Goal: Task Accomplishment & Management: Complete application form

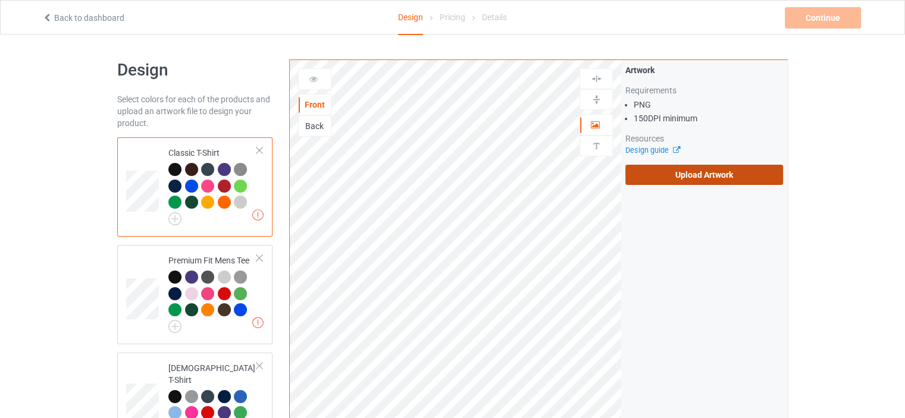
click at [645, 170] on label "Upload Artwork" at bounding box center [704, 175] width 158 height 20
click at [0, 0] on input "Upload Artwork" at bounding box center [0, 0] width 0 height 0
click at [647, 182] on label "Upload Artwork" at bounding box center [704, 175] width 158 height 20
click at [0, 0] on input "Upload Artwork" at bounding box center [0, 0] width 0 height 0
click at [669, 168] on label "Upload Artwork" at bounding box center [704, 175] width 158 height 20
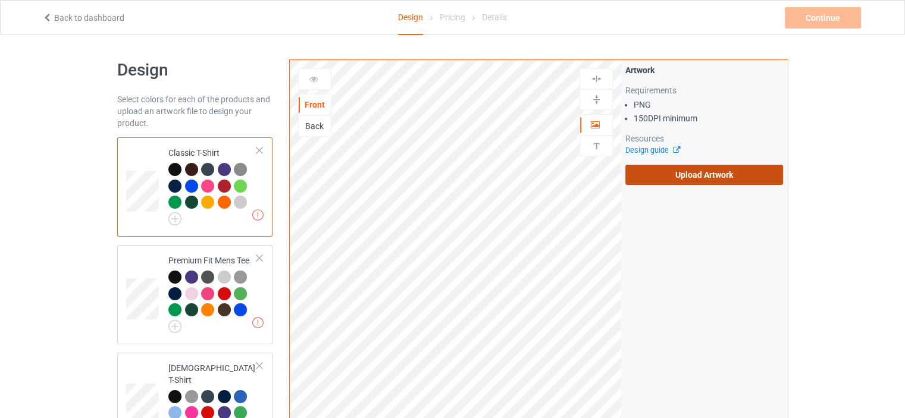
click at [0, 0] on input "Upload Artwork" at bounding box center [0, 0] width 0 height 0
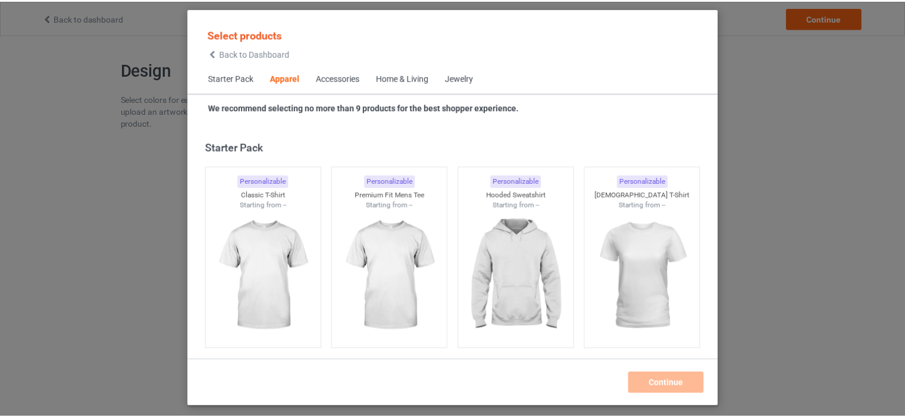
scroll to position [443, 0]
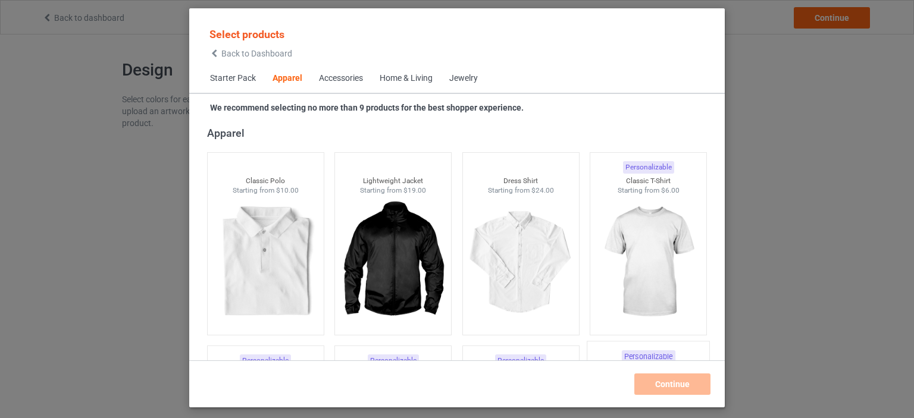
click at [623, 247] on img at bounding box center [648, 262] width 107 height 133
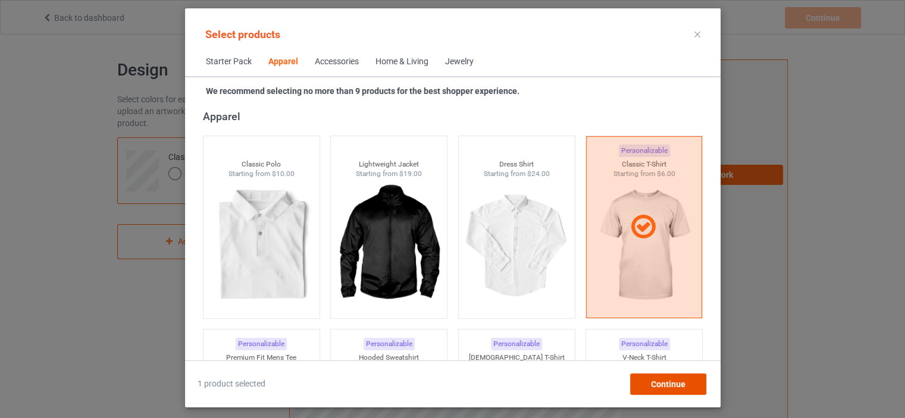
click at [669, 380] on span "Continue" at bounding box center [667, 385] width 35 height 10
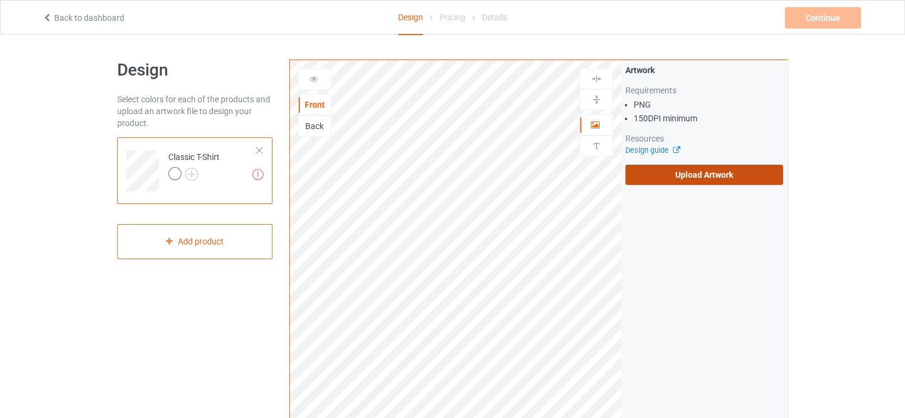
click at [659, 174] on label "Upload Artwork" at bounding box center [704, 175] width 158 height 20
click at [0, 0] on input "Upload Artwork" at bounding box center [0, 0] width 0 height 0
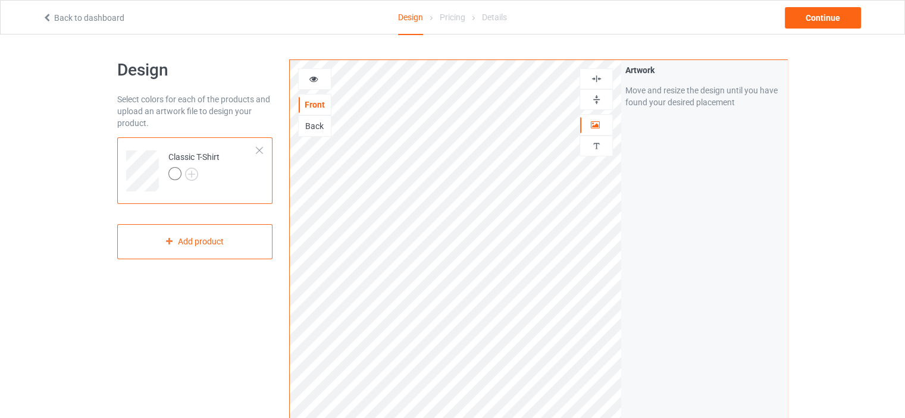
click at [326, 115] on div "Back" at bounding box center [314, 125] width 33 height 21
click at [324, 123] on div "Back" at bounding box center [315, 126] width 32 height 12
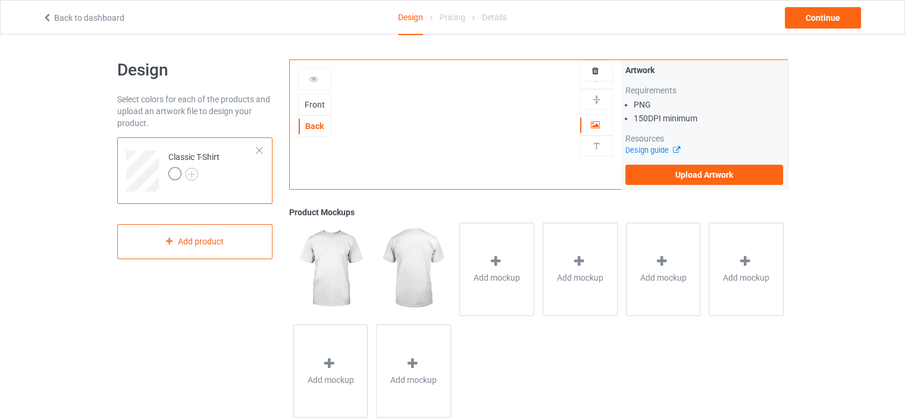
click at [668, 185] on div "Artwork Requirements PNG 150 DPI minimum Resources Design guide Upload Artwork" at bounding box center [704, 124] width 166 height 129
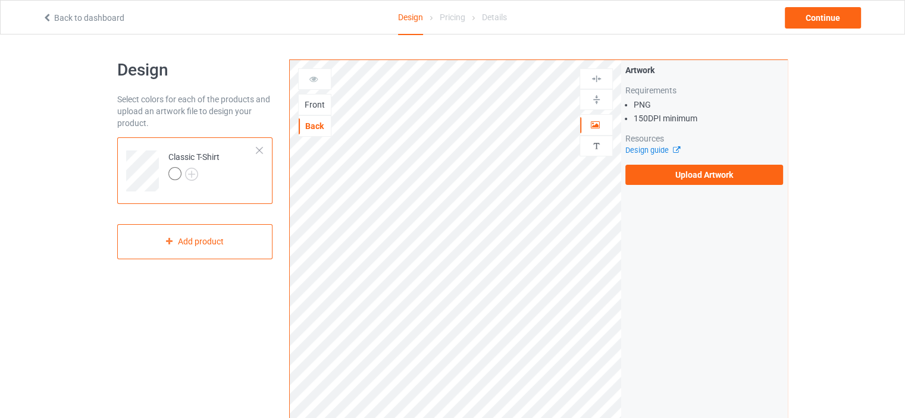
click at [668, 185] on div "Artwork Requirements PNG 150 DPI minimum Resources Design guide Upload Artwork" at bounding box center [704, 124] width 166 height 129
click at [669, 183] on label "Upload Artwork" at bounding box center [704, 175] width 158 height 20
click at [0, 0] on input "Upload Artwork" at bounding box center [0, 0] width 0 height 0
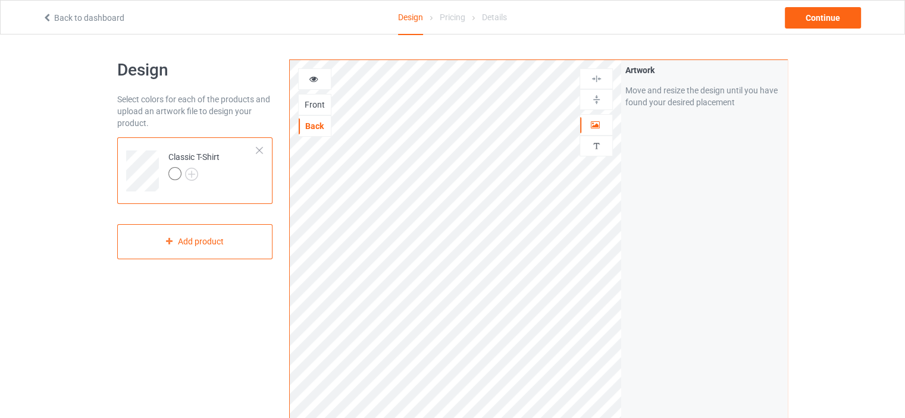
click at [236, 182] on td "Classic T-Shirt" at bounding box center [213, 166] width 102 height 49
click at [198, 176] on div at bounding box center [193, 175] width 51 height 17
click at [204, 187] on td "Classic T-Shirt" at bounding box center [213, 166] width 102 height 49
click at [196, 176] on img at bounding box center [191, 174] width 13 height 13
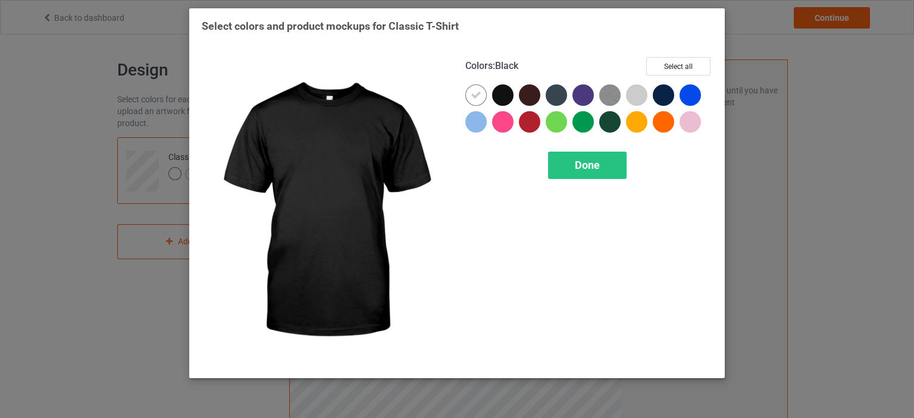
click at [515, 96] on div at bounding box center [505, 97] width 27 height 27
click at [495, 96] on div at bounding box center [502, 94] width 21 height 21
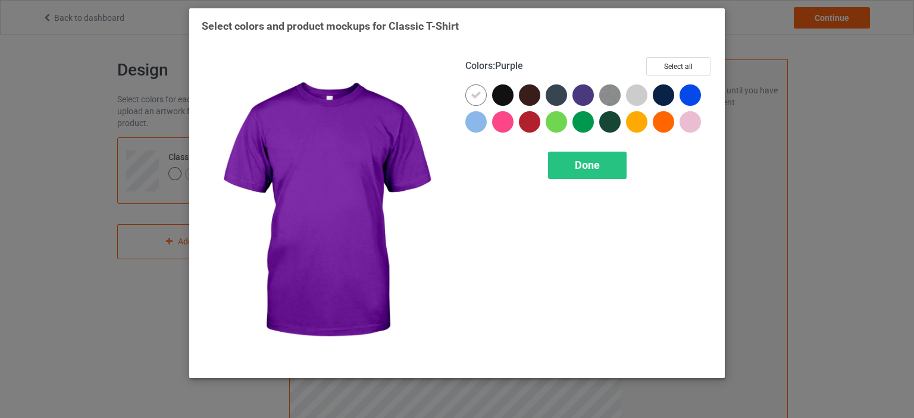
click at [688, 57] on div "Colors : Purple Select all Done" at bounding box center [589, 211] width 264 height 325
click at [681, 67] on button "Select all" at bounding box center [678, 66] width 64 height 18
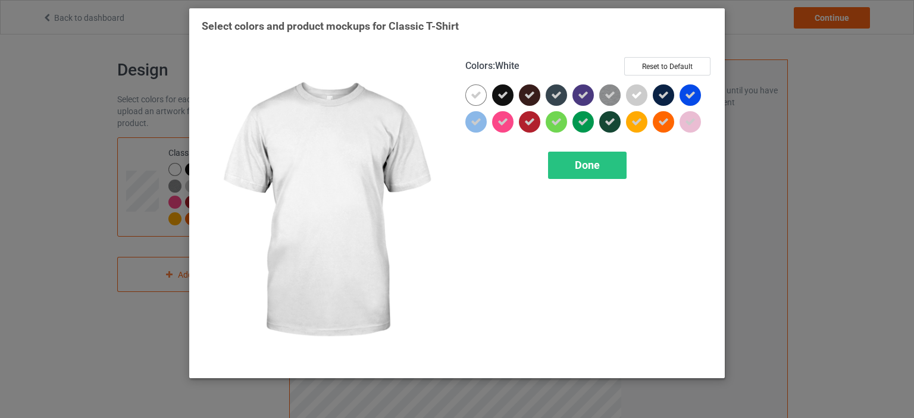
click at [476, 95] on icon at bounding box center [476, 95] width 11 height 11
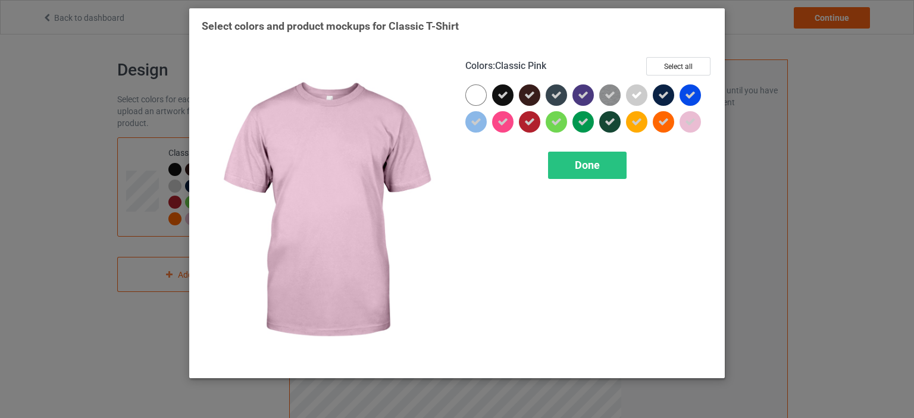
click at [690, 120] on icon at bounding box center [690, 122] width 11 height 11
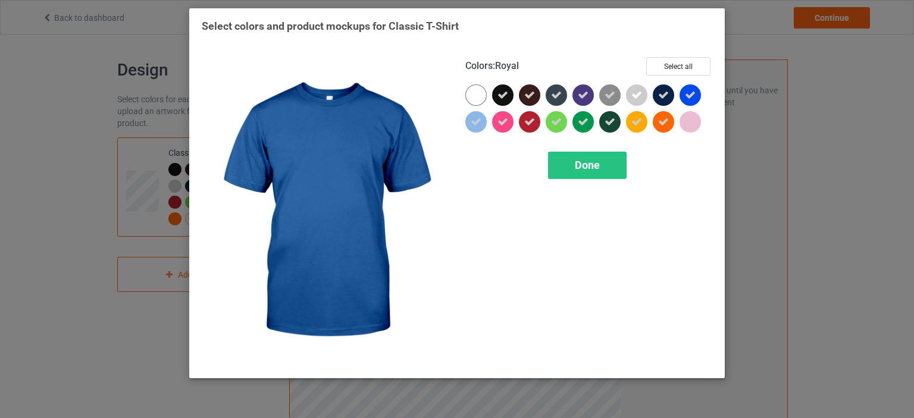
click at [688, 102] on div at bounding box center [690, 94] width 21 height 21
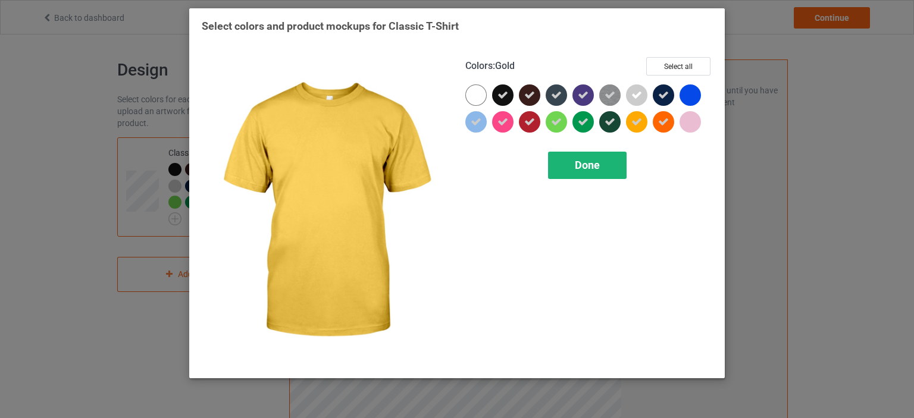
click at [601, 165] on div "Done" at bounding box center [587, 165] width 79 height 27
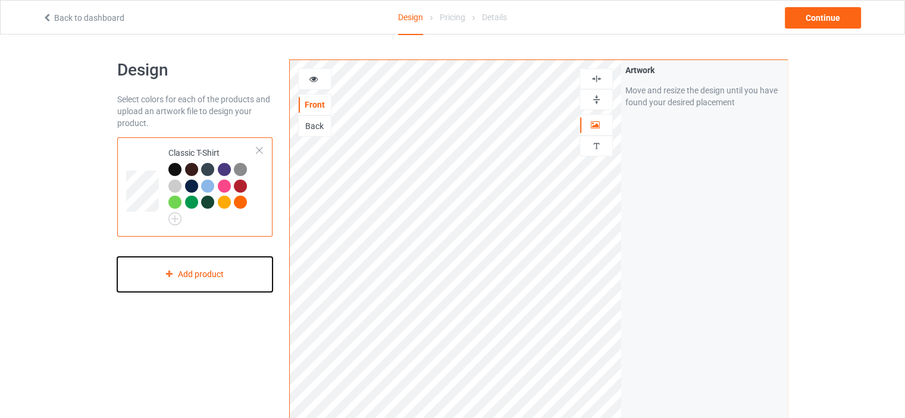
click at [218, 282] on div "Add product" at bounding box center [194, 274] width 155 height 35
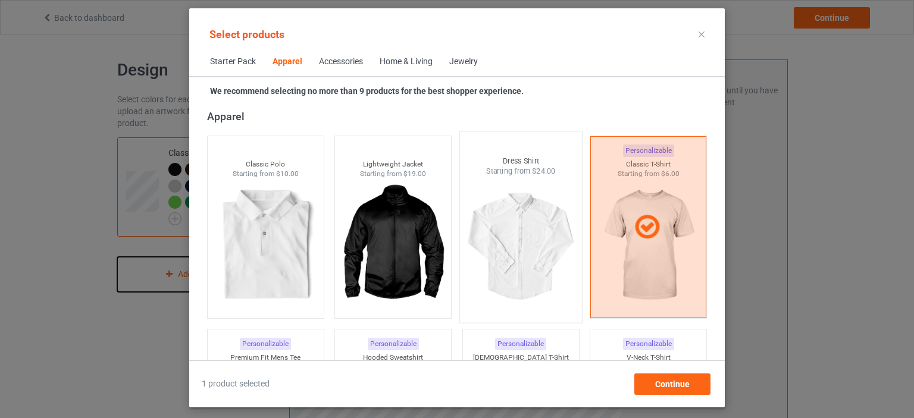
scroll to position [681, 0]
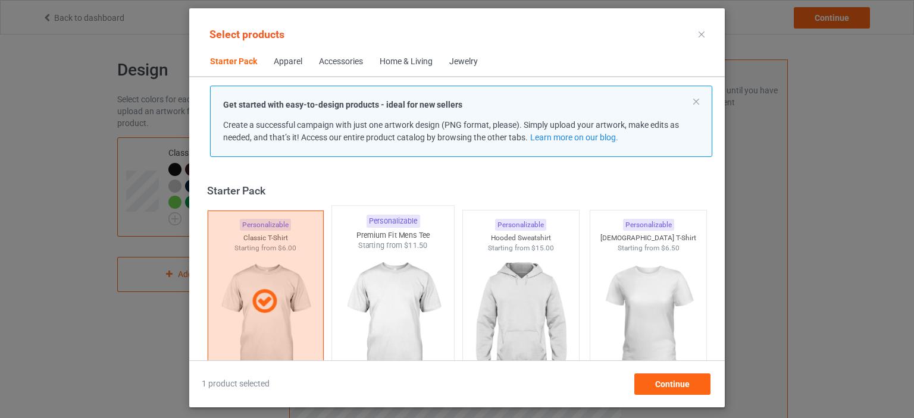
click at [343, 297] on img at bounding box center [393, 321] width 112 height 140
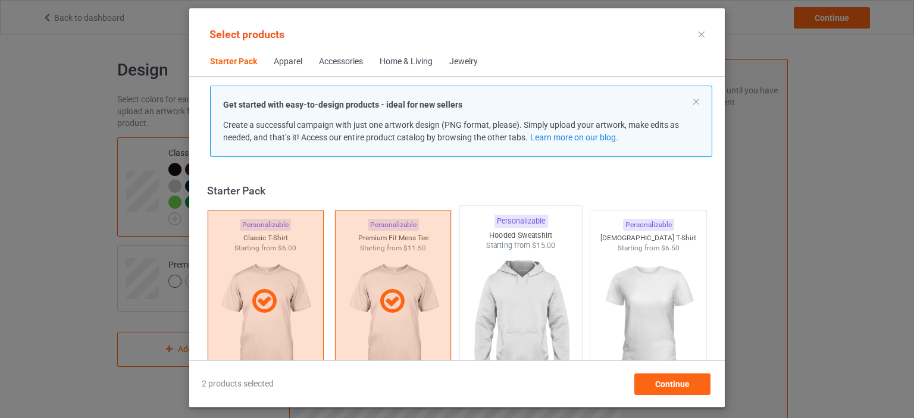
click at [511, 305] on img at bounding box center [521, 321] width 112 height 140
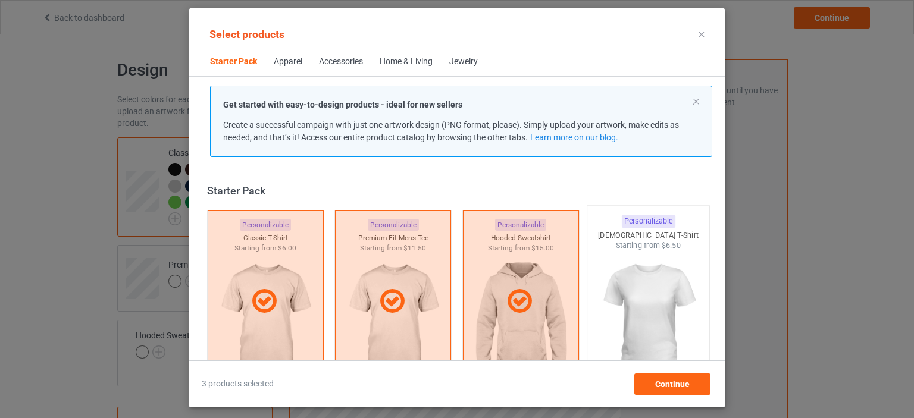
click at [652, 309] on img at bounding box center [649, 321] width 112 height 140
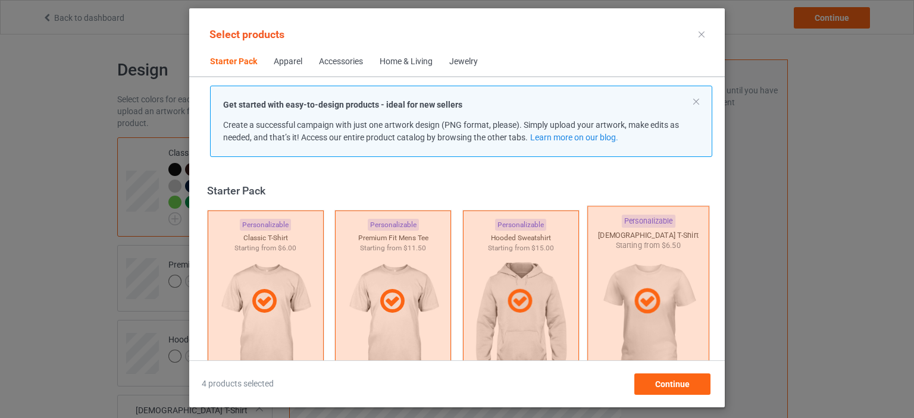
scroll to position [238, 0]
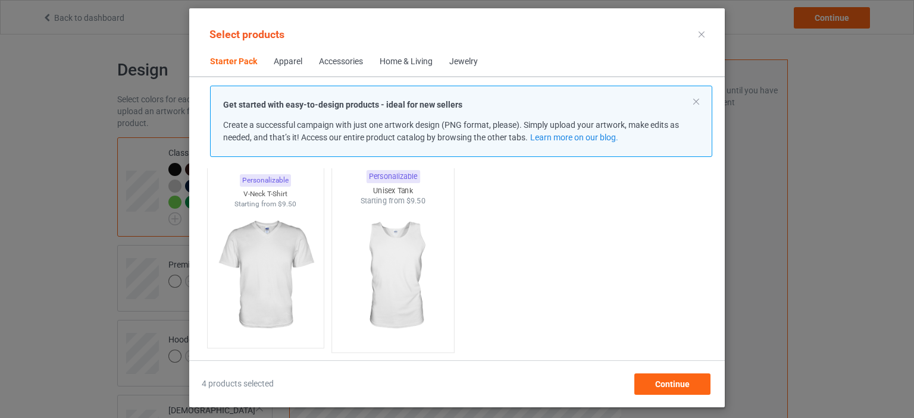
click at [338, 285] on img at bounding box center [393, 276] width 112 height 140
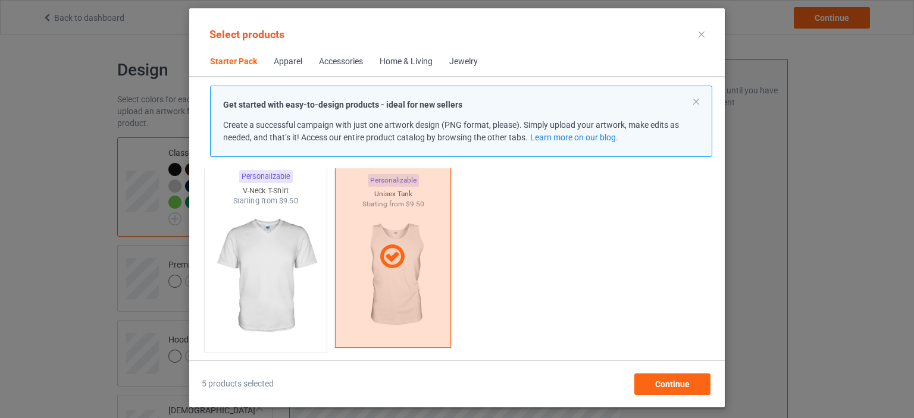
click at [349, 287] on div at bounding box center [393, 257] width 116 height 182
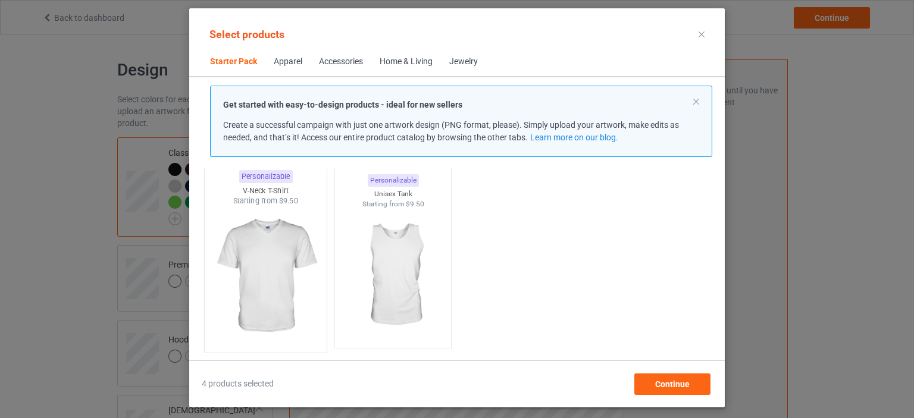
click at [236, 293] on img at bounding box center [265, 276] width 112 height 140
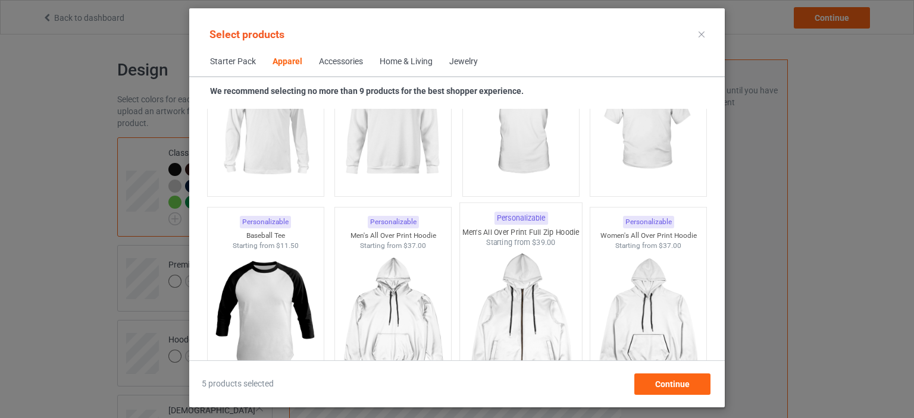
scroll to position [714, 0]
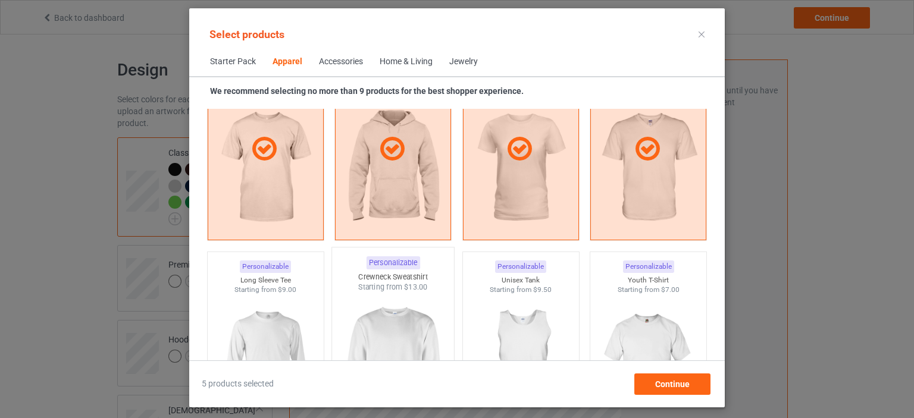
click at [402, 342] on img at bounding box center [393, 363] width 112 height 140
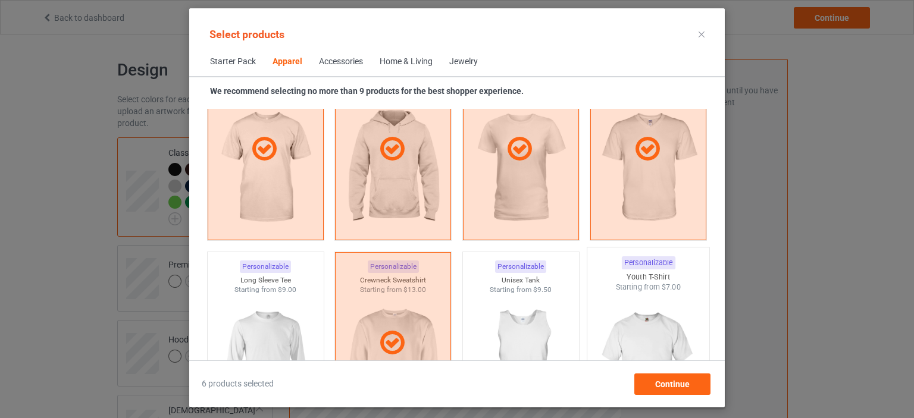
click at [614, 336] on img at bounding box center [649, 363] width 112 height 140
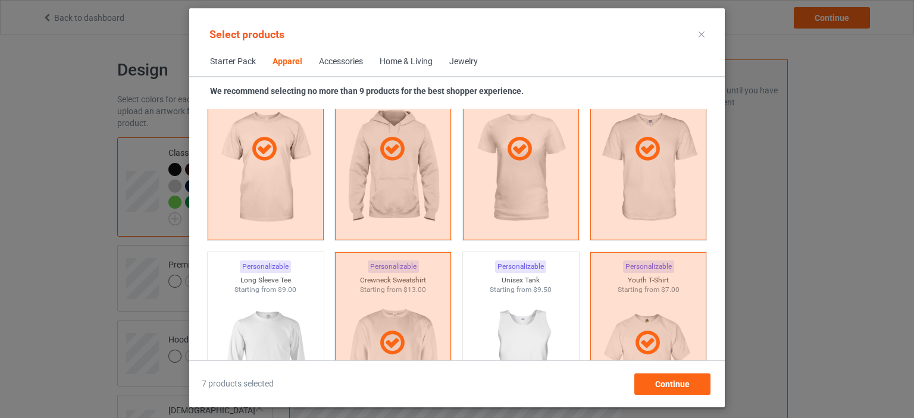
scroll to position [952, 0]
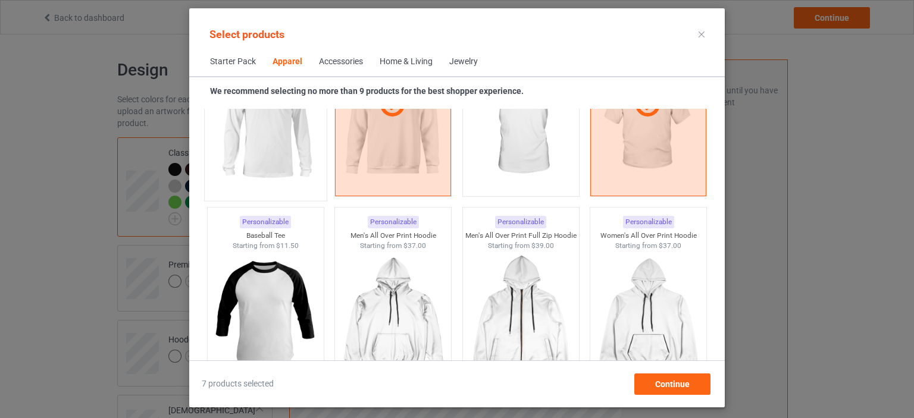
click at [269, 146] on img at bounding box center [265, 125] width 112 height 140
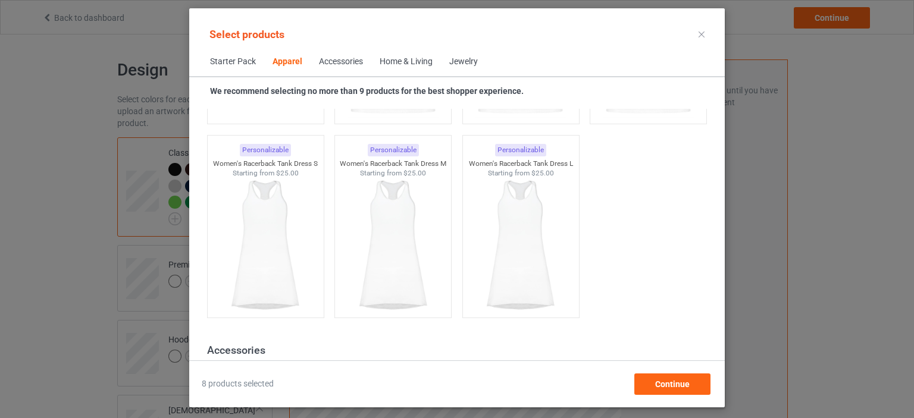
scroll to position [2142, 0]
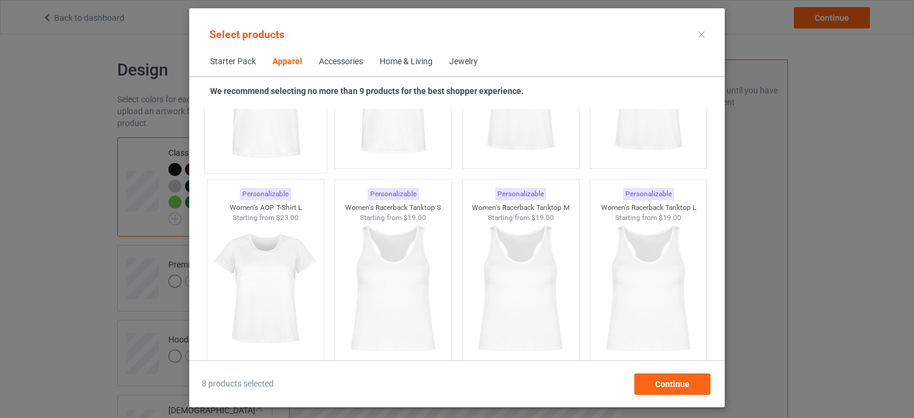
click at [293, 278] on img at bounding box center [265, 289] width 107 height 133
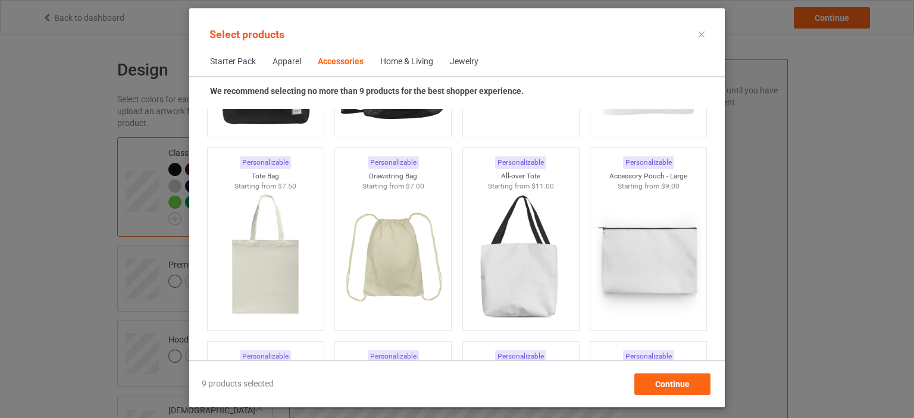
scroll to position [3332, 0]
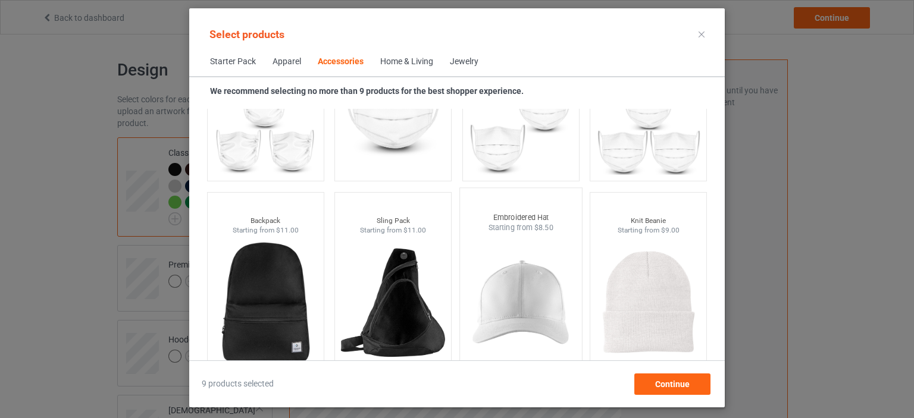
click at [480, 295] on img at bounding box center [521, 303] width 112 height 140
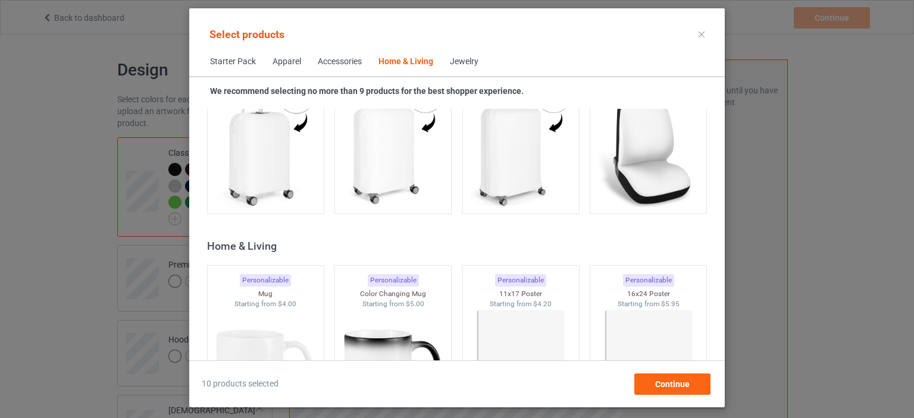
scroll to position [5475, 0]
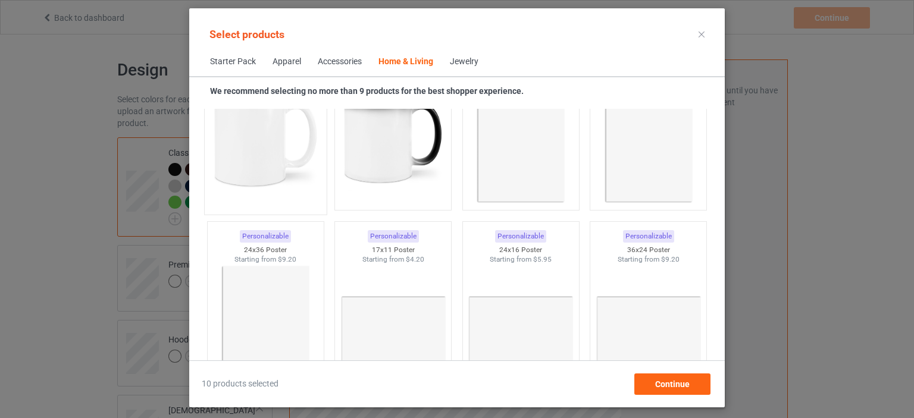
click at [295, 165] on img at bounding box center [265, 138] width 112 height 140
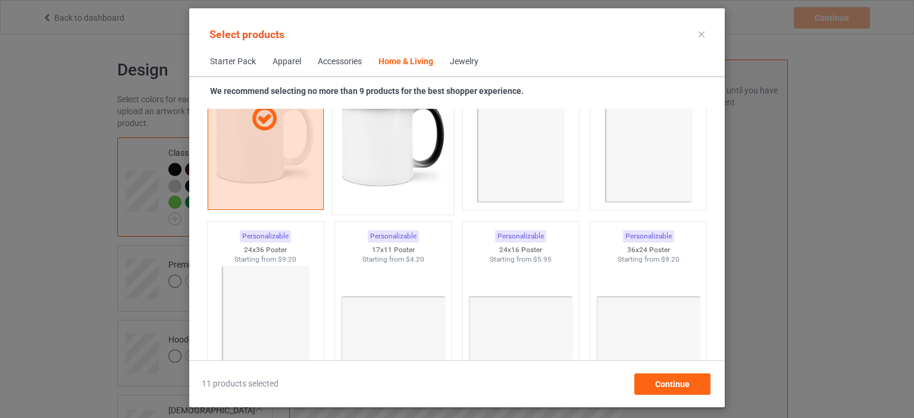
click at [356, 167] on img at bounding box center [393, 138] width 112 height 140
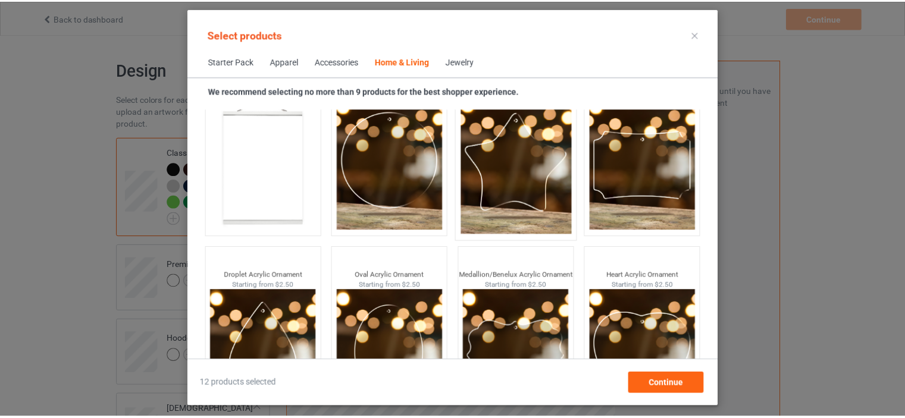
scroll to position [12690, 0]
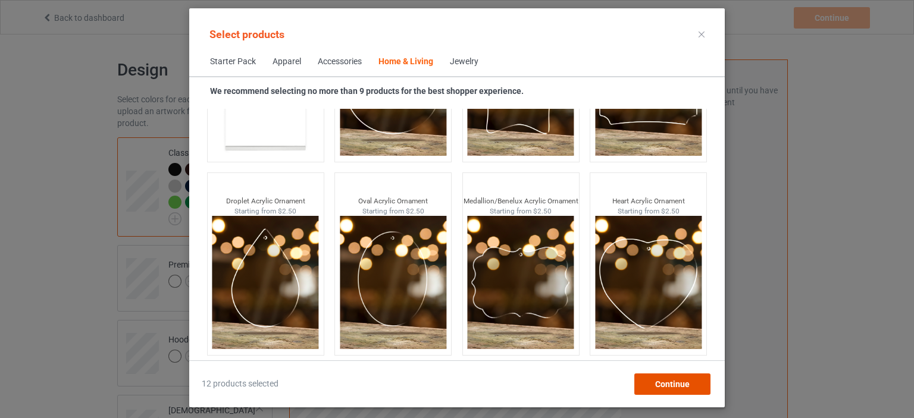
click at [676, 388] on span "Continue" at bounding box center [672, 385] width 35 height 10
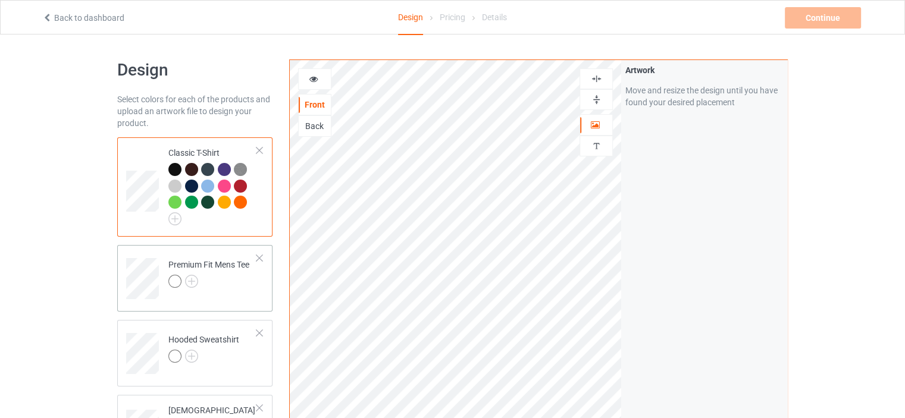
click at [199, 280] on div at bounding box center [208, 283] width 81 height 17
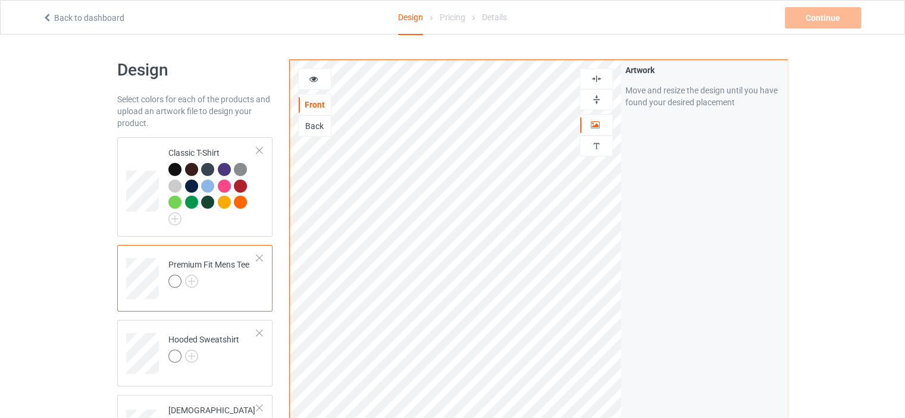
click at [249, 281] on div at bounding box center [208, 283] width 81 height 17
click at [200, 280] on div at bounding box center [208, 283] width 81 height 17
click at [195, 279] on img at bounding box center [191, 281] width 13 height 13
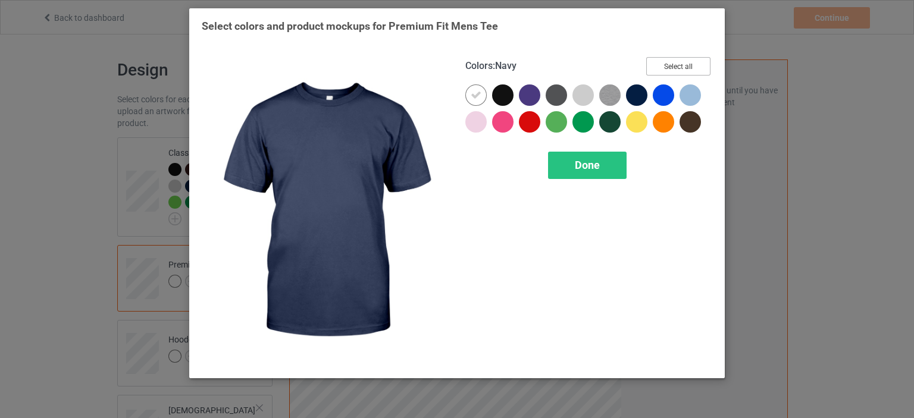
click at [663, 67] on button "Select all" at bounding box center [678, 66] width 64 height 18
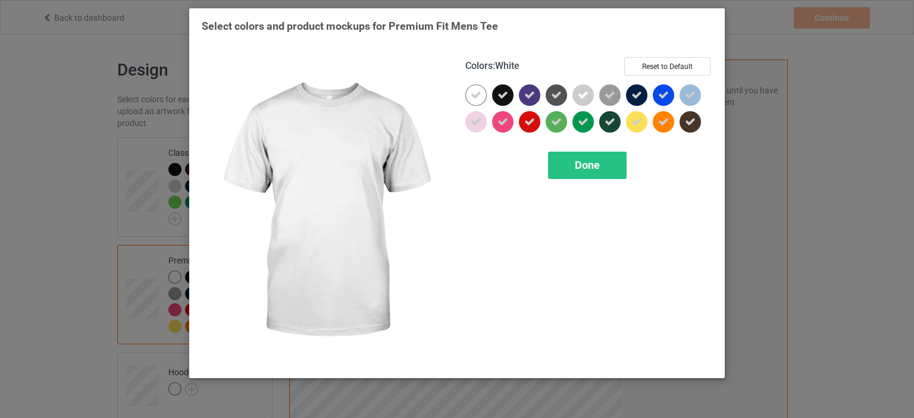
drag, startPoint x: 474, startPoint y: 97, endPoint x: 488, endPoint y: 97, distance: 13.7
click at [476, 97] on icon at bounding box center [476, 95] width 11 height 11
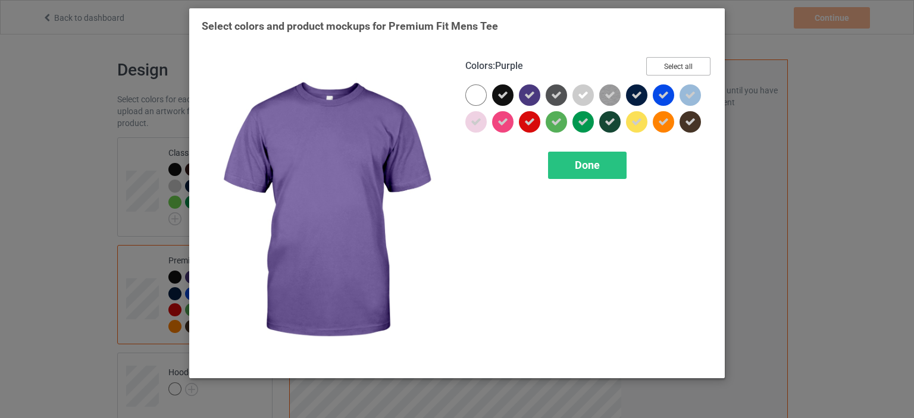
click at [680, 71] on button "Select all" at bounding box center [678, 66] width 64 height 18
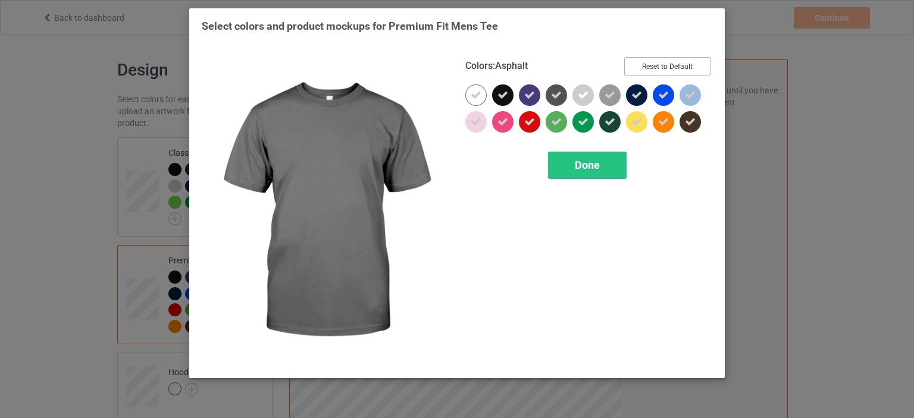
click at [642, 66] on button "Reset to Default" at bounding box center [667, 66] width 86 height 18
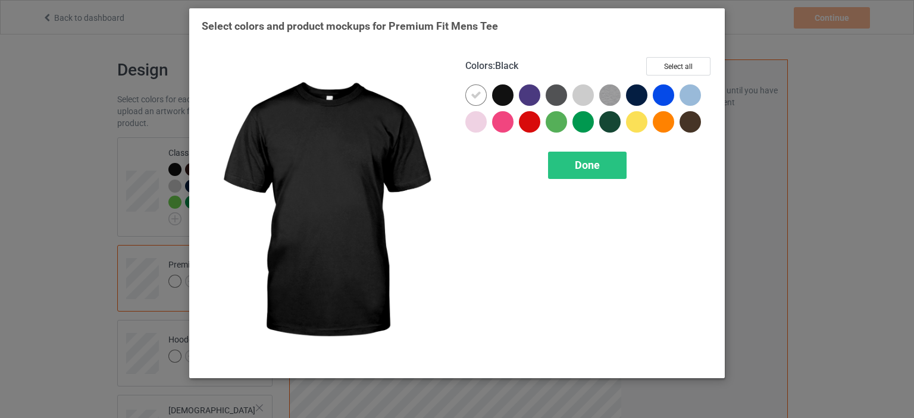
click at [499, 96] on div at bounding box center [502, 94] width 21 height 21
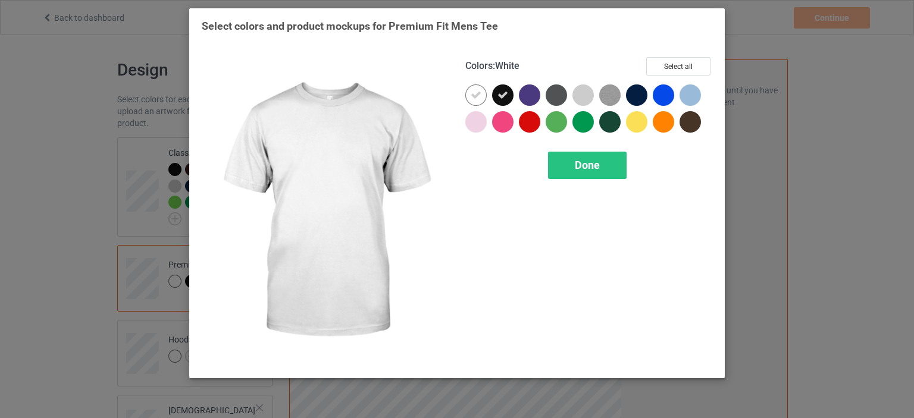
click at [477, 89] on div at bounding box center [475, 94] width 21 height 21
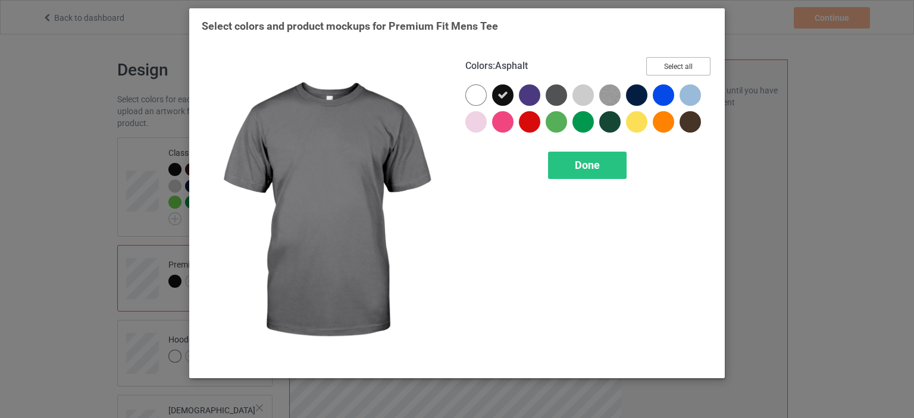
click at [676, 68] on button "Select all" at bounding box center [678, 66] width 64 height 18
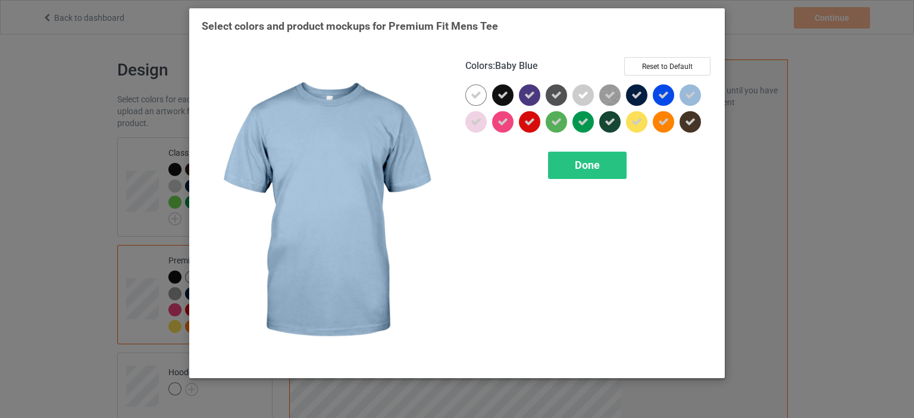
click at [694, 95] on icon at bounding box center [690, 95] width 11 height 11
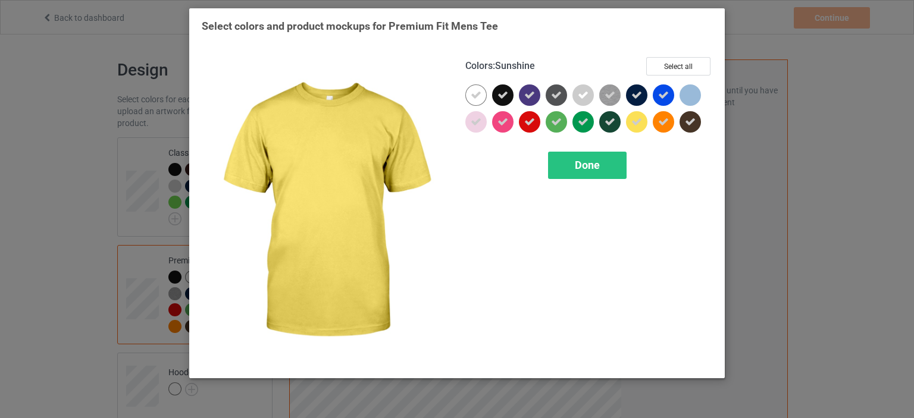
click at [638, 131] on div at bounding box center [636, 121] width 21 height 21
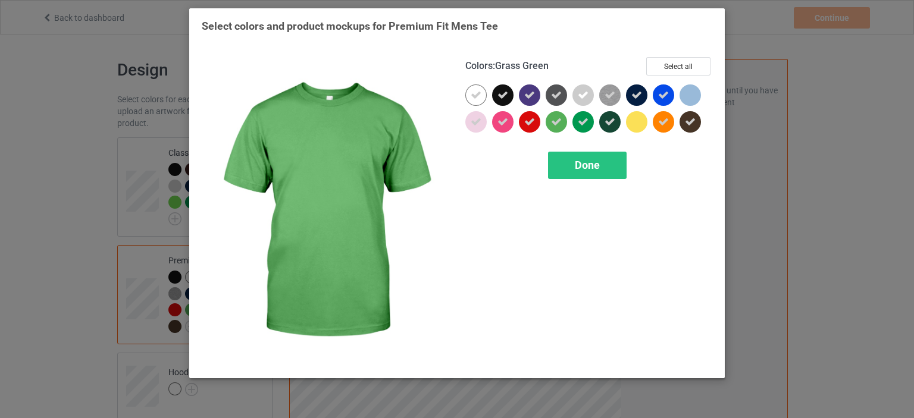
click at [562, 120] on icon at bounding box center [556, 122] width 11 height 11
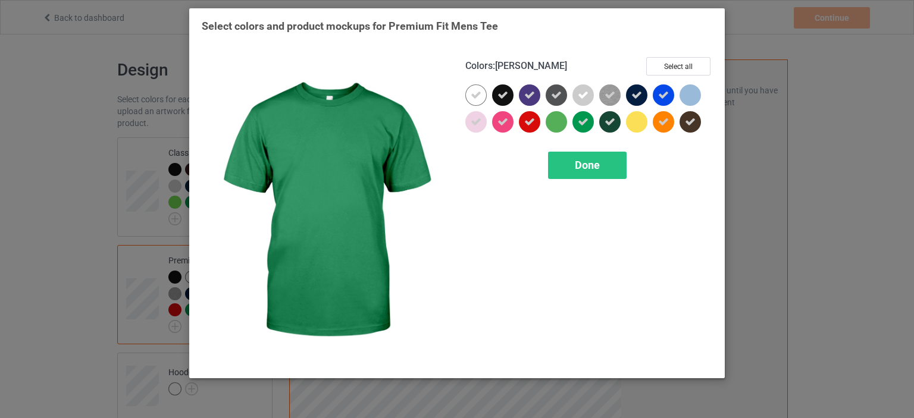
click at [574, 128] on div at bounding box center [582, 121] width 21 height 21
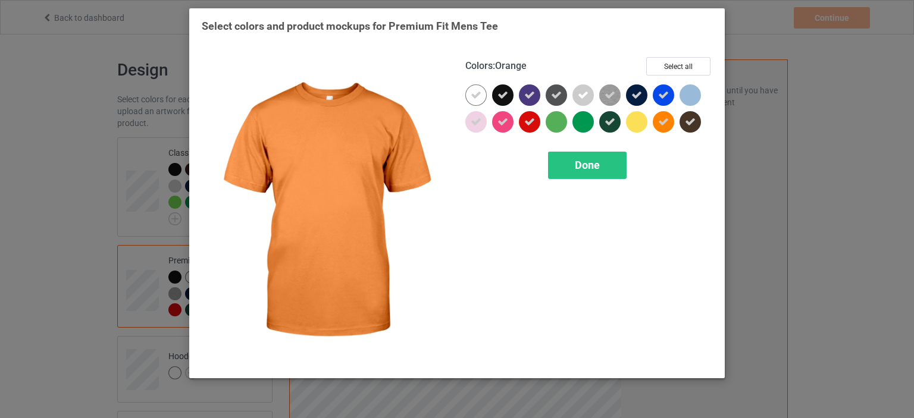
click at [662, 127] on icon at bounding box center [663, 122] width 11 height 11
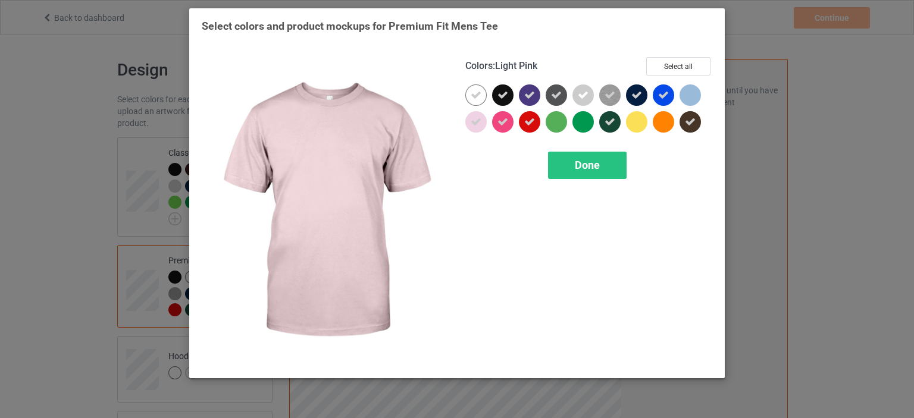
click at [488, 128] on div at bounding box center [478, 124] width 27 height 27
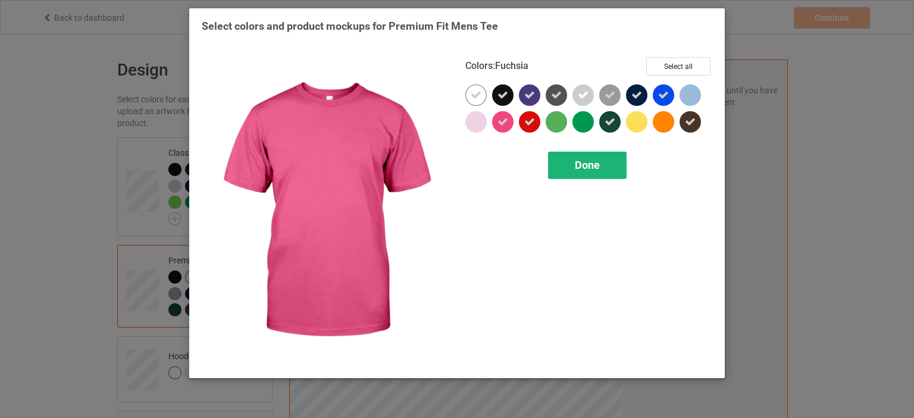
click at [603, 164] on div "Done" at bounding box center [587, 165] width 79 height 27
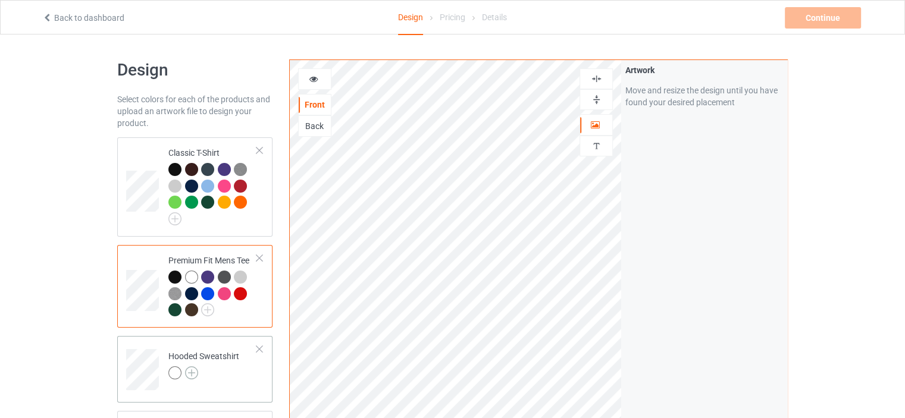
click at [197, 371] on img at bounding box center [191, 373] width 13 height 13
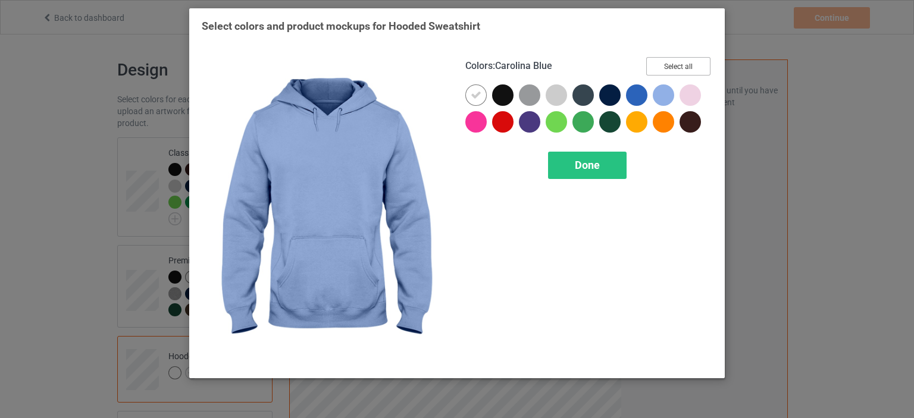
click at [678, 69] on button "Select all" at bounding box center [678, 66] width 64 height 18
click at [678, 69] on button "Reset to Default" at bounding box center [667, 66] width 86 height 18
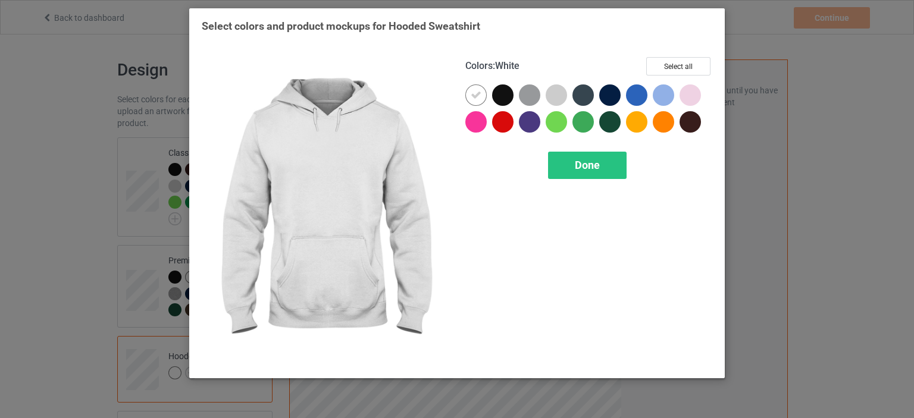
click at [501, 93] on div at bounding box center [502, 94] width 21 height 21
click at [478, 97] on icon at bounding box center [476, 95] width 11 height 11
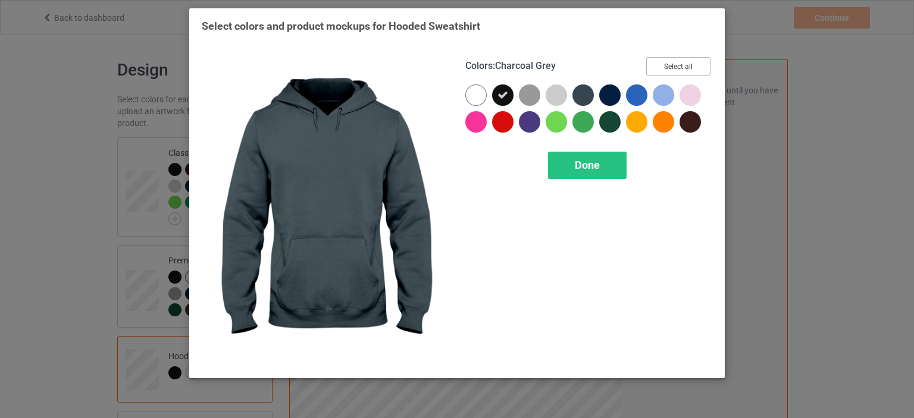
click at [671, 70] on button "Select all" at bounding box center [678, 66] width 64 height 18
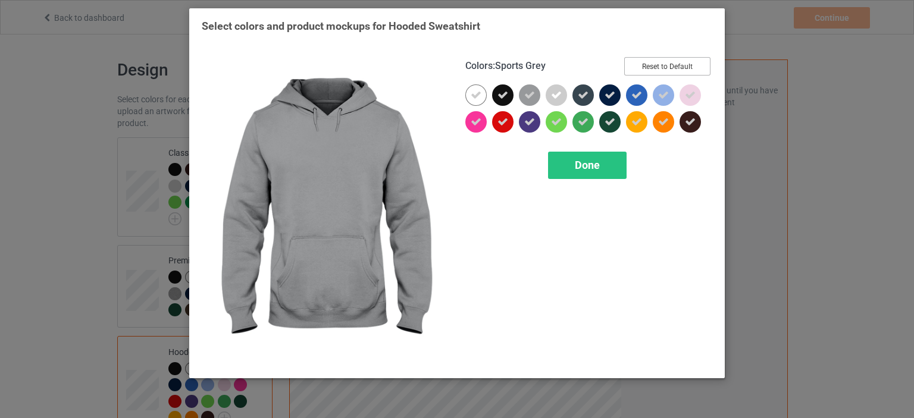
click at [659, 66] on button "Reset to Default" at bounding box center [667, 66] width 86 height 18
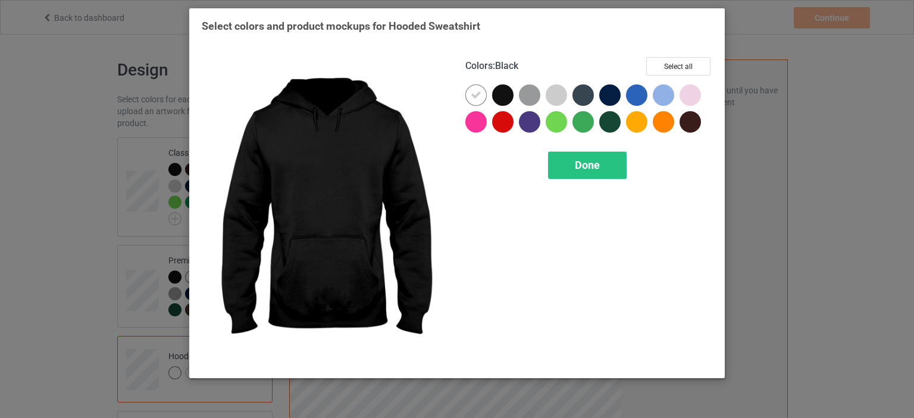
click at [497, 95] on div at bounding box center [502, 94] width 21 height 21
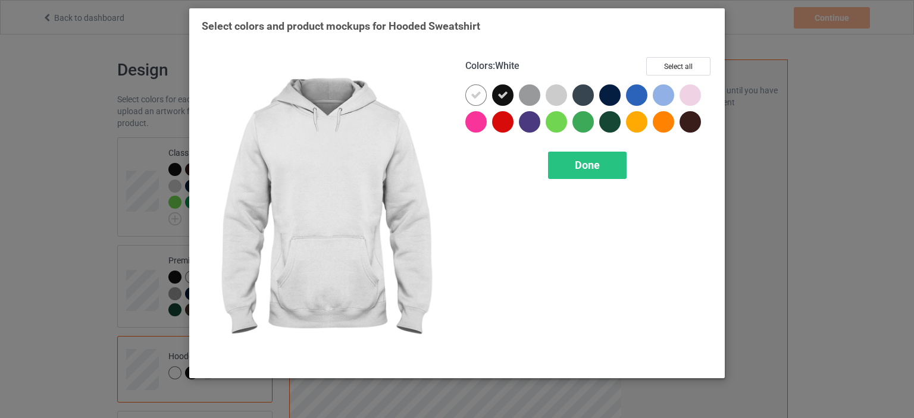
click at [475, 98] on icon at bounding box center [476, 95] width 11 height 11
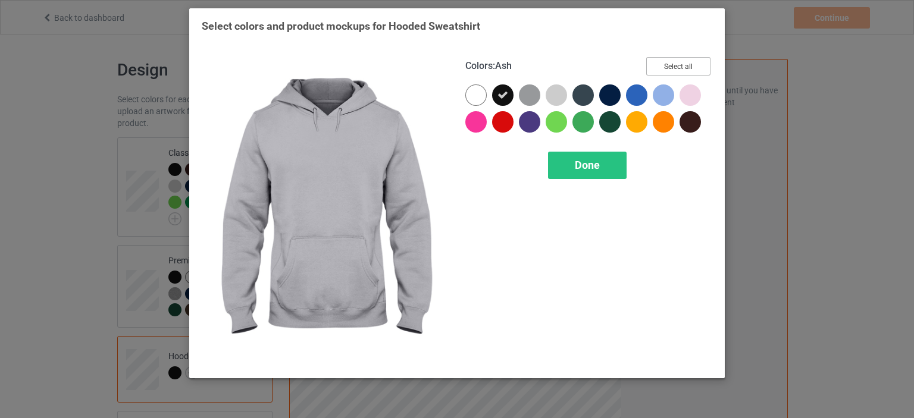
click at [665, 64] on button "Select all" at bounding box center [678, 66] width 64 height 18
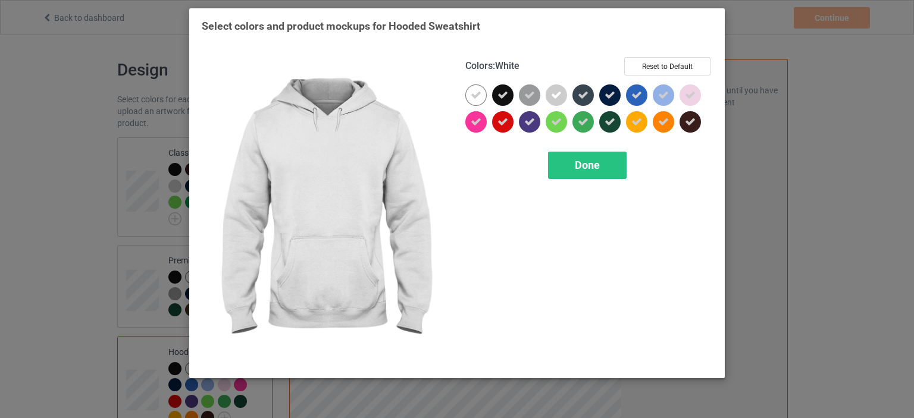
click at [481, 99] on icon at bounding box center [476, 95] width 11 height 11
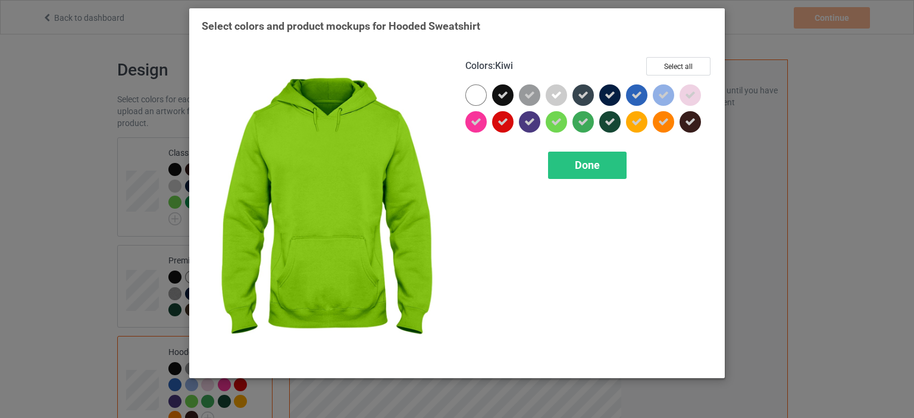
click at [564, 121] on div at bounding box center [556, 121] width 21 height 21
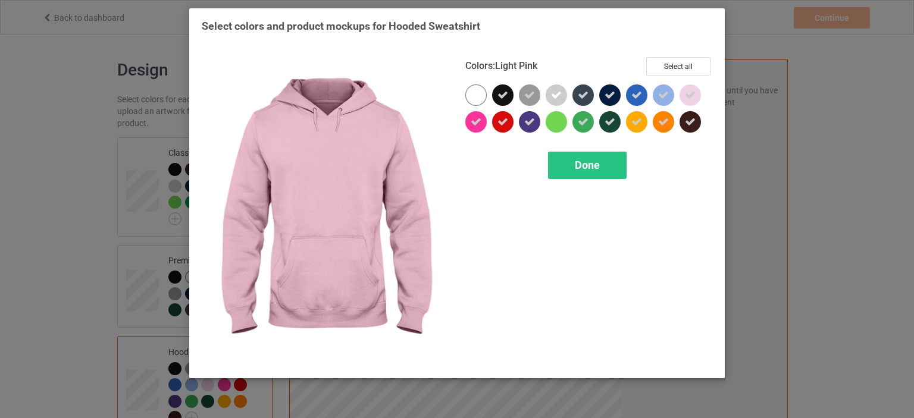
click at [687, 92] on icon at bounding box center [690, 95] width 11 height 11
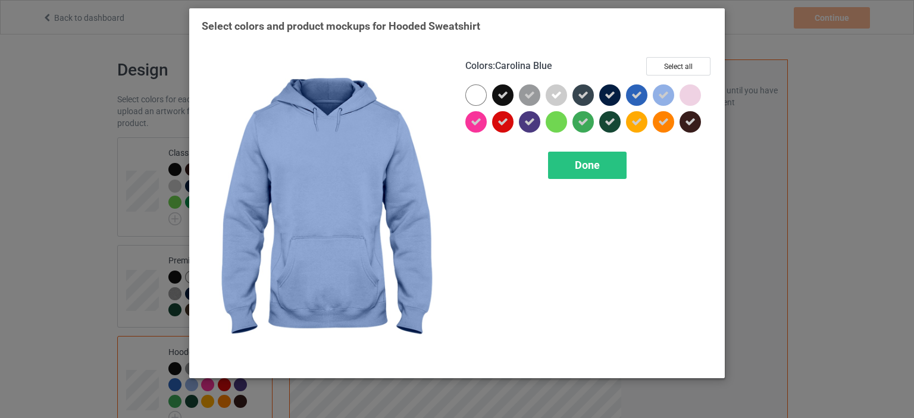
click at [674, 92] on div at bounding box center [663, 94] width 21 height 21
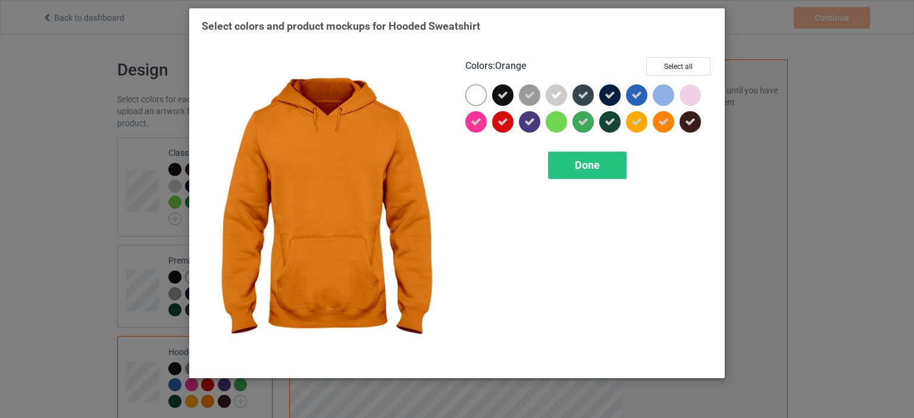
click at [675, 120] on div at bounding box center [666, 124] width 27 height 27
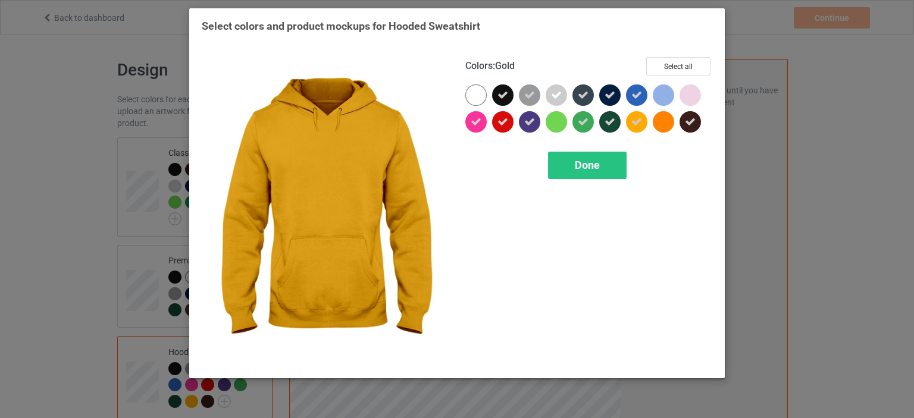
click at [643, 116] on div at bounding box center [636, 121] width 21 height 21
click at [591, 161] on span "Done" at bounding box center [587, 165] width 25 height 12
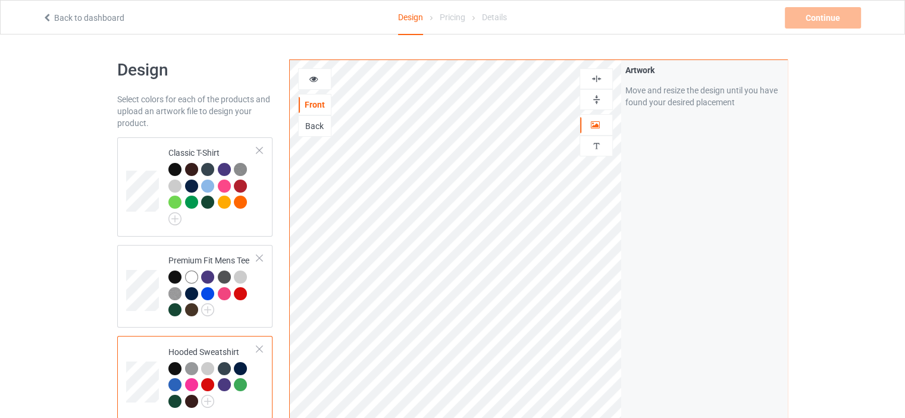
click at [217, 402] on div at bounding box center [212, 386] width 89 height 49
click at [229, 398] on div at bounding box center [212, 386] width 89 height 49
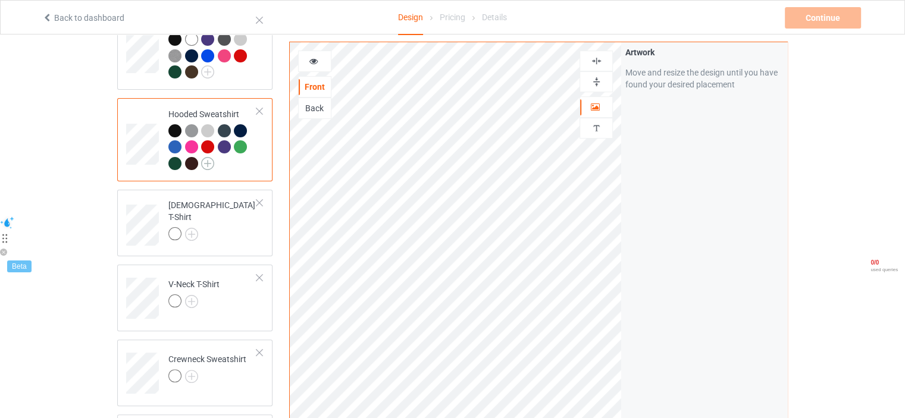
click at [205, 157] on img at bounding box center [207, 163] width 13 height 13
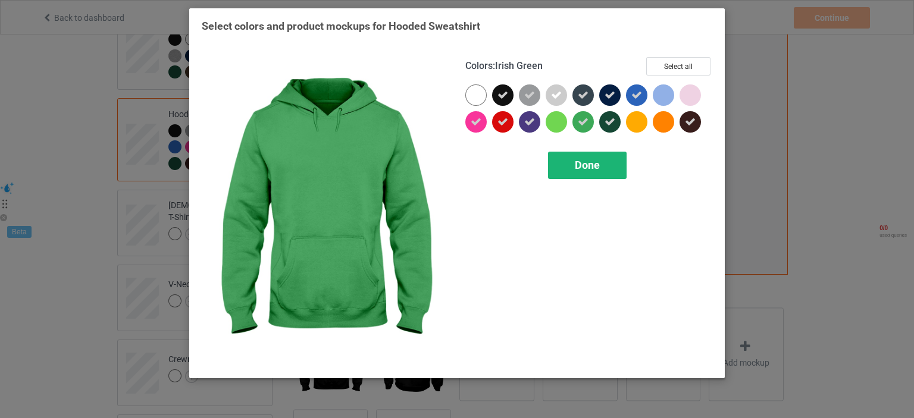
click at [600, 155] on div "Done" at bounding box center [587, 165] width 79 height 27
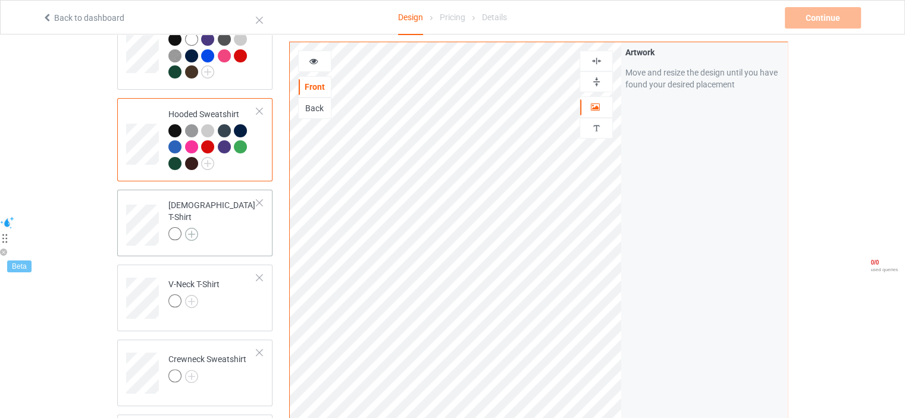
click at [188, 228] on img at bounding box center [191, 234] width 13 height 13
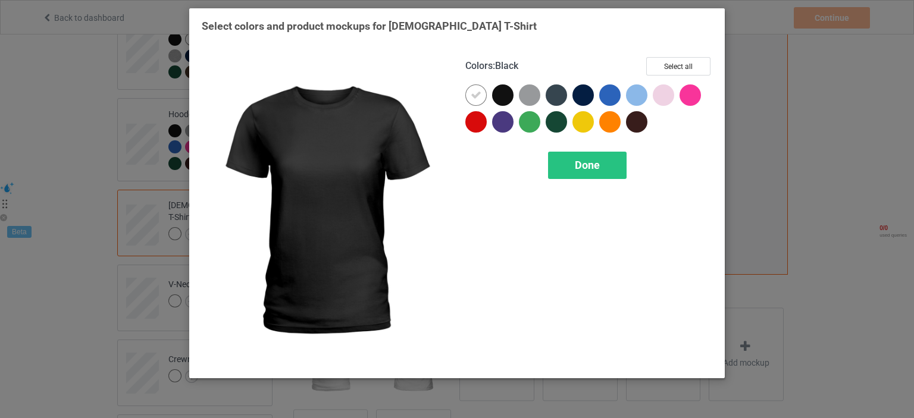
click at [498, 93] on div at bounding box center [502, 94] width 21 height 21
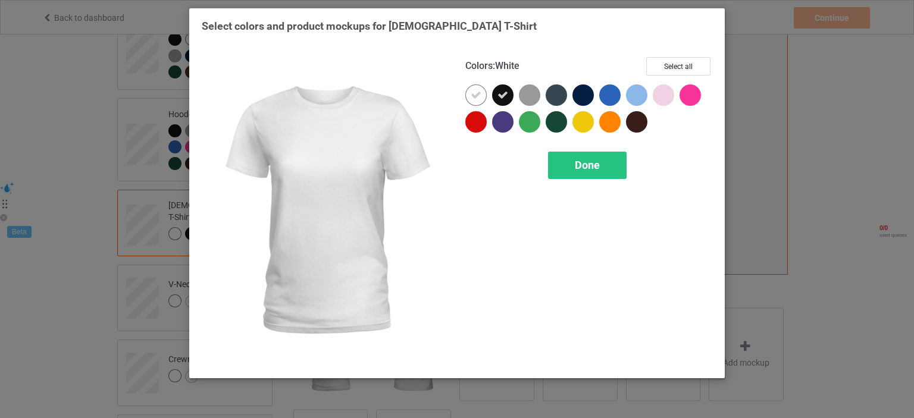
click at [469, 97] on div at bounding box center [475, 94] width 21 height 21
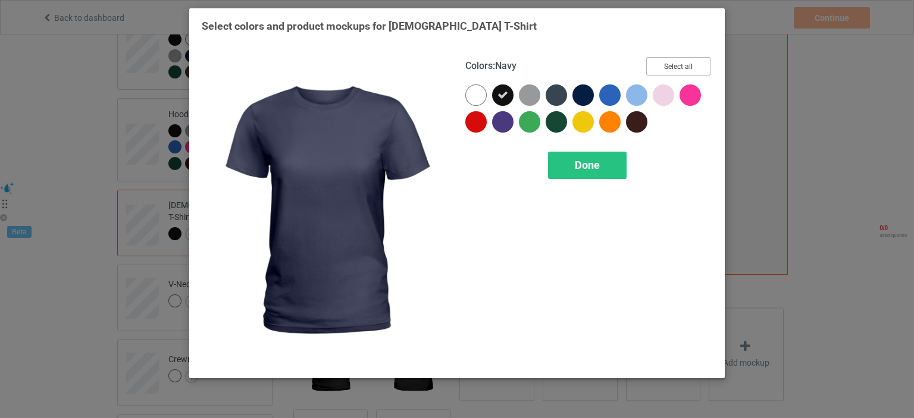
click at [685, 68] on button "Select all" at bounding box center [678, 66] width 64 height 18
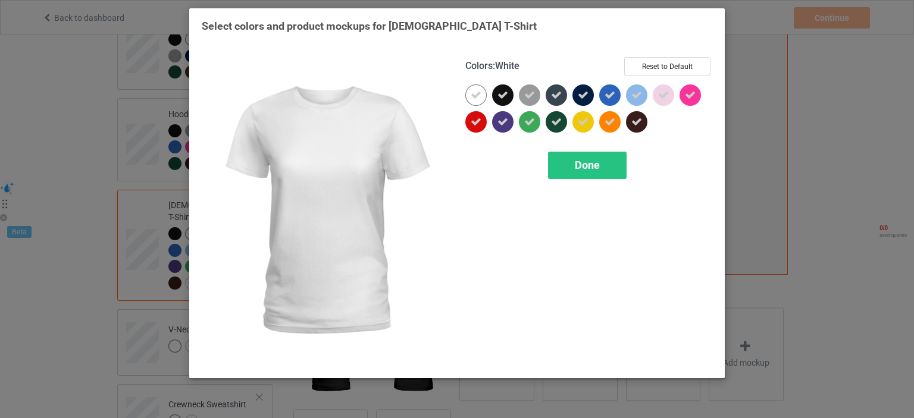
click at [474, 102] on div at bounding box center [475, 94] width 21 height 21
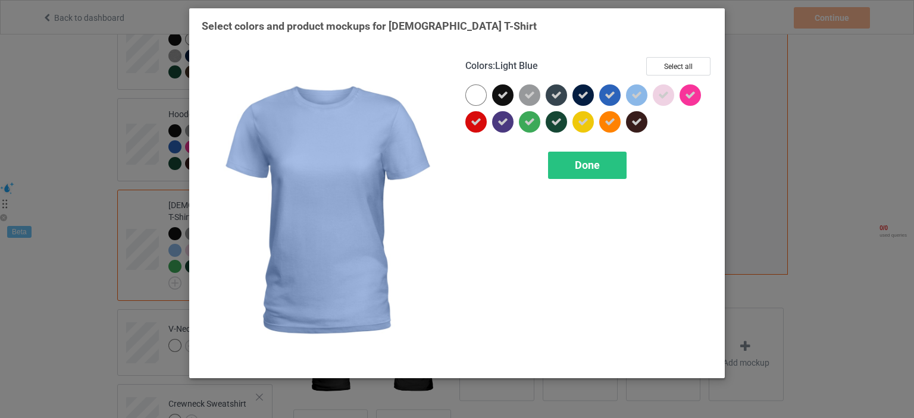
click at [650, 92] on div at bounding box center [639, 97] width 27 height 27
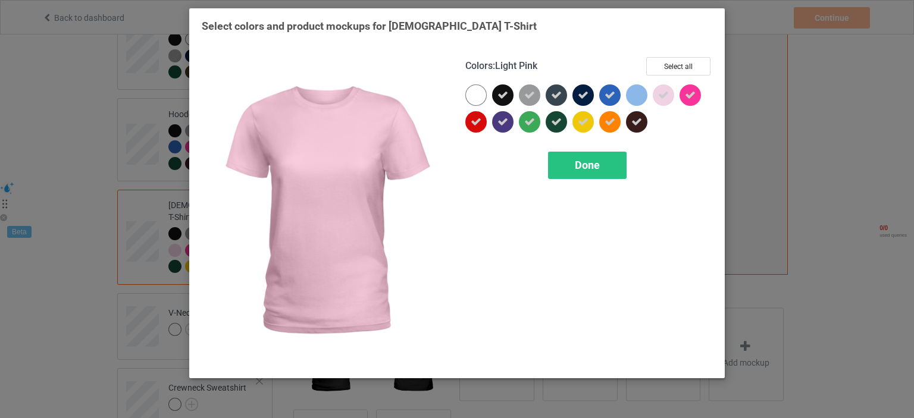
click at [671, 102] on div at bounding box center [663, 94] width 21 height 21
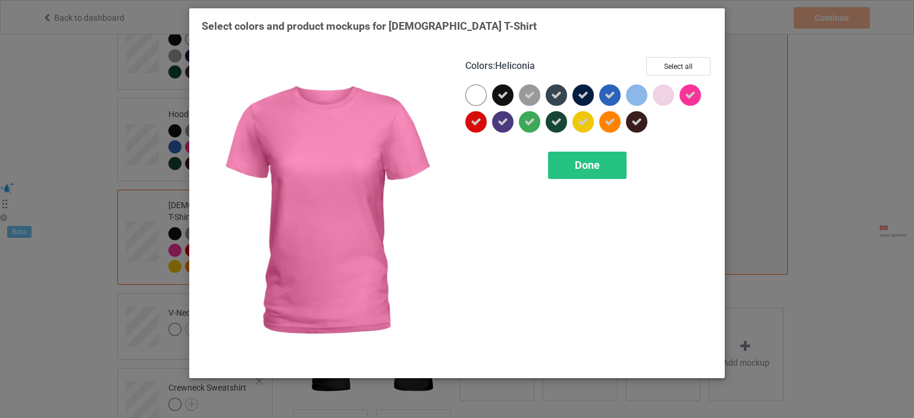
click at [688, 95] on icon at bounding box center [690, 95] width 11 height 11
click at [688, 95] on div at bounding box center [690, 94] width 21 height 21
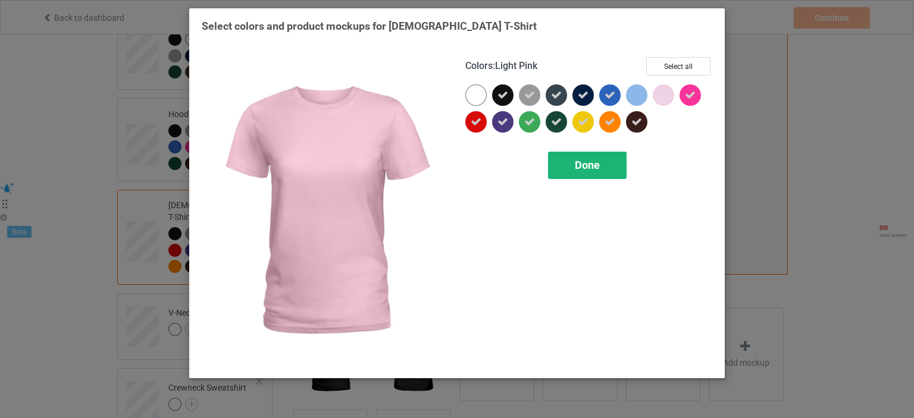
click at [608, 168] on div "Done" at bounding box center [587, 165] width 79 height 27
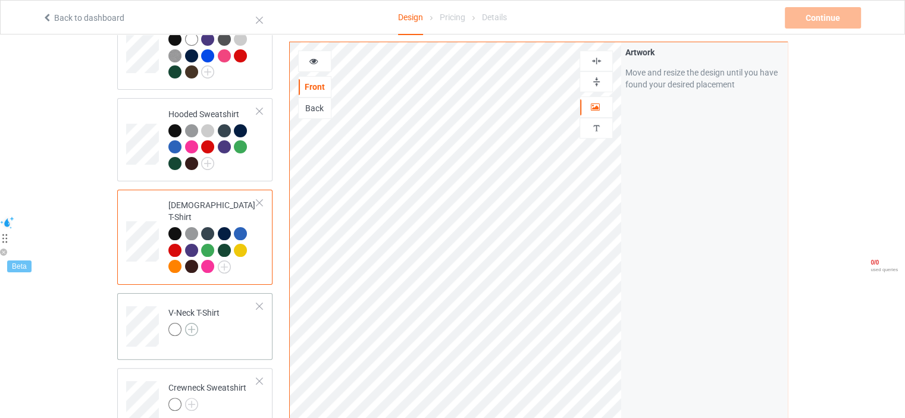
click at [188, 323] on img at bounding box center [191, 329] width 13 height 13
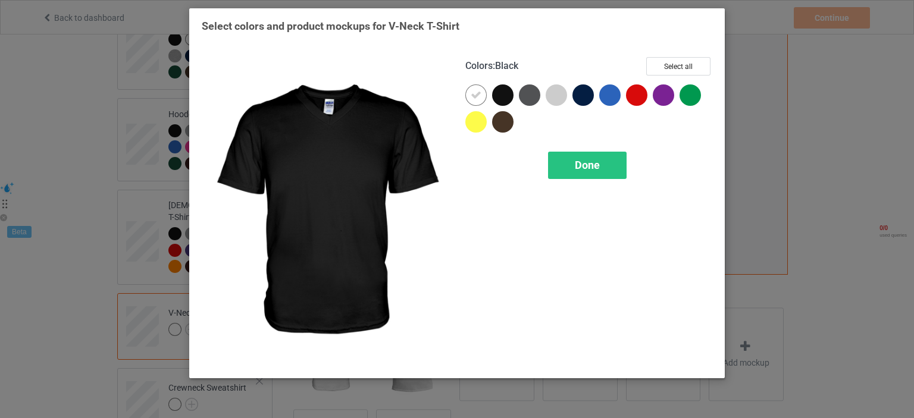
click at [500, 89] on div at bounding box center [502, 94] width 21 height 21
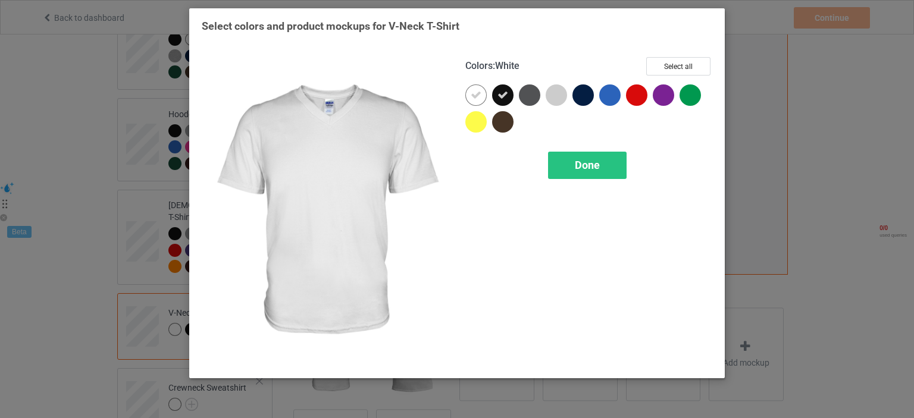
click at [474, 96] on icon at bounding box center [476, 95] width 11 height 11
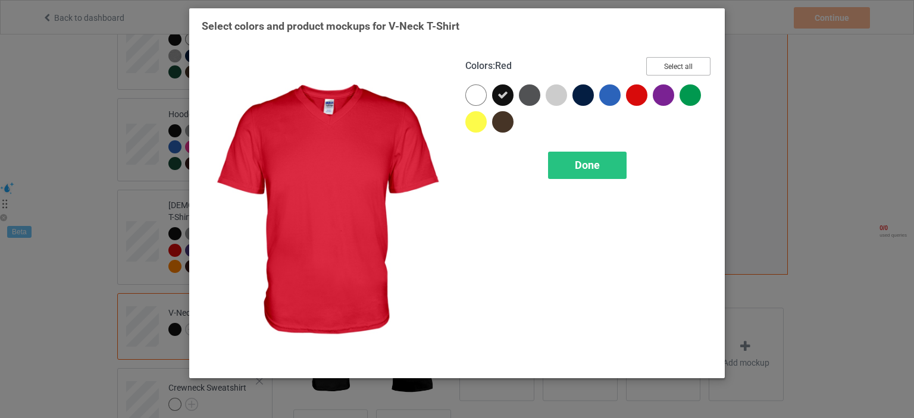
click at [665, 62] on button "Select all" at bounding box center [678, 66] width 64 height 18
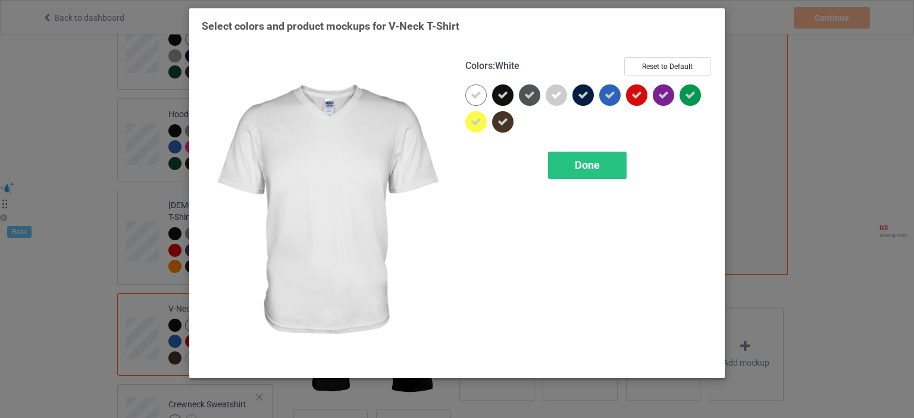
click at [476, 96] on icon at bounding box center [476, 95] width 11 height 11
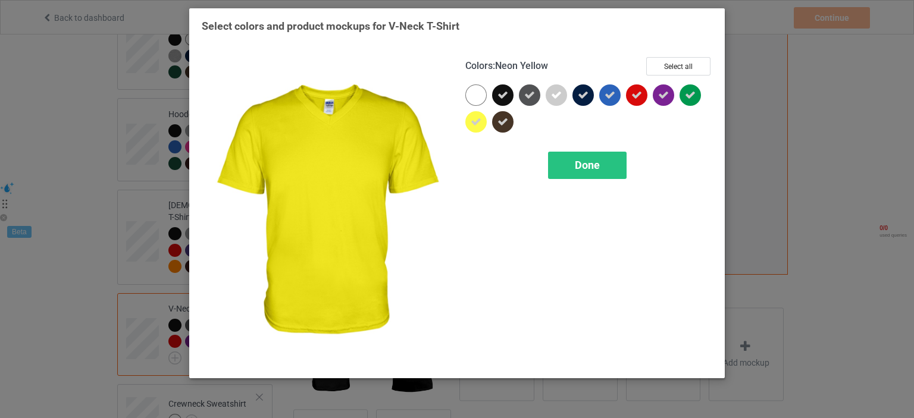
click at [483, 121] on div at bounding box center [475, 121] width 21 height 21
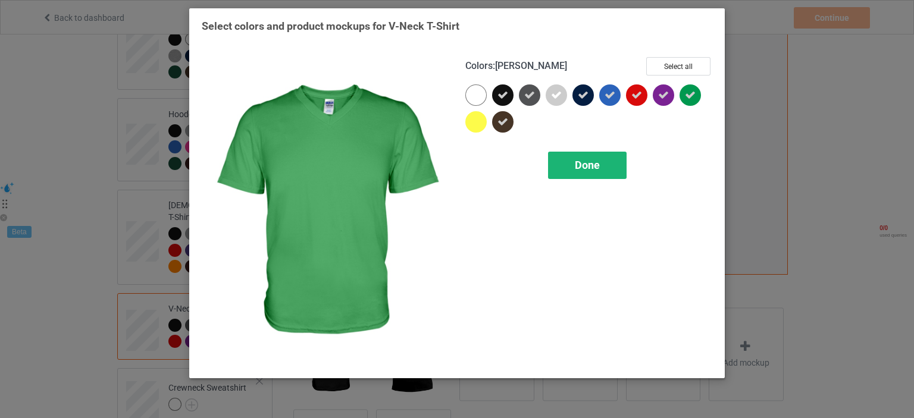
click at [605, 165] on div "Done" at bounding box center [587, 165] width 79 height 27
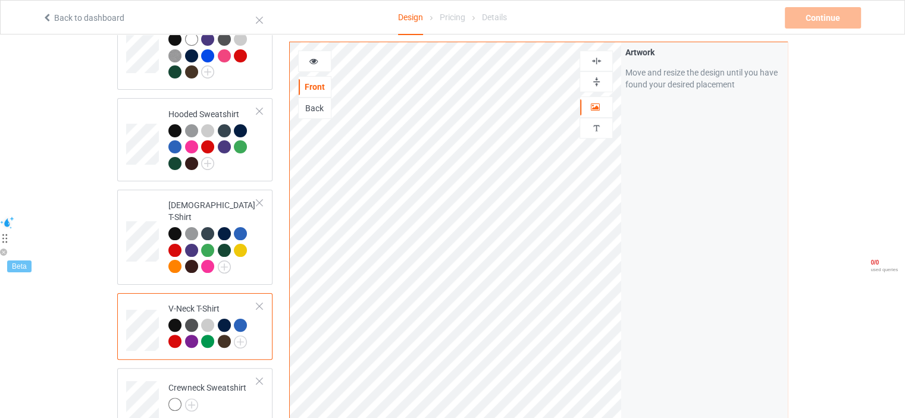
scroll to position [476, 0]
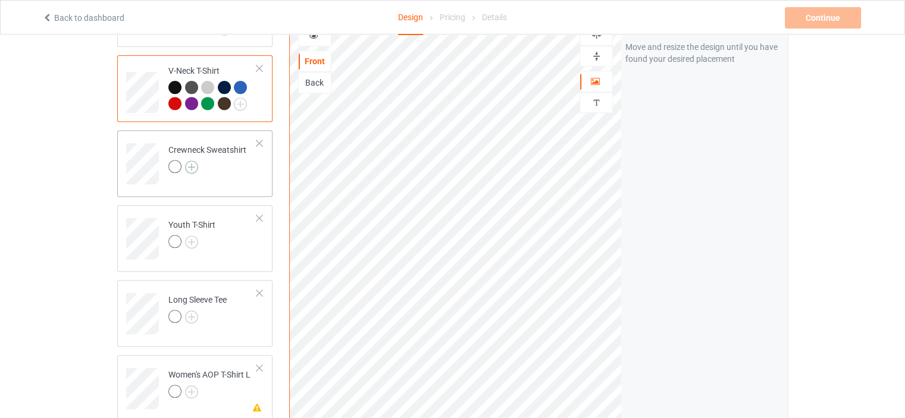
click at [195, 161] on img at bounding box center [191, 167] width 13 height 13
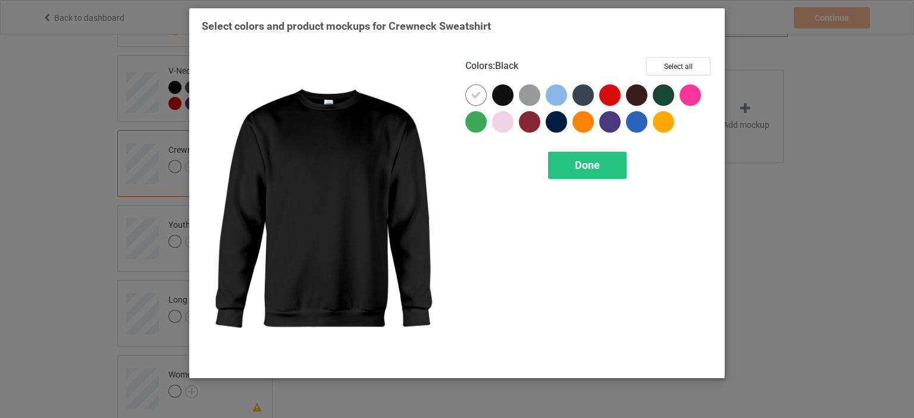
click at [494, 92] on div at bounding box center [502, 94] width 21 height 21
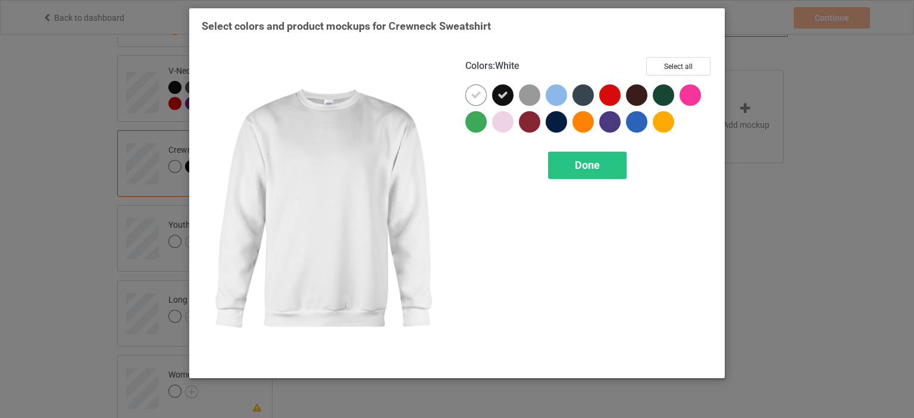
click at [490, 93] on div at bounding box center [478, 97] width 27 height 27
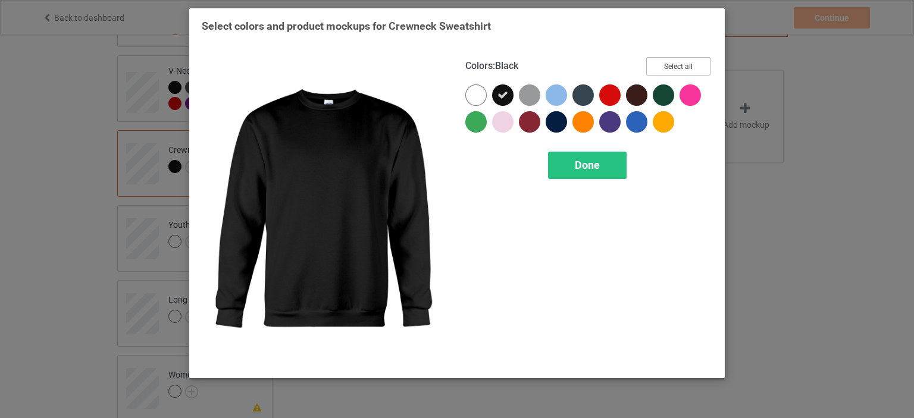
click at [652, 67] on button "Select all" at bounding box center [678, 66] width 64 height 18
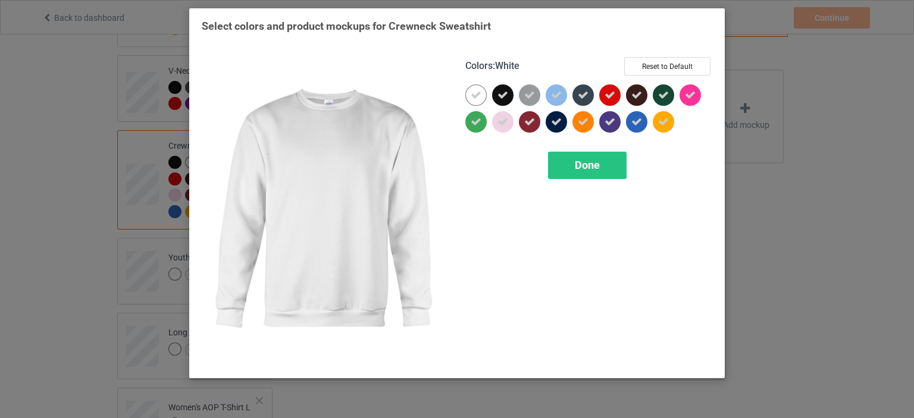
click at [490, 95] on div at bounding box center [478, 97] width 27 height 27
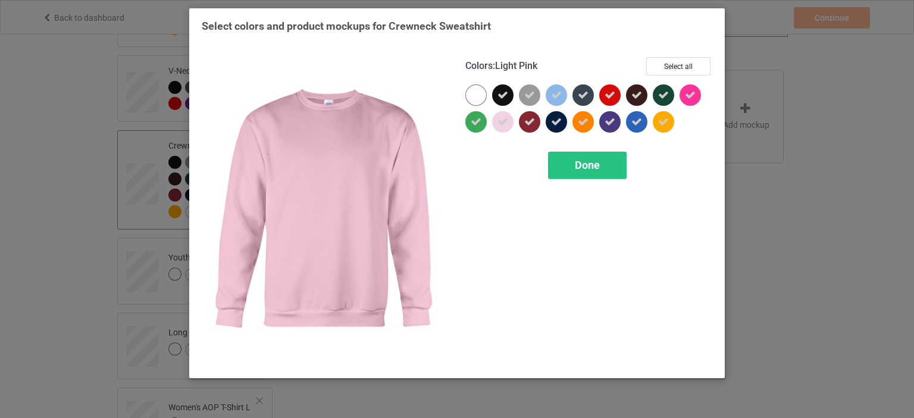
click at [503, 123] on icon at bounding box center [502, 122] width 11 height 11
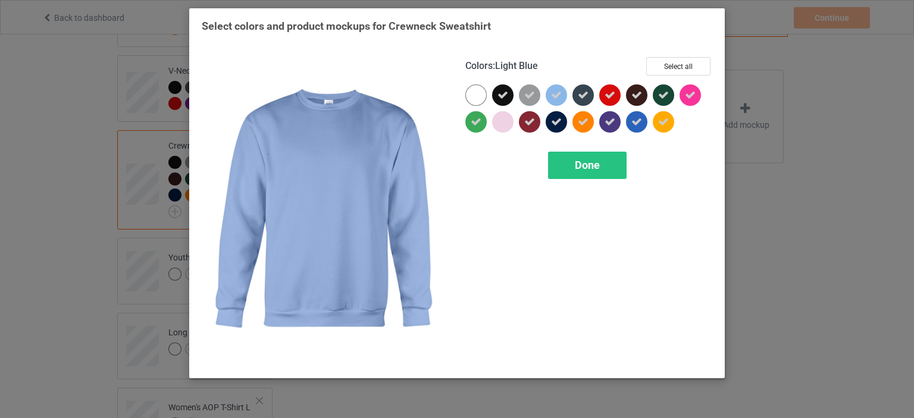
click at [563, 95] on div at bounding box center [556, 94] width 21 height 21
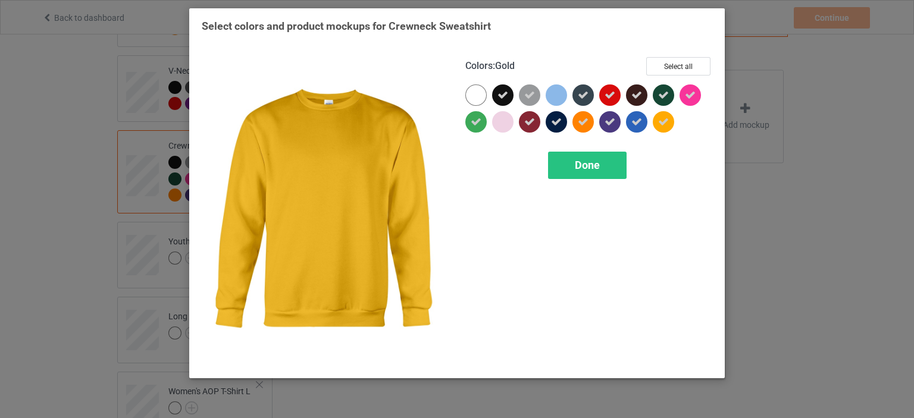
click at [662, 131] on div at bounding box center [663, 121] width 21 height 21
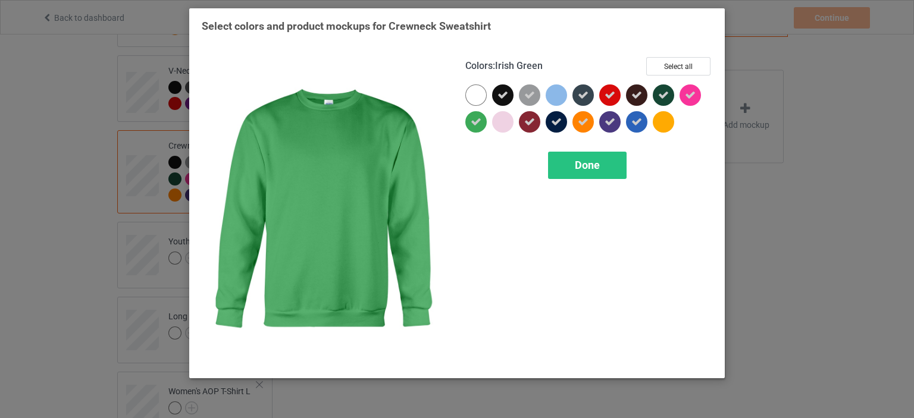
click at [473, 126] on icon at bounding box center [476, 122] width 11 height 11
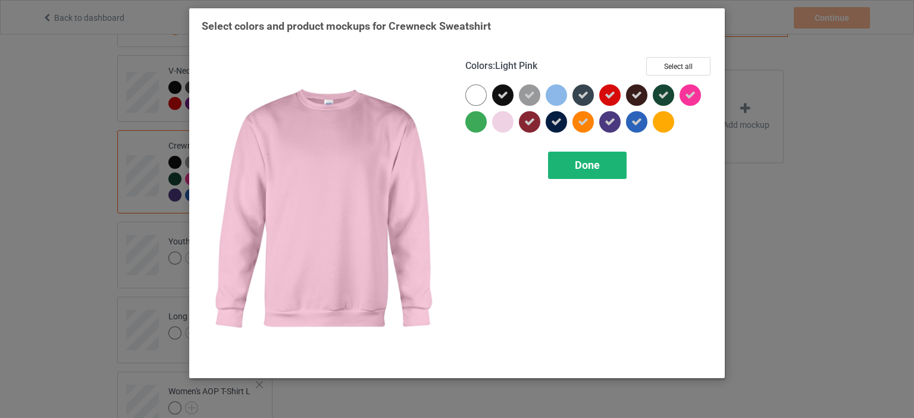
click at [586, 161] on span "Done" at bounding box center [587, 165] width 25 height 12
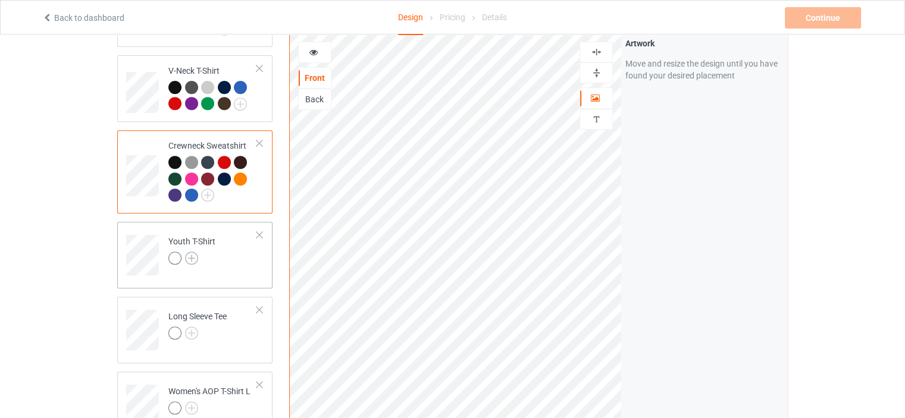
click at [196, 252] on img at bounding box center [191, 258] width 13 height 13
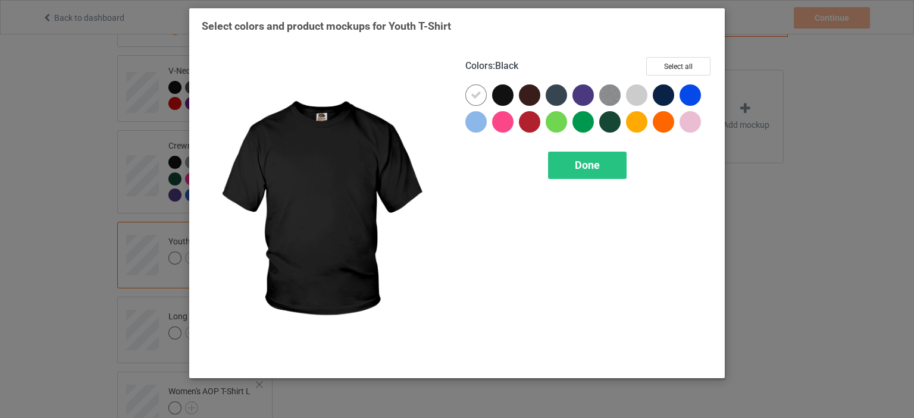
click at [506, 98] on div at bounding box center [502, 94] width 21 height 21
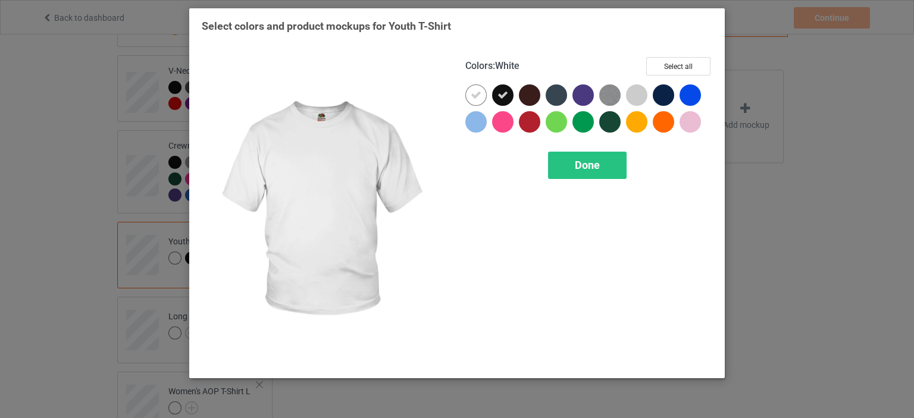
click at [487, 95] on div at bounding box center [478, 97] width 27 height 27
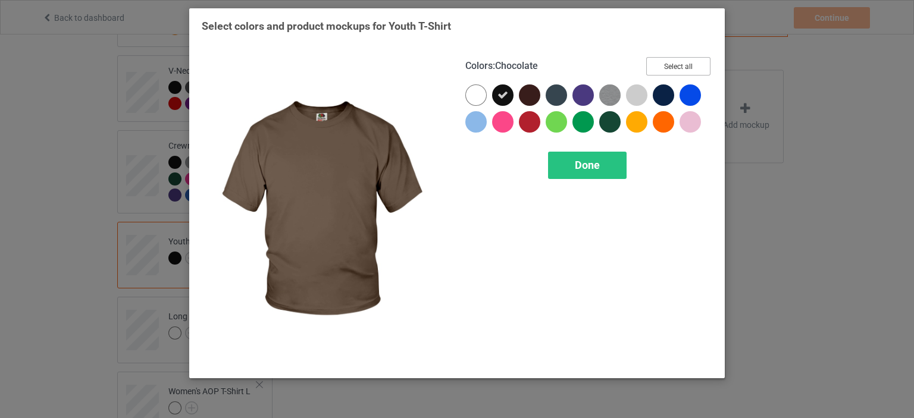
click at [666, 71] on button "Select all" at bounding box center [678, 66] width 64 height 18
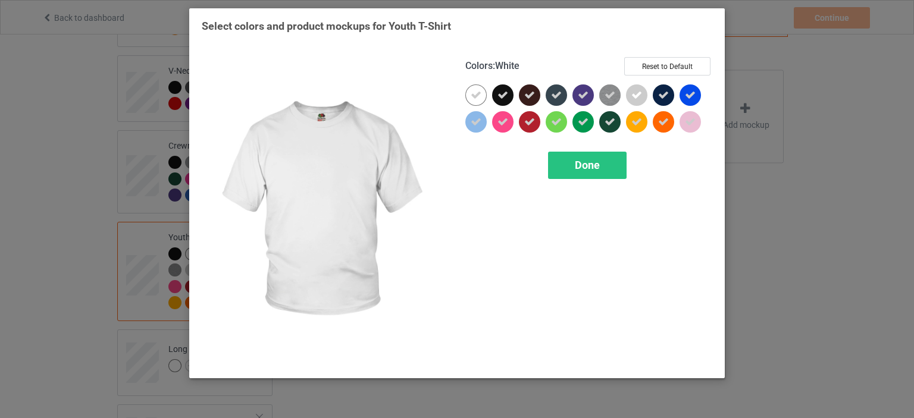
click at [471, 97] on icon at bounding box center [476, 95] width 11 height 11
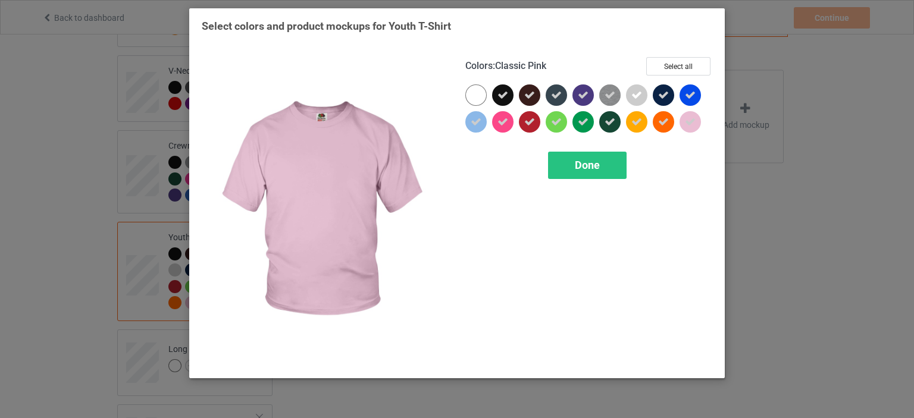
click at [683, 126] on div at bounding box center [690, 121] width 21 height 21
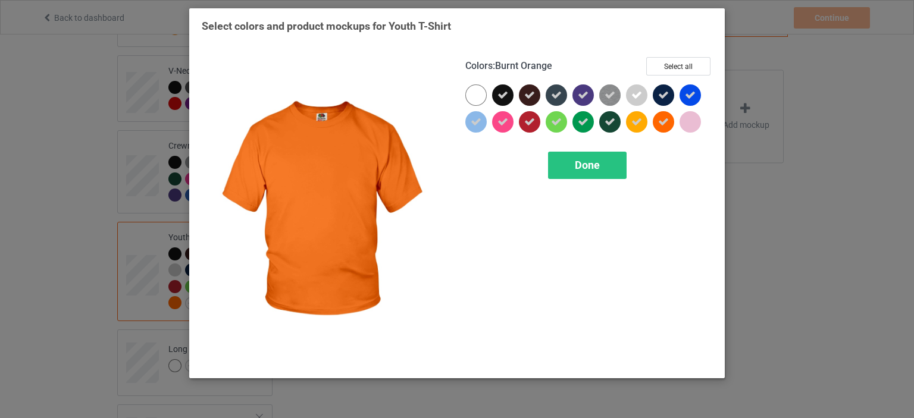
click at [669, 126] on icon at bounding box center [663, 122] width 11 height 11
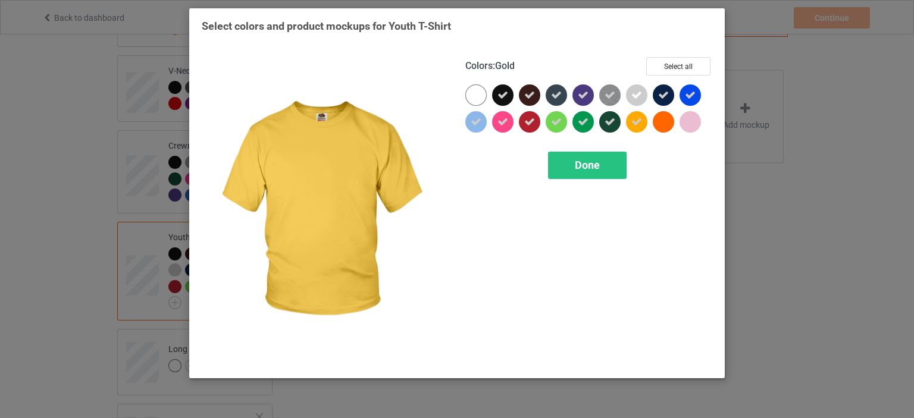
click at [647, 123] on div at bounding box center [636, 121] width 21 height 21
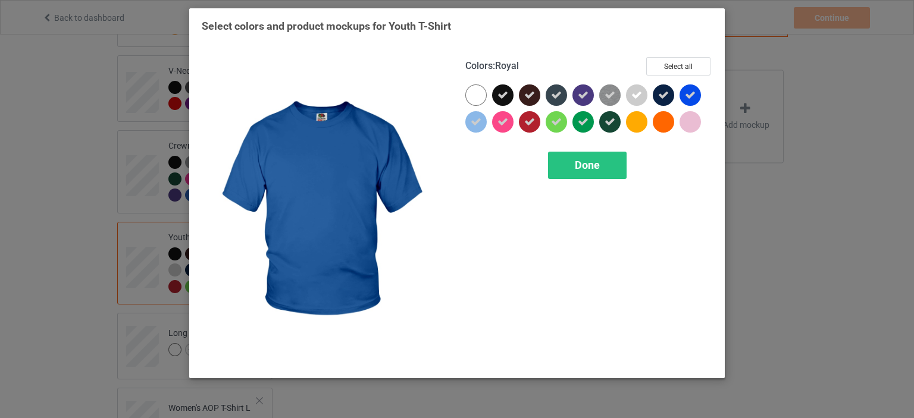
click at [693, 101] on div at bounding box center [690, 94] width 21 height 21
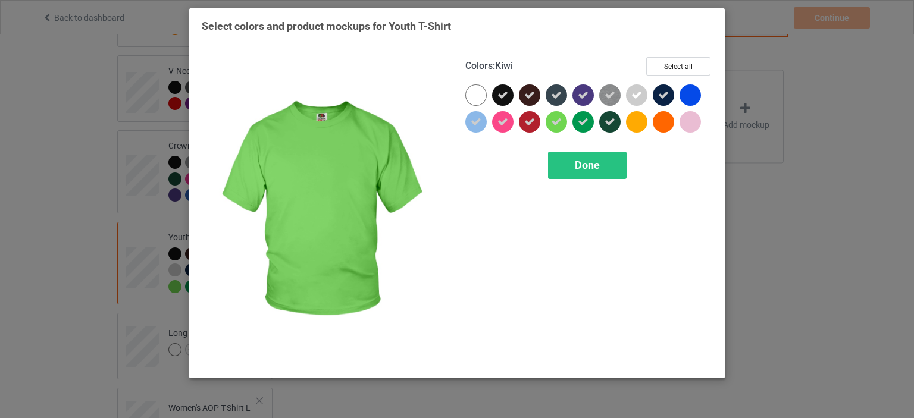
click at [558, 127] on icon at bounding box center [556, 122] width 11 height 11
click at [572, 158] on div "Done" at bounding box center [587, 165] width 79 height 27
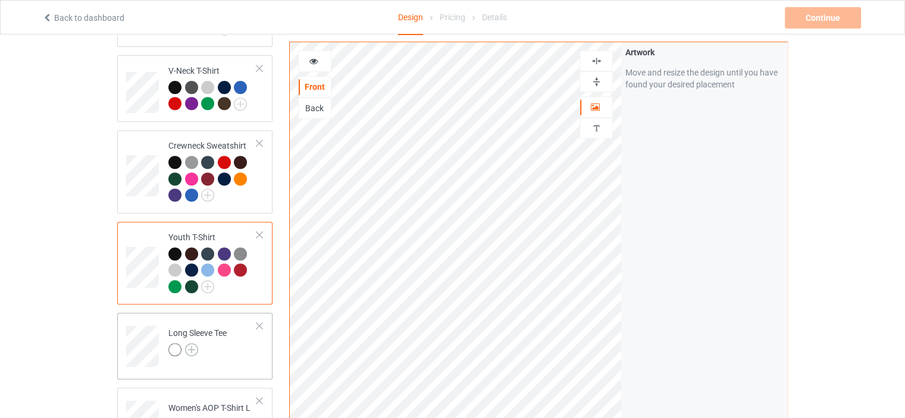
click at [190, 343] on img at bounding box center [191, 349] width 13 height 13
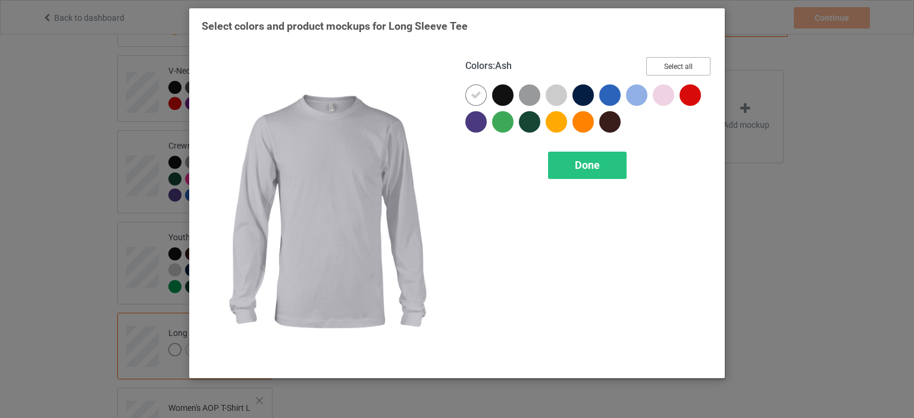
click at [681, 71] on button "Select all" at bounding box center [678, 66] width 64 height 18
click at [683, 70] on button "Reset to Default" at bounding box center [667, 66] width 86 height 18
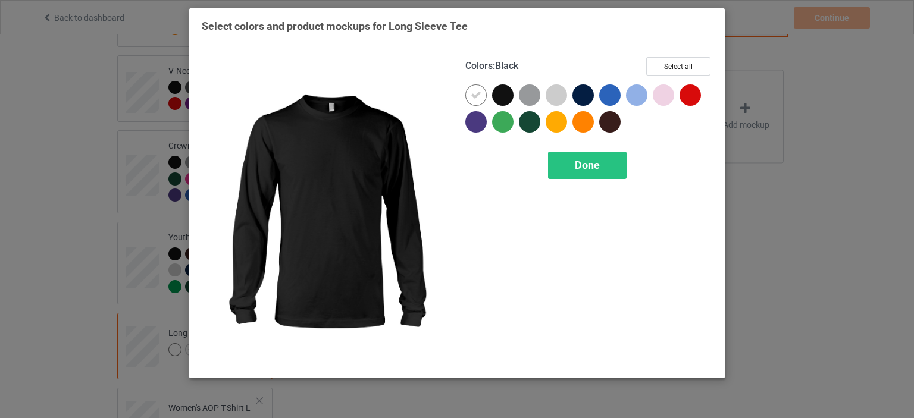
click at [500, 98] on div at bounding box center [502, 94] width 21 height 21
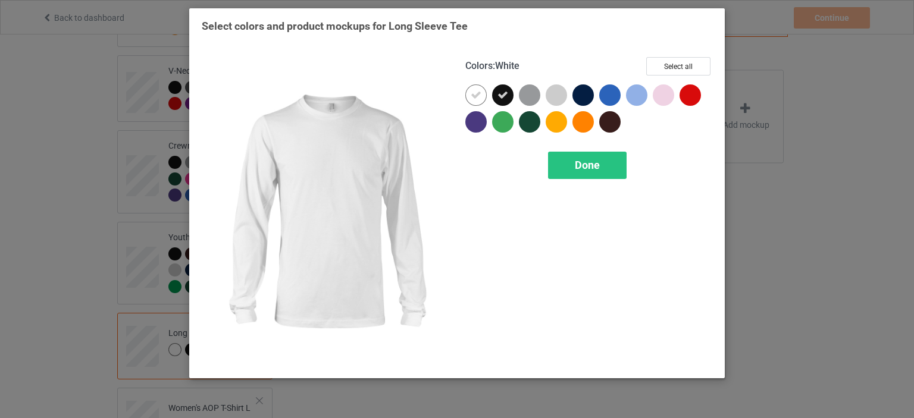
click at [474, 101] on div at bounding box center [475, 94] width 21 height 21
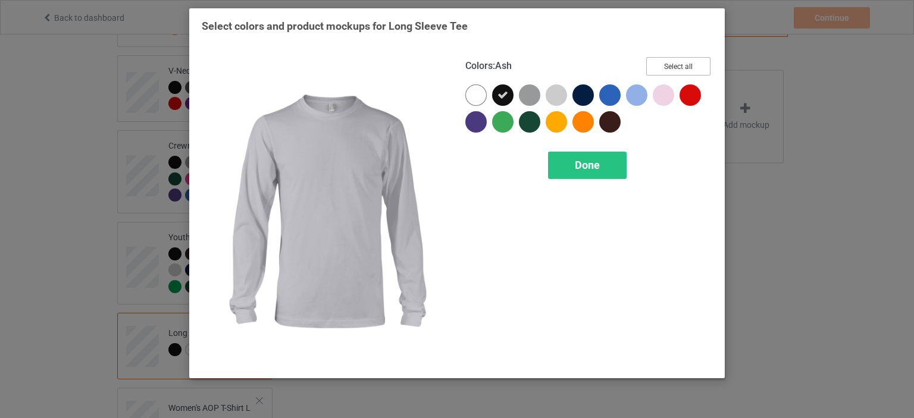
click at [655, 71] on button "Select all" at bounding box center [678, 66] width 64 height 18
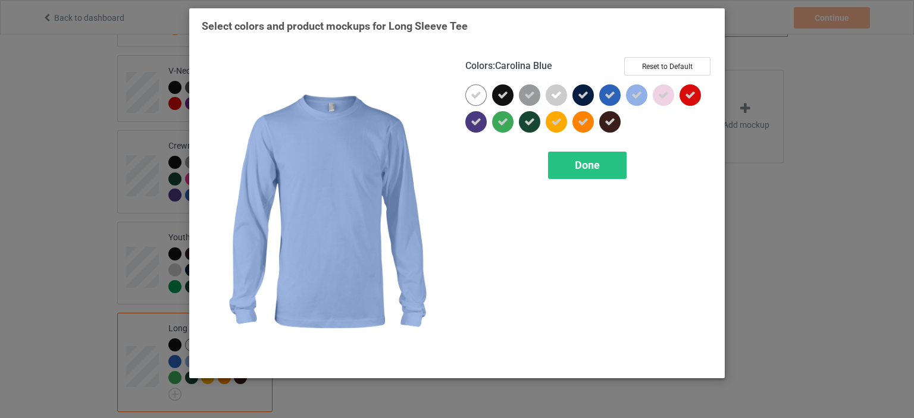
click at [652, 95] on div at bounding box center [639, 97] width 27 height 27
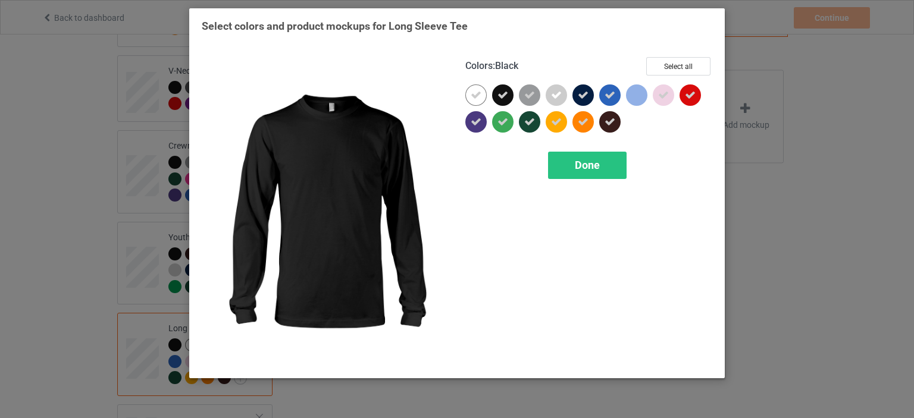
click at [481, 97] on div at bounding box center [475, 94] width 21 height 21
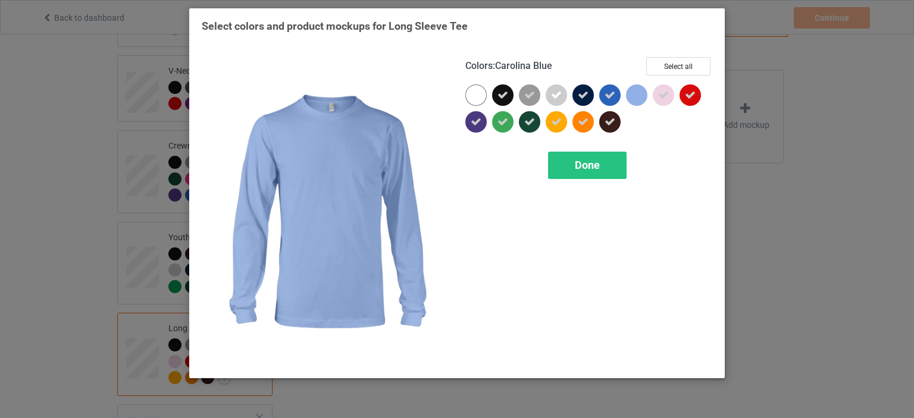
click at [631, 97] on div at bounding box center [636, 94] width 21 height 21
click at [631, 97] on icon at bounding box center [636, 95] width 11 height 11
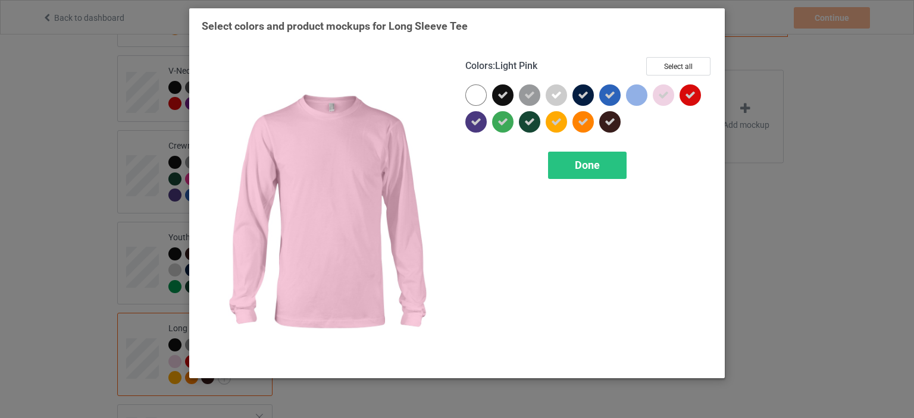
click at [671, 97] on div at bounding box center [663, 94] width 21 height 21
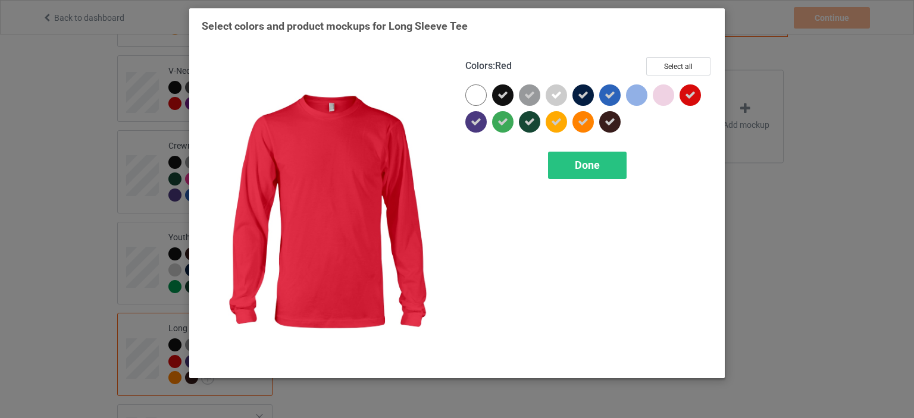
click at [686, 96] on icon at bounding box center [690, 95] width 11 height 11
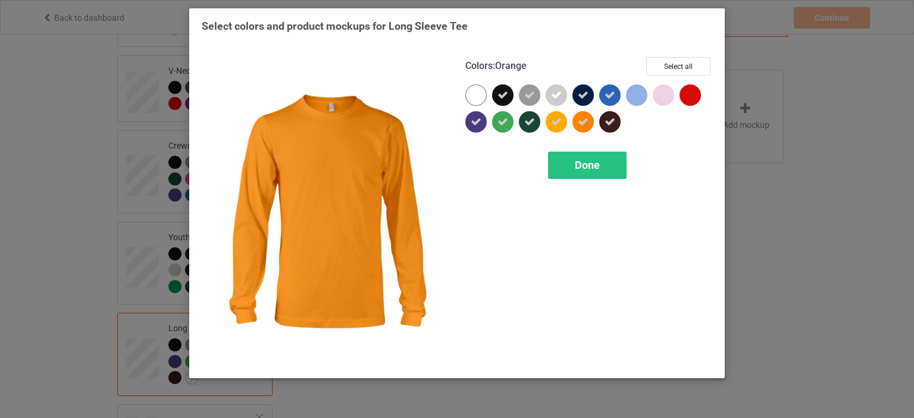
click at [576, 123] on div at bounding box center [582, 121] width 21 height 21
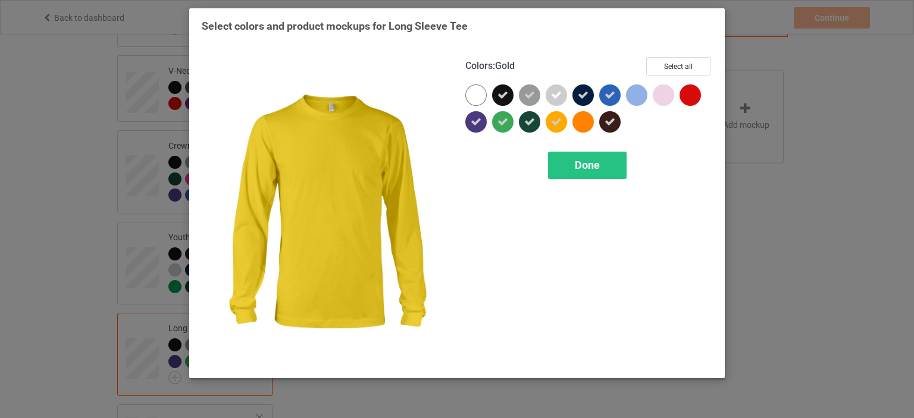
click at [557, 115] on div at bounding box center [556, 121] width 21 height 21
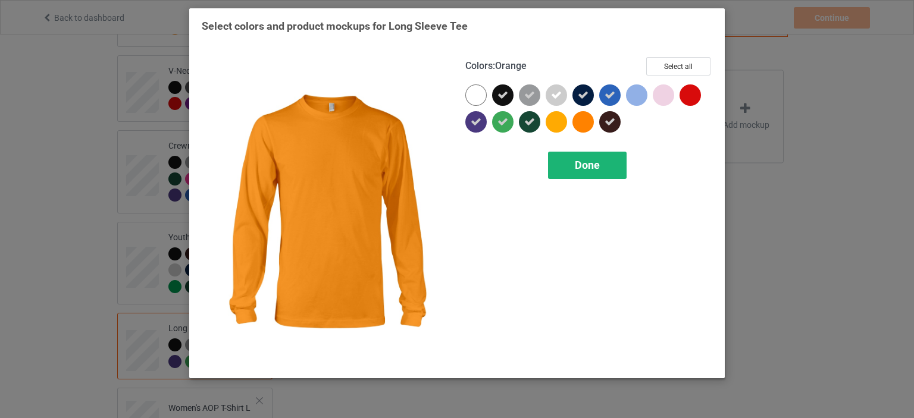
click at [617, 161] on div "Done" at bounding box center [587, 165] width 79 height 27
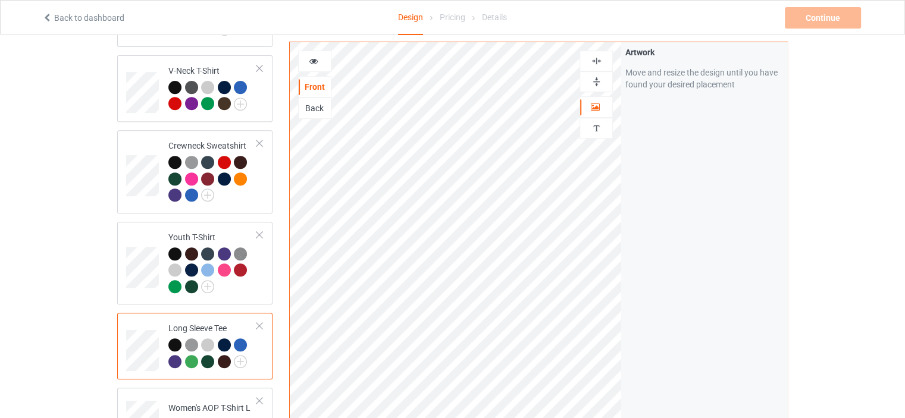
scroll to position [714, 0]
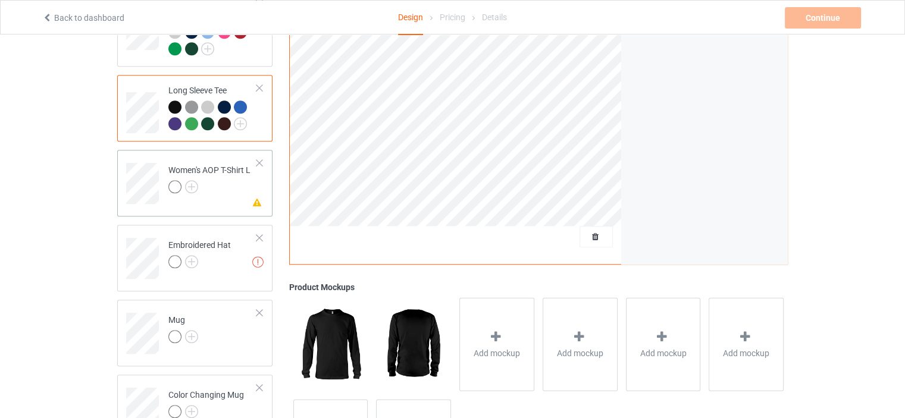
click at [259, 159] on div at bounding box center [259, 163] width 8 height 8
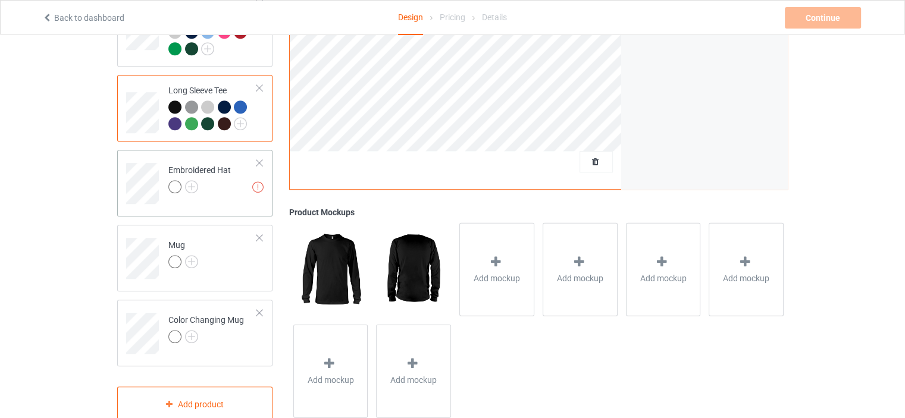
click at [256, 155] on td "Missing artworks Embroidered Hat" at bounding box center [213, 179] width 102 height 49
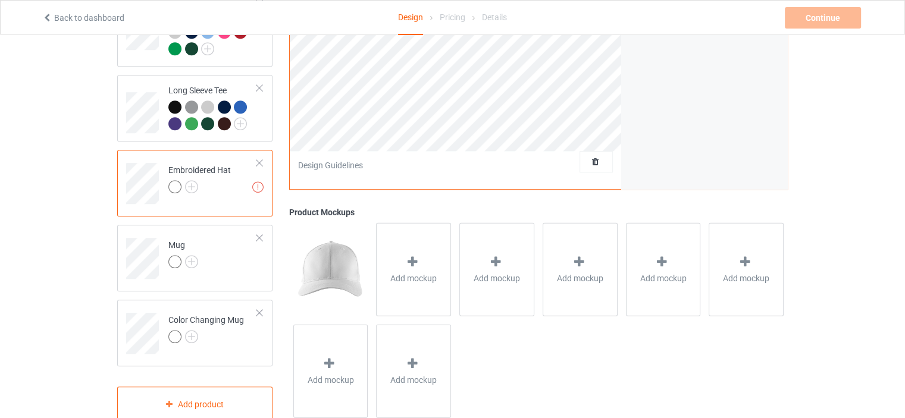
click at [256, 155] on td "Missing artworks Embroidered Hat" at bounding box center [213, 179] width 102 height 49
click at [252, 155] on td "Missing artworks Embroidered Hat" at bounding box center [213, 179] width 102 height 49
click at [240, 169] on td "Missing artworks Embroidered Hat" at bounding box center [213, 179] width 102 height 49
click at [262, 159] on div at bounding box center [259, 163] width 8 height 8
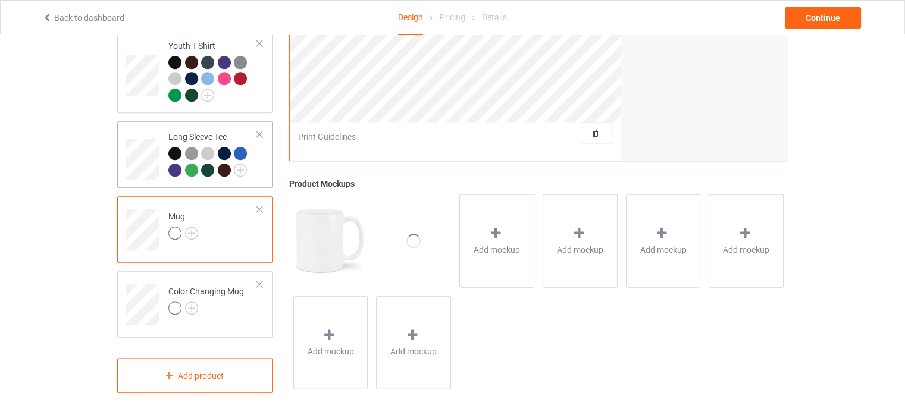
scroll to position [653, 0]
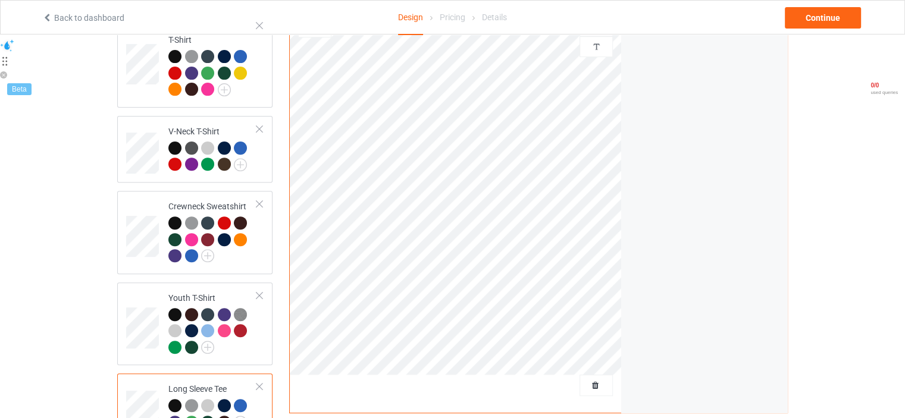
scroll to position [653, 0]
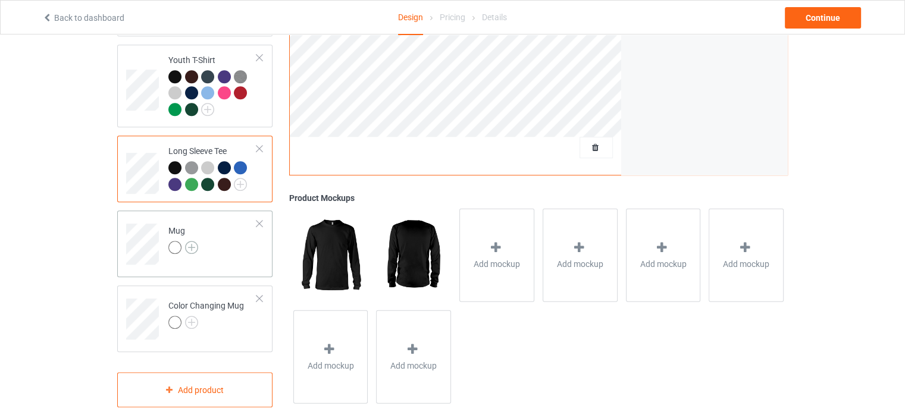
click at [186, 241] on img at bounding box center [191, 247] width 13 height 13
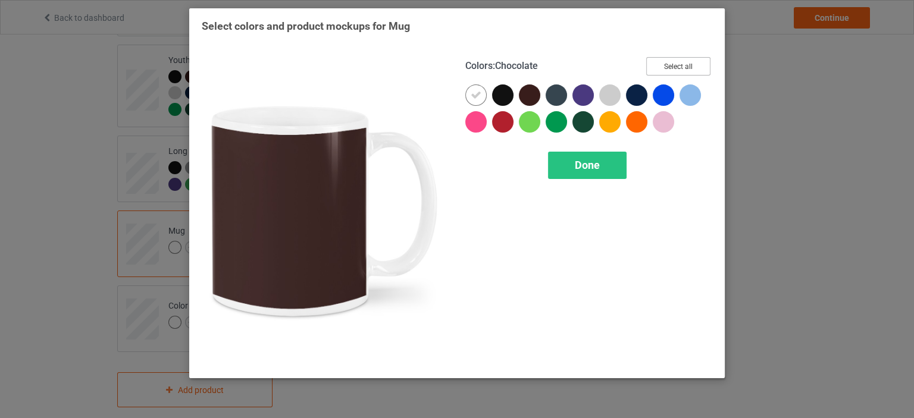
click at [674, 68] on button "Select all" at bounding box center [678, 66] width 64 height 18
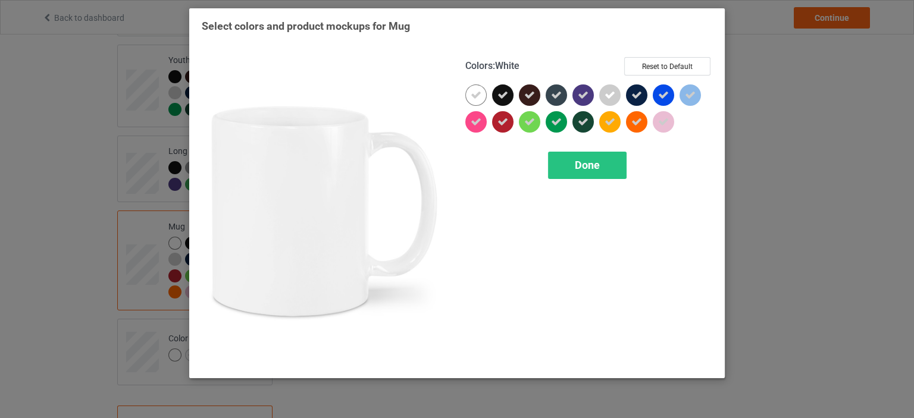
click at [470, 95] on div at bounding box center [475, 94] width 21 height 21
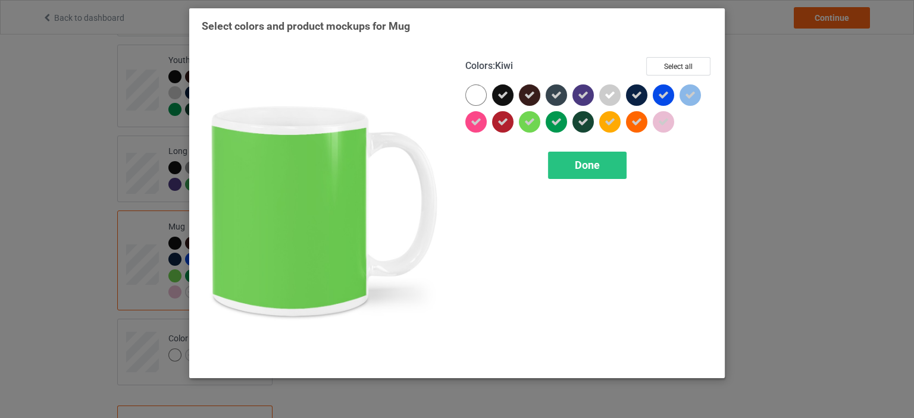
click at [580, 159] on span "Done" at bounding box center [587, 165] width 25 height 12
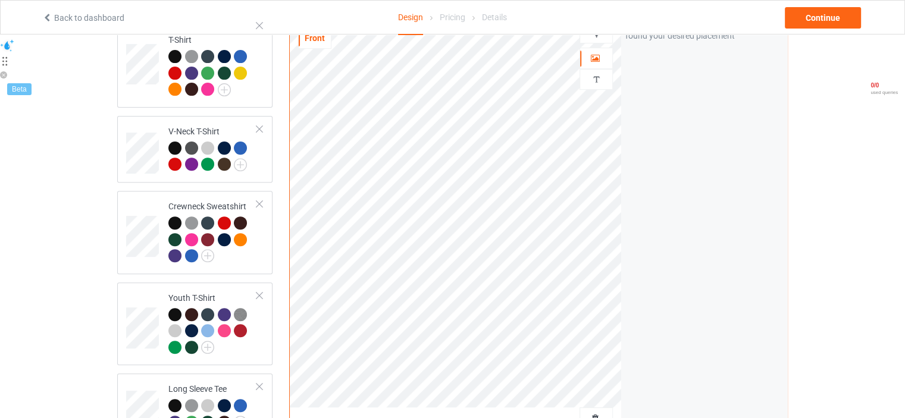
scroll to position [177, 0]
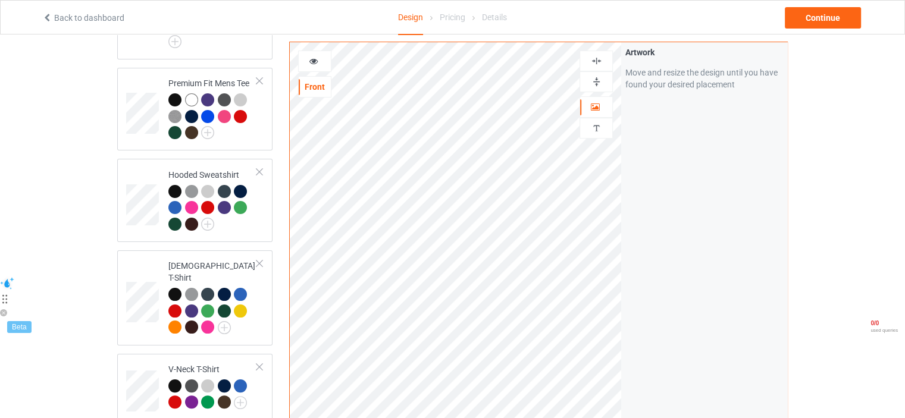
click at [317, 52] on div at bounding box center [314, 61] width 33 height 21
click at [320, 58] on div at bounding box center [315, 61] width 32 height 12
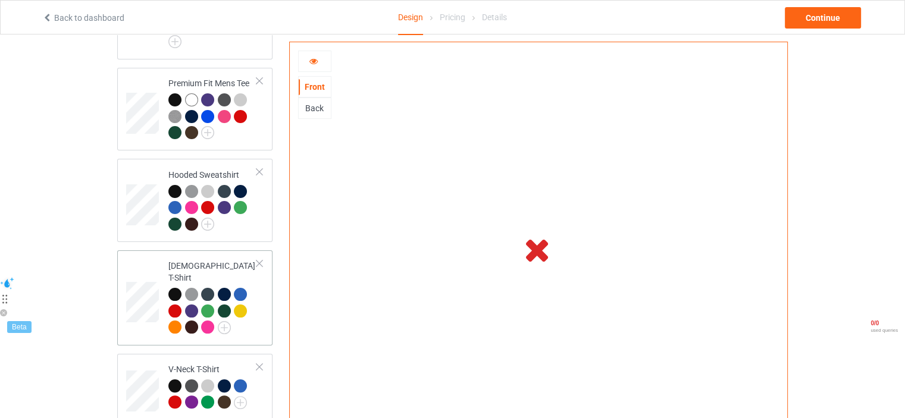
scroll to position [415, 0]
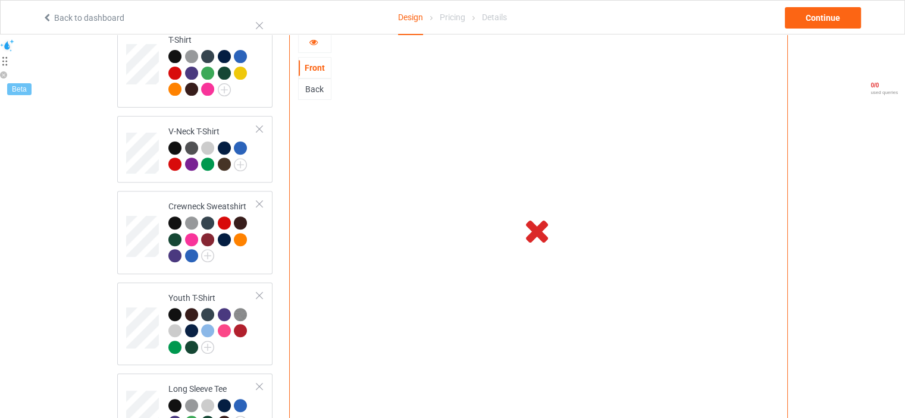
click at [464, 230] on td at bounding box center [538, 230] width 331 height 414
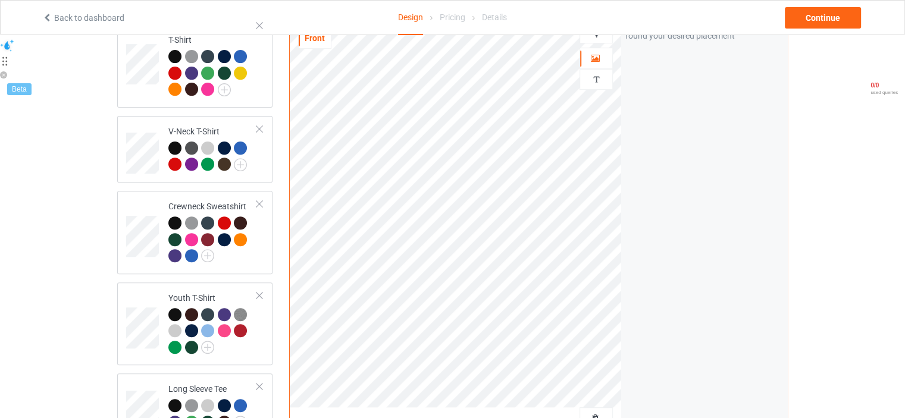
scroll to position [177, 0]
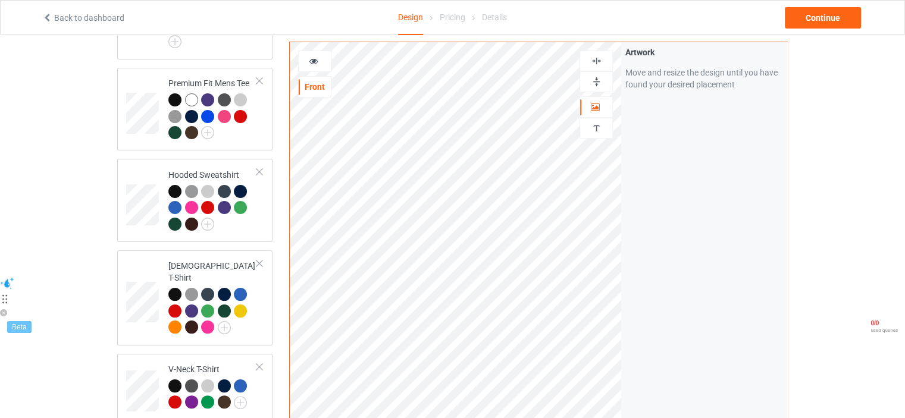
click at [317, 61] on icon at bounding box center [314, 59] width 10 height 8
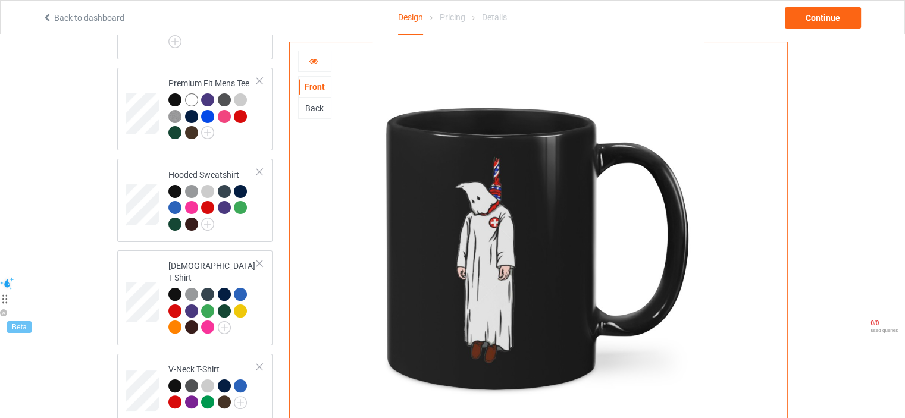
click at [497, 226] on img at bounding box center [538, 249] width 331 height 414
click at [321, 108] on div "Back" at bounding box center [315, 108] width 32 height 12
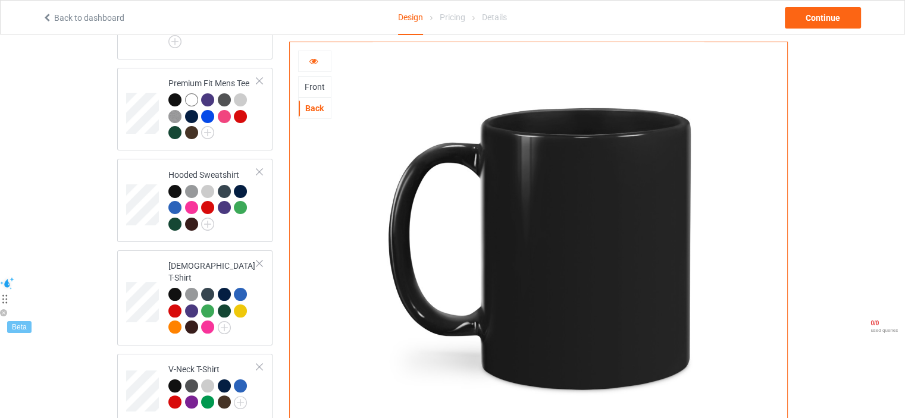
click at [321, 108] on div "Back" at bounding box center [315, 108] width 32 height 12
click at [319, 118] on div at bounding box center [538, 249] width 497 height 414
click at [319, 114] on div "Back" at bounding box center [314, 108] width 33 height 21
click at [312, 54] on div at bounding box center [314, 61] width 33 height 21
click at [314, 66] on div at bounding box center [315, 61] width 32 height 12
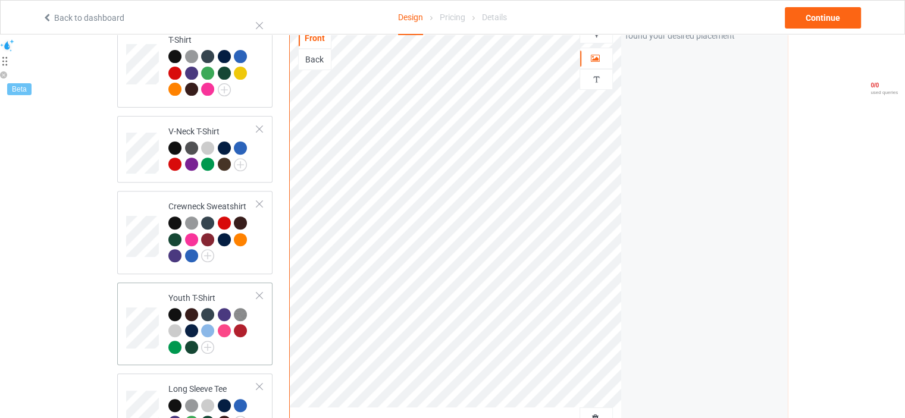
scroll to position [653, 0]
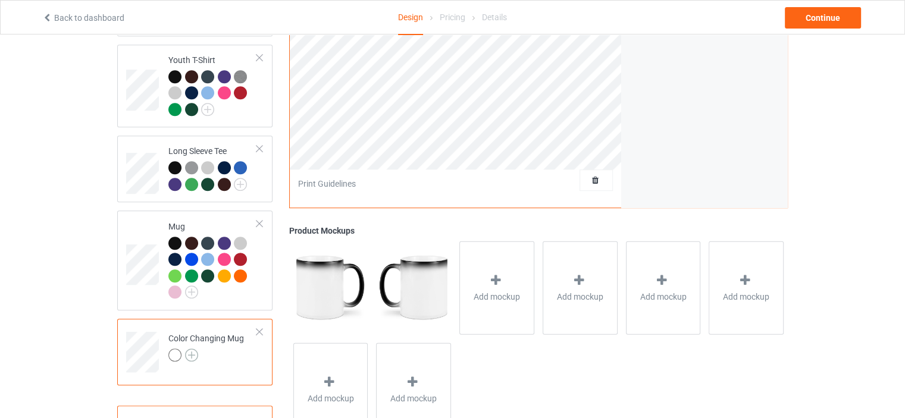
click at [190, 349] on img at bounding box center [191, 355] width 13 height 13
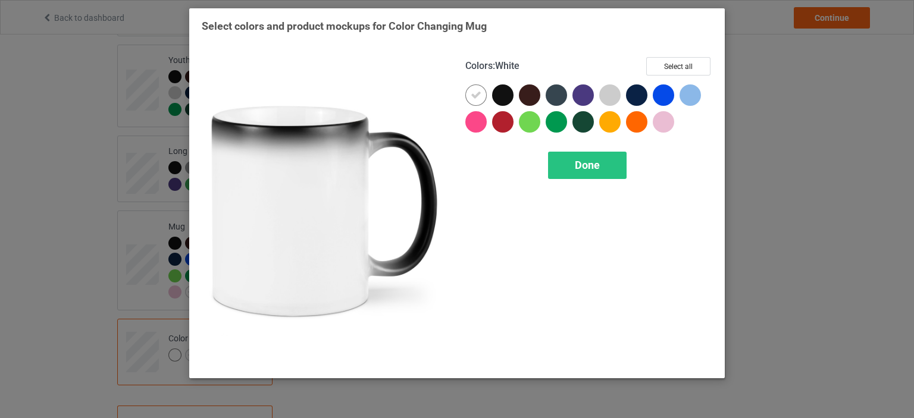
click at [483, 90] on div at bounding box center [475, 94] width 21 height 21
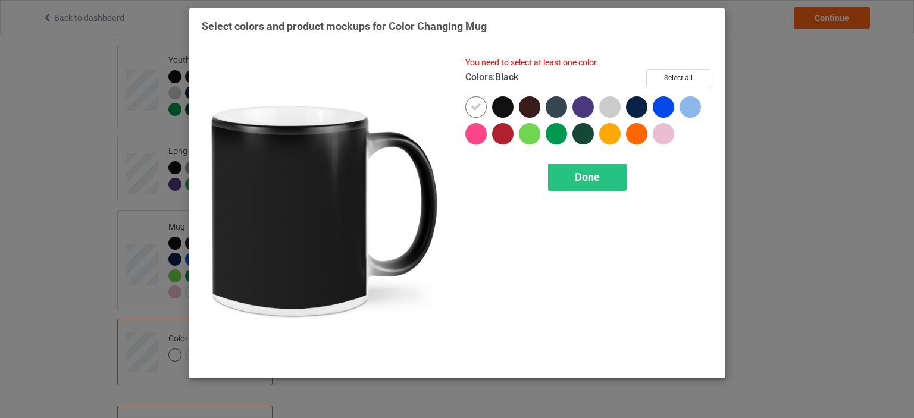
click at [502, 105] on div at bounding box center [502, 106] width 21 height 21
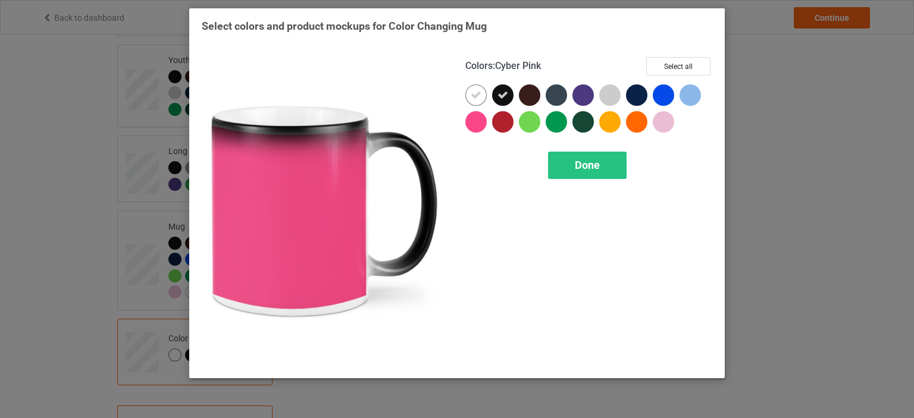
click at [469, 112] on div at bounding box center [478, 124] width 27 height 27
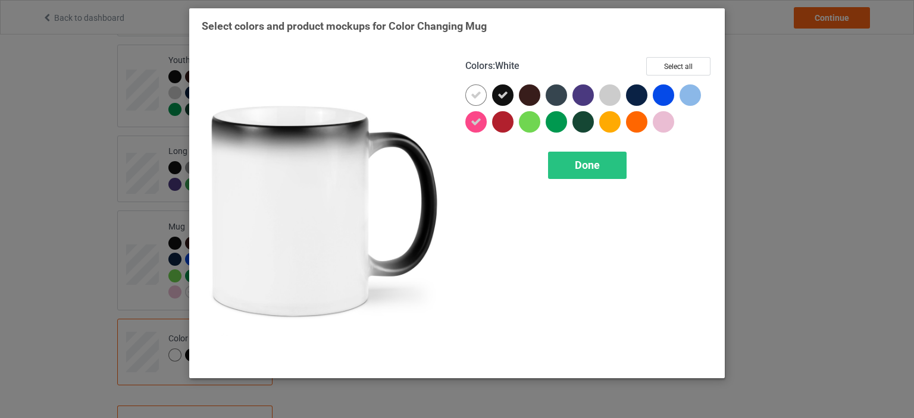
click at [474, 101] on div at bounding box center [475, 94] width 21 height 21
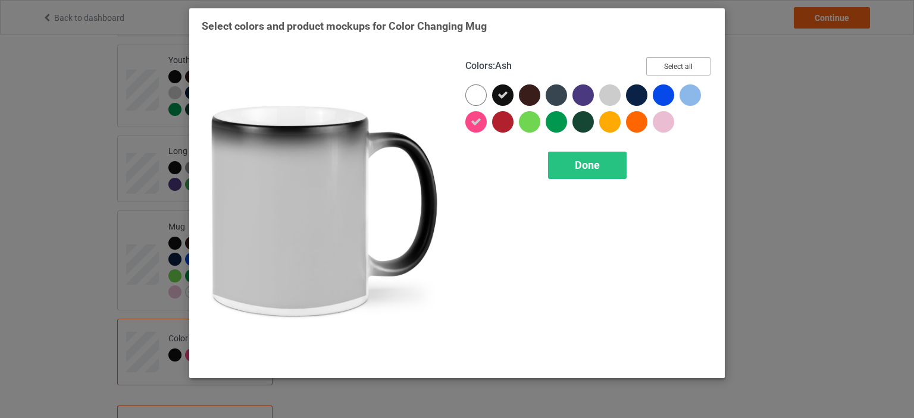
click at [672, 72] on button "Select all" at bounding box center [678, 66] width 64 height 18
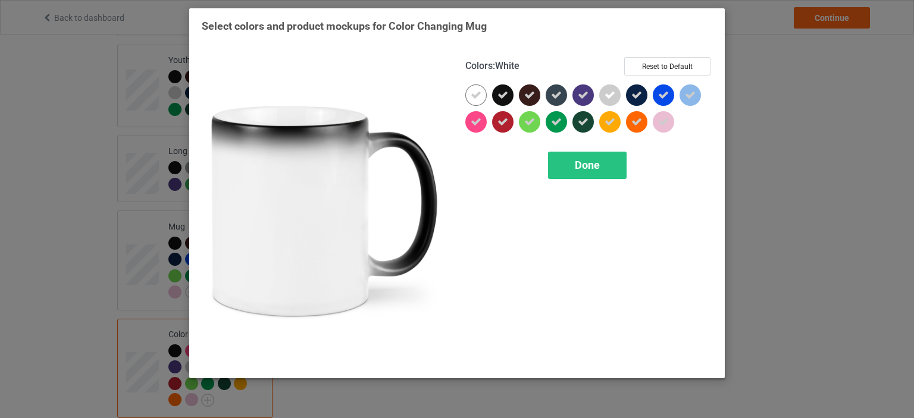
click at [488, 94] on div at bounding box center [478, 97] width 27 height 27
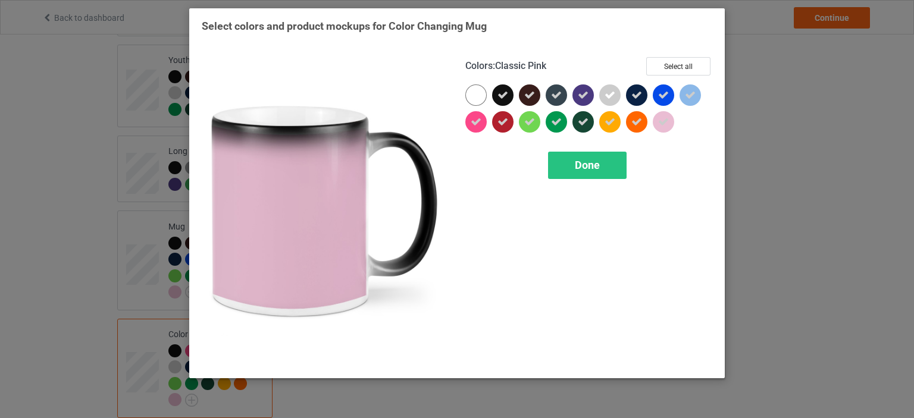
click at [672, 118] on div at bounding box center [663, 121] width 21 height 21
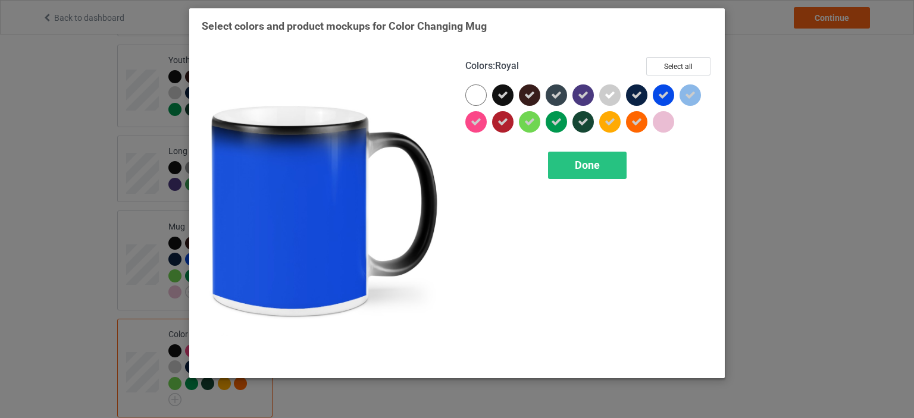
click at [679, 107] on div at bounding box center [666, 97] width 27 height 27
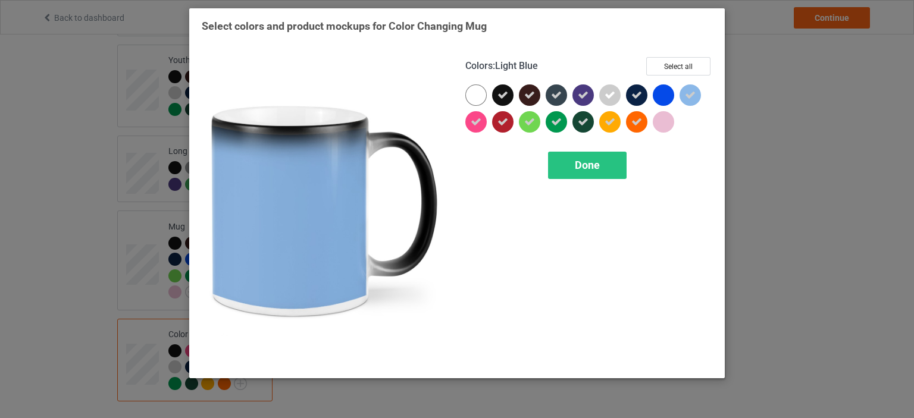
click at [687, 99] on icon at bounding box center [690, 95] width 11 height 11
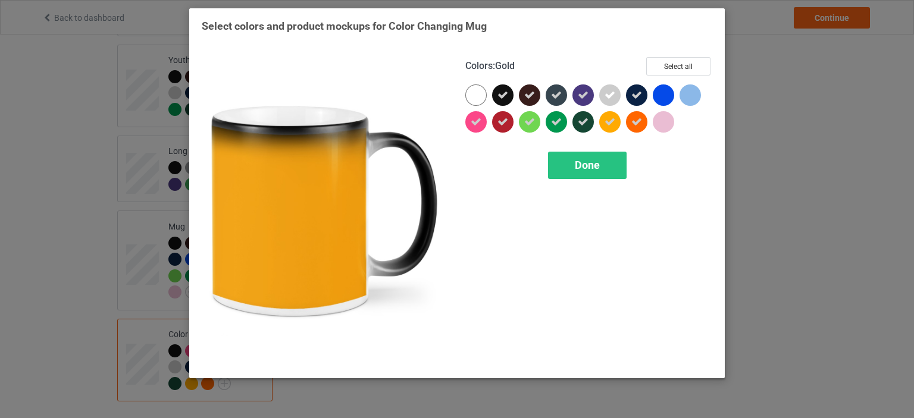
click at [602, 151] on div "Colors : Gold Select all Done" at bounding box center [589, 211] width 264 height 325
click at [601, 161] on div "Done" at bounding box center [587, 165] width 79 height 27
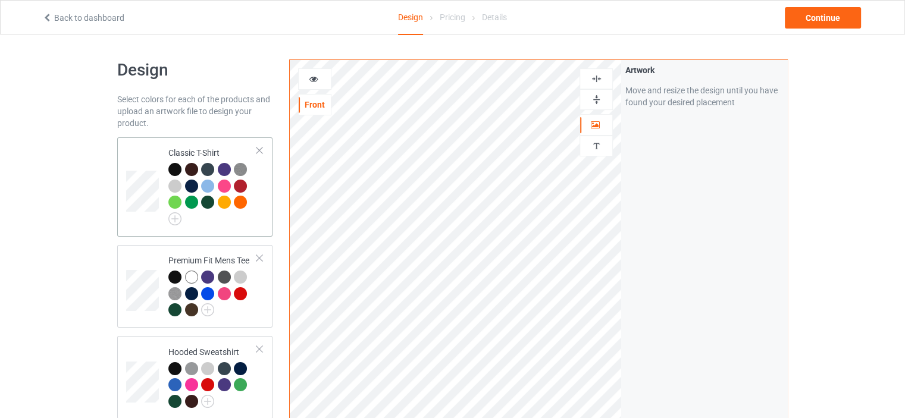
click at [124, 183] on div "Classic T-Shirt" at bounding box center [194, 186] width 155 height 99
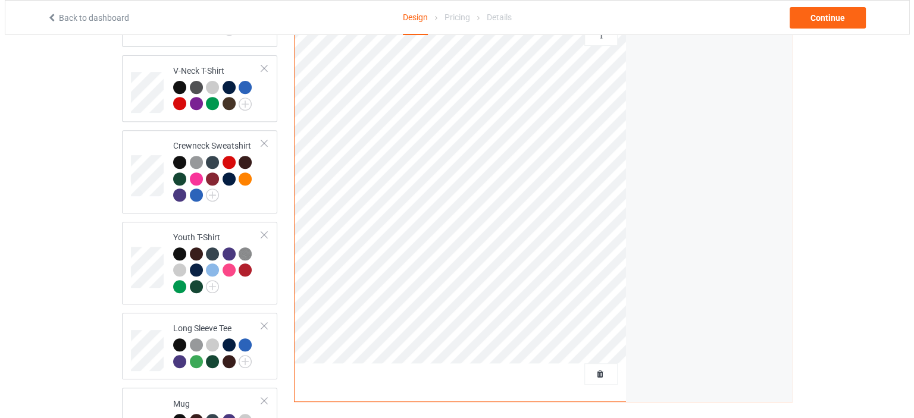
scroll to position [702, 0]
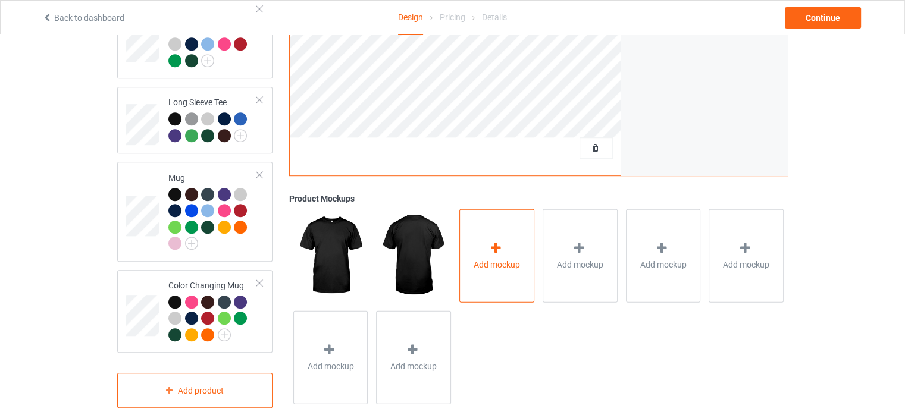
click at [511, 257] on div "Add mockup" at bounding box center [496, 255] width 75 height 93
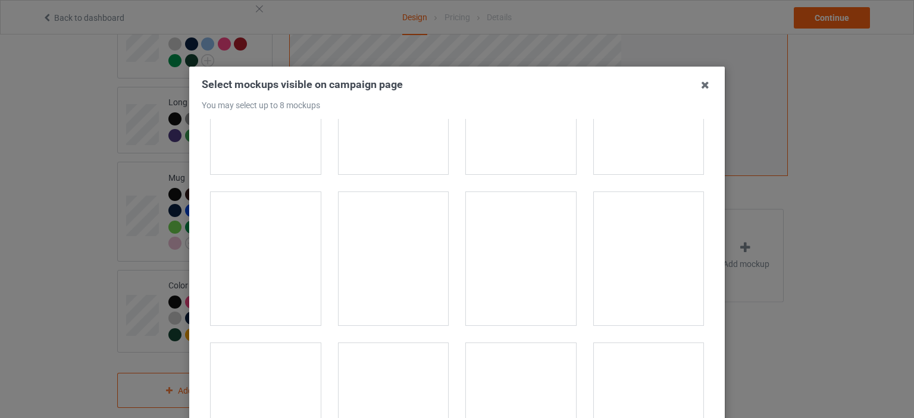
scroll to position [476, 0]
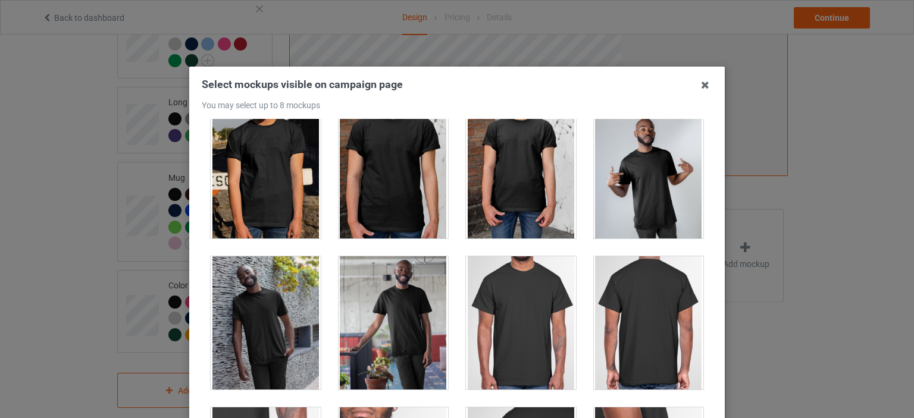
click at [677, 208] on div at bounding box center [649, 171] width 110 height 133
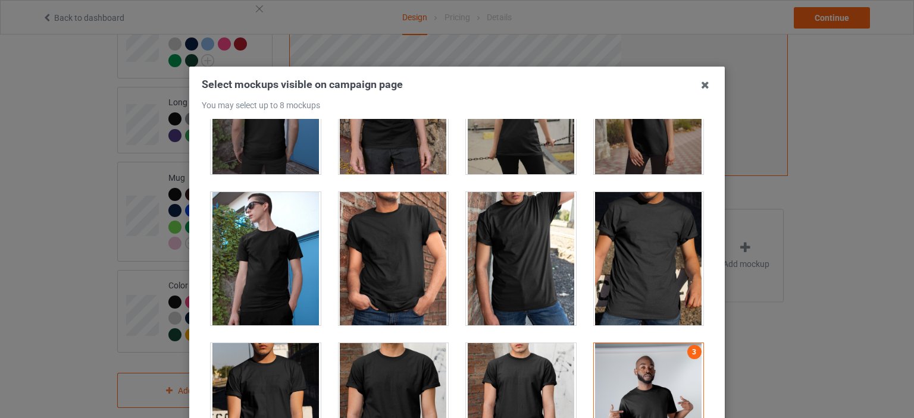
click at [599, 225] on div at bounding box center [649, 258] width 110 height 133
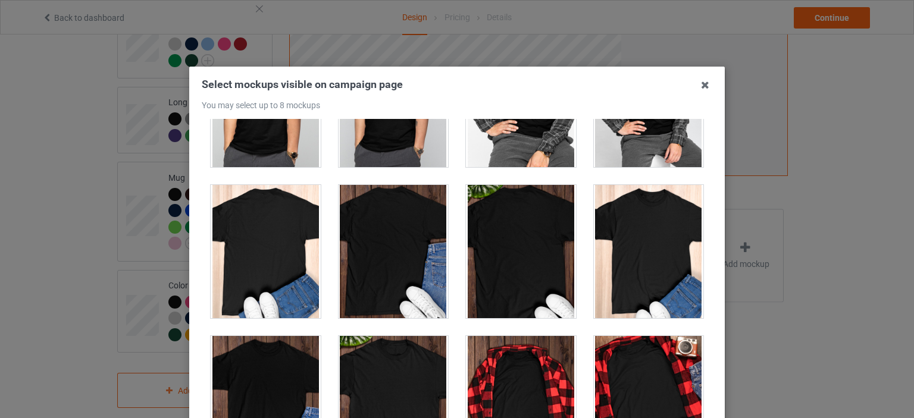
scroll to position [3332, 0]
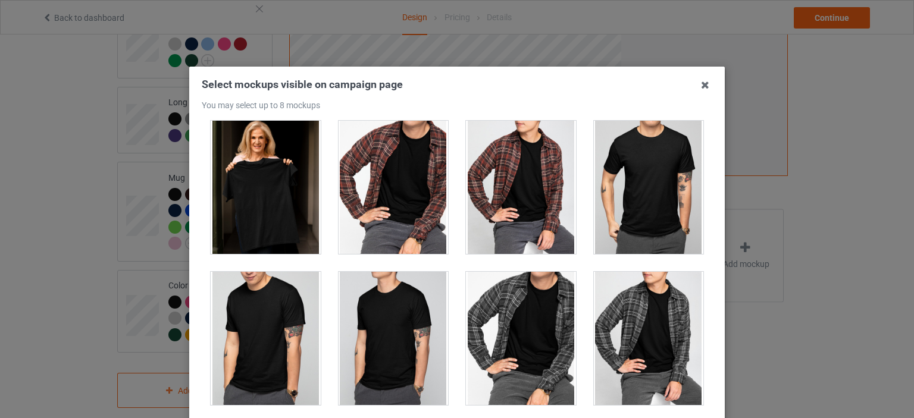
click at [321, 244] on div at bounding box center [266, 187] width 128 height 151
click at [271, 231] on div at bounding box center [266, 187] width 110 height 133
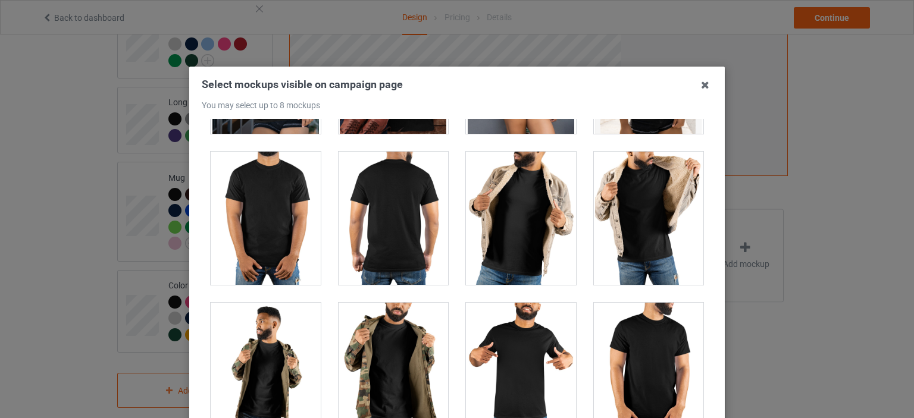
scroll to position [9283, 0]
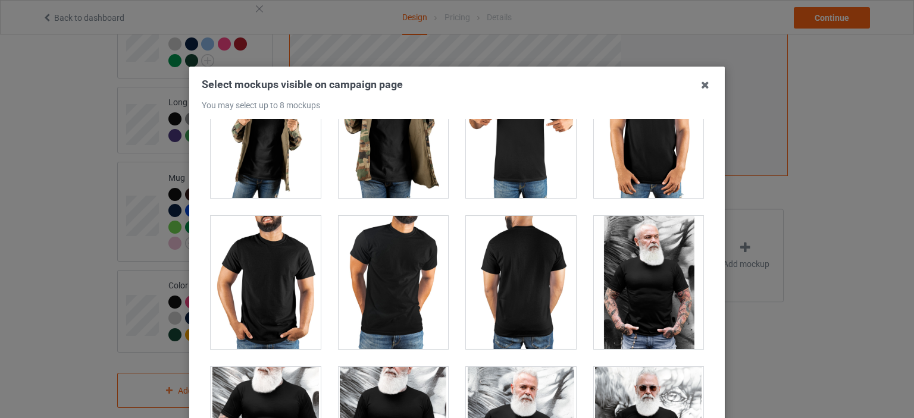
click at [536, 258] on div at bounding box center [521, 282] width 110 height 133
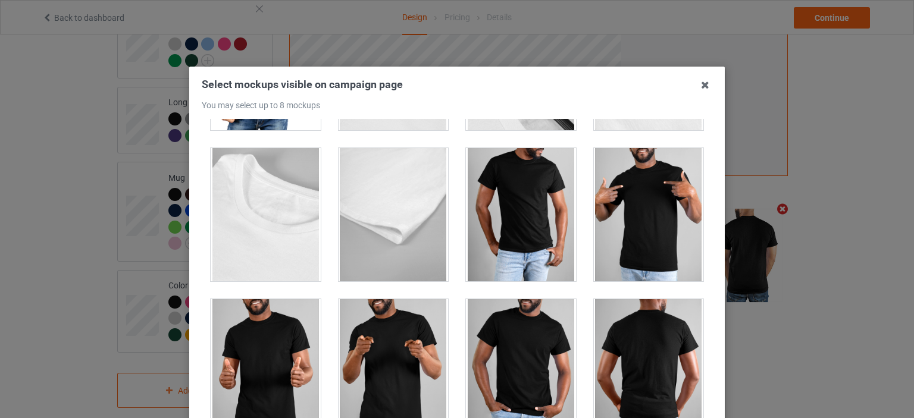
scroll to position [10949, 0]
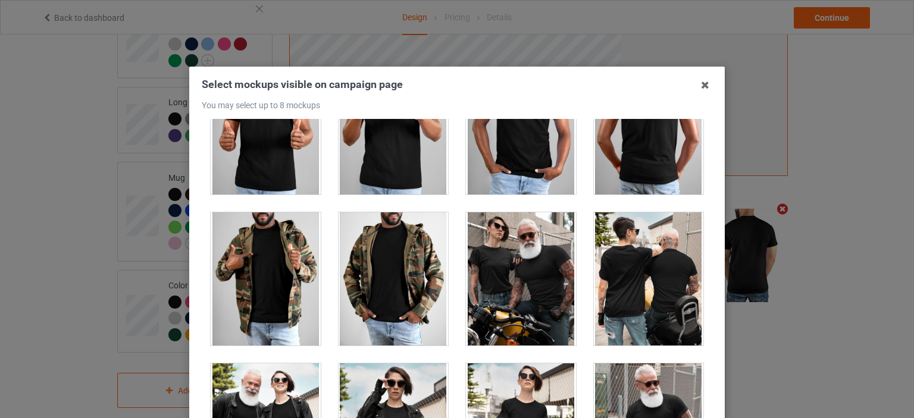
click at [630, 273] on div at bounding box center [649, 278] width 110 height 133
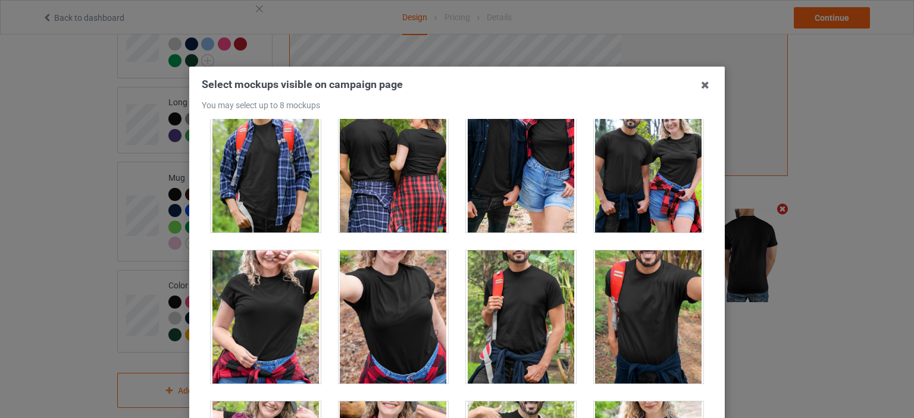
scroll to position [13567, 0]
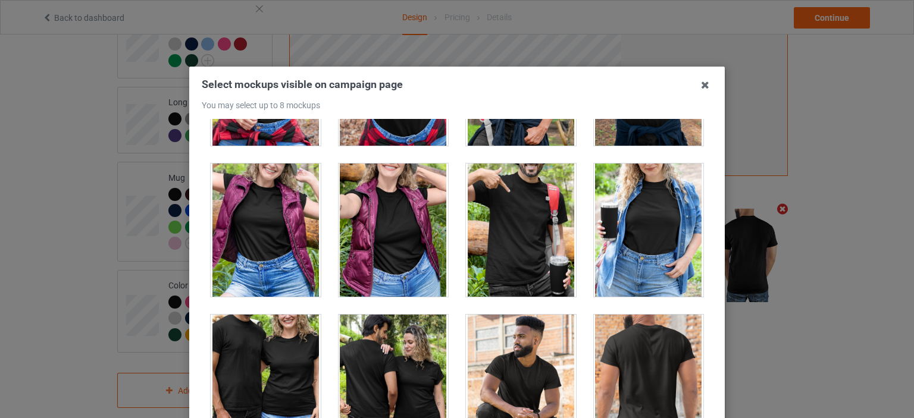
click at [416, 352] on div at bounding box center [394, 381] width 110 height 133
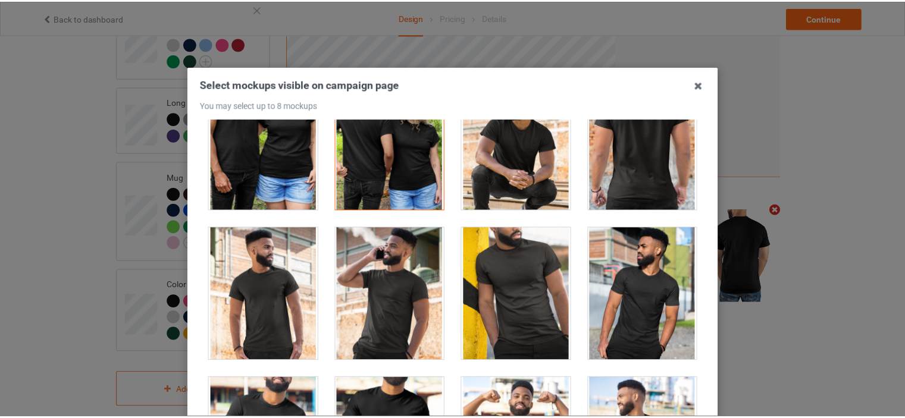
scroll to position [14043, 0]
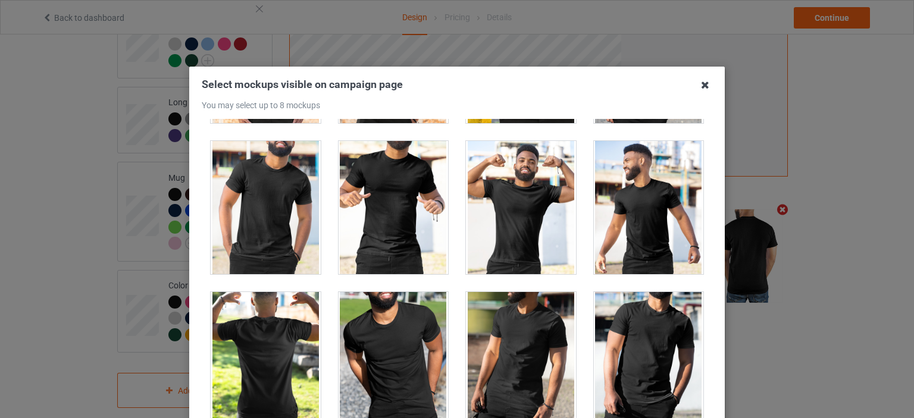
click at [698, 86] on icon at bounding box center [705, 85] width 19 height 19
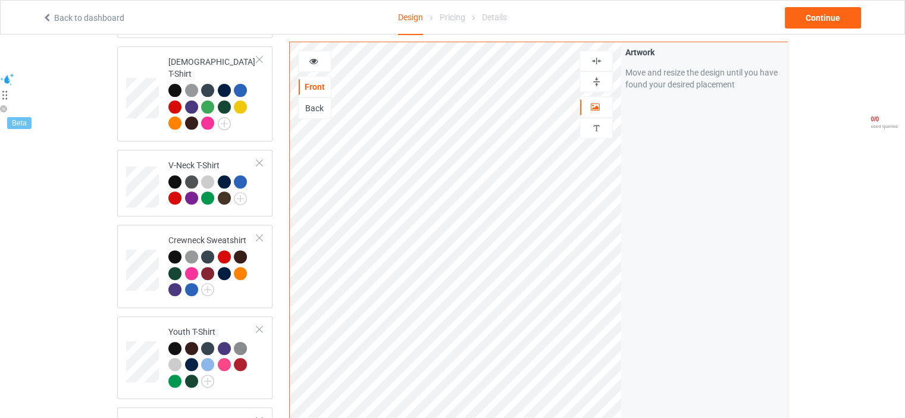
scroll to position [226, 0]
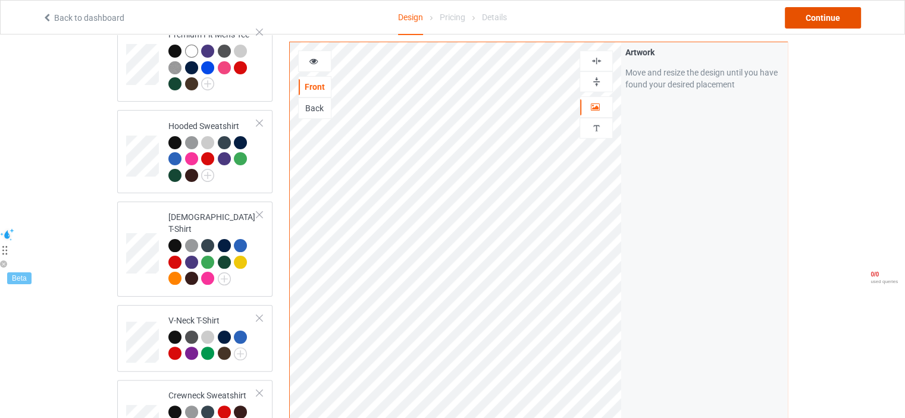
click at [807, 22] on div "Continue" at bounding box center [823, 17] width 76 height 21
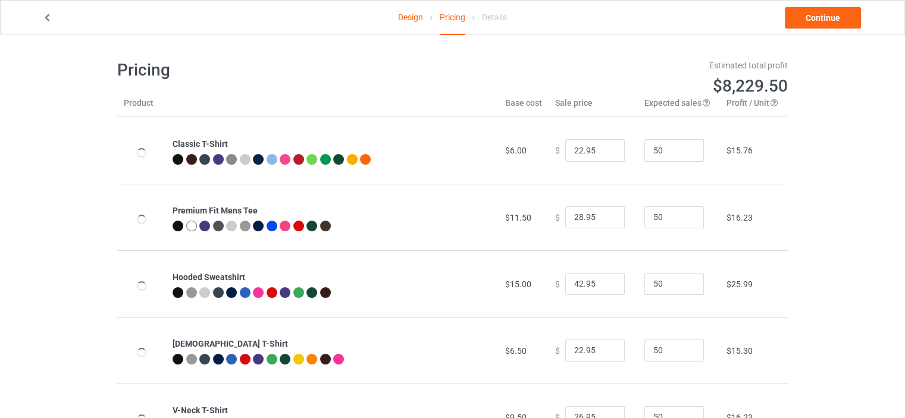
type input "26.95"
type input "32.95"
type input "46.95"
type input "26.95"
type input "30.95"
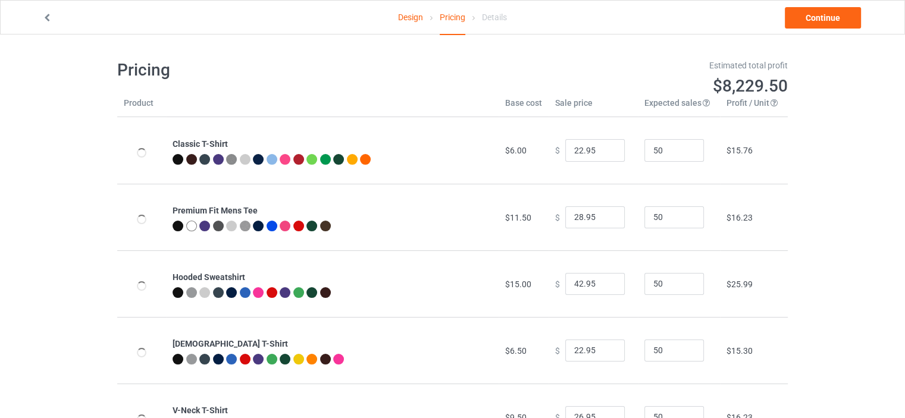
type input "39.95"
type input "26.95"
type input "31.95"
click at [608, 155] on input "25.95" at bounding box center [595, 150] width 60 height 23
click at [608, 155] on input "24.95" at bounding box center [595, 150] width 60 height 23
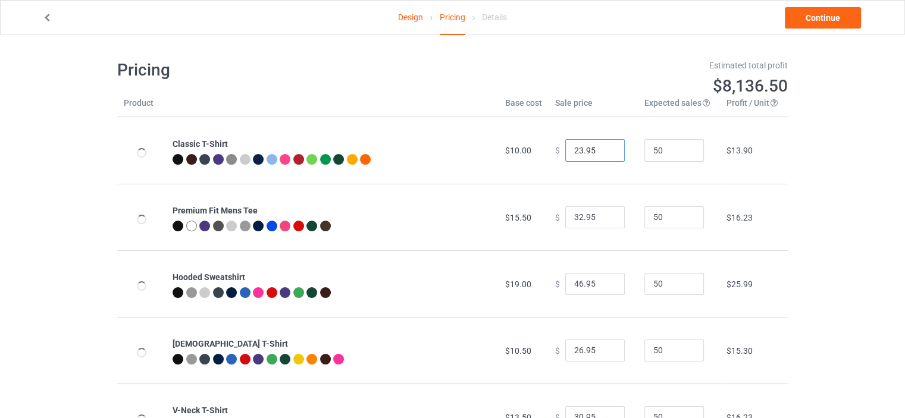
click at [602, 152] on input "23.95" at bounding box center [595, 150] width 60 height 23
click at [604, 146] on input "24.95" at bounding box center [595, 150] width 60 height 23
type input "23.95"
click at [605, 152] on input "23.95" at bounding box center [595, 150] width 60 height 23
click at [603, 221] on input "31.95" at bounding box center [595, 217] width 60 height 23
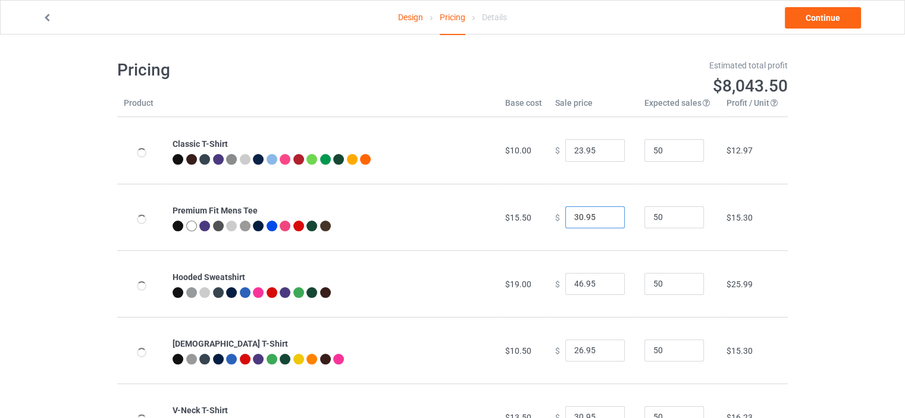
click at [603, 221] on input "30.95" at bounding box center [595, 217] width 60 height 23
click at [603, 221] on input "29.95" at bounding box center [595, 217] width 60 height 23
click at [604, 212] on input "30.95" at bounding box center [595, 217] width 60 height 23
click at [602, 217] on input "31.95" at bounding box center [595, 217] width 60 height 23
type input "32.95"
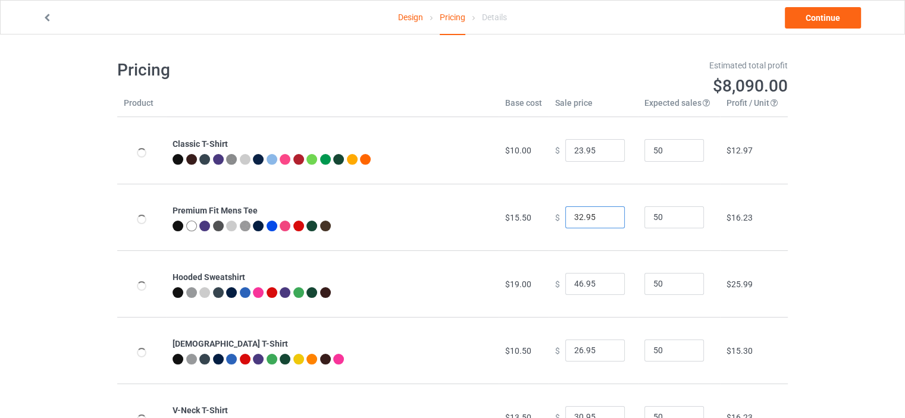
click at [602, 217] on input "32.95" at bounding box center [595, 217] width 60 height 23
click at [607, 286] on input "45.95" at bounding box center [595, 284] width 60 height 23
click at [607, 286] on input "44.95" at bounding box center [595, 284] width 60 height 23
type input "43.95"
click at [608, 284] on input "43.95" at bounding box center [595, 284] width 60 height 23
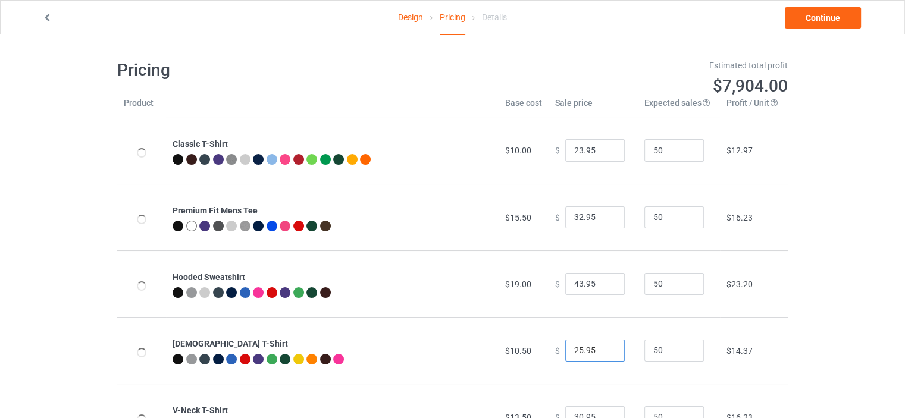
click at [601, 352] on input "25.95" at bounding box center [595, 351] width 60 height 23
type input "24.95"
click at [601, 352] on input "24.95" at bounding box center [595, 351] width 60 height 23
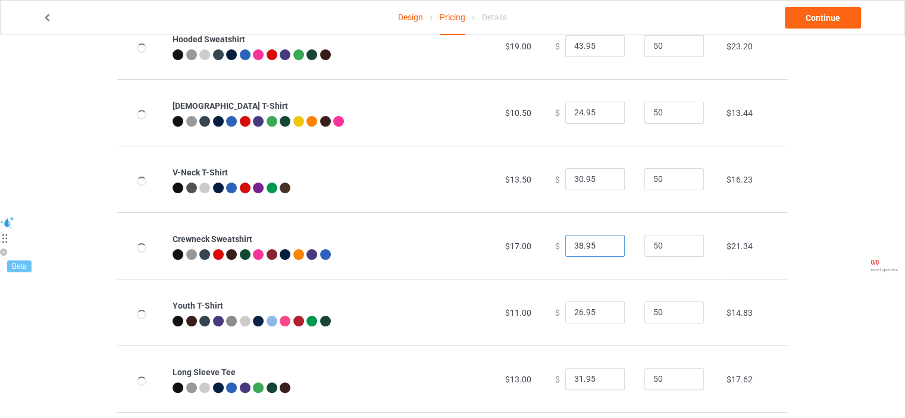
click at [603, 249] on input "38.95" at bounding box center [595, 246] width 60 height 23
click at [603, 249] on input "37.95" at bounding box center [595, 246] width 60 height 23
click at [606, 249] on input "36.95" at bounding box center [595, 246] width 60 height 23
type input "35.95"
click at [606, 249] on input "35.95" at bounding box center [595, 246] width 60 height 23
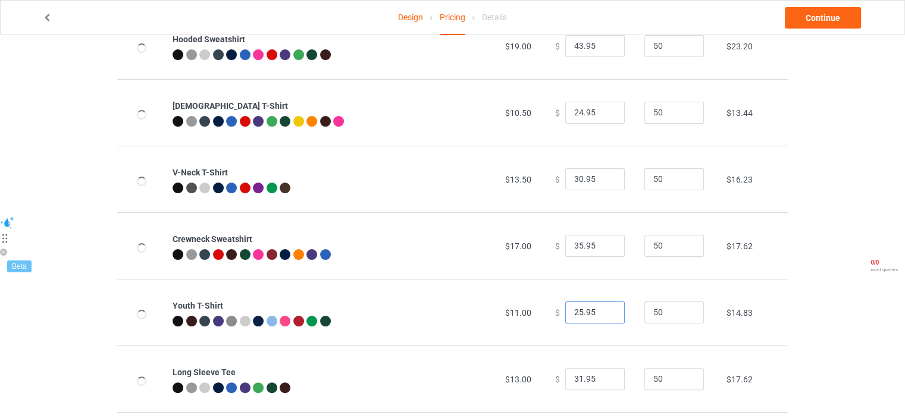
click at [603, 313] on input "25.95" at bounding box center [595, 313] width 60 height 23
type input "24.95"
click at [603, 313] on input "24.95" at bounding box center [595, 313] width 60 height 23
click at [602, 383] on input "30.95" at bounding box center [595, 379] width 60 height 23
click at [602, 383] on input "29.95" at bounding box center [595, 379] width 60 height 23
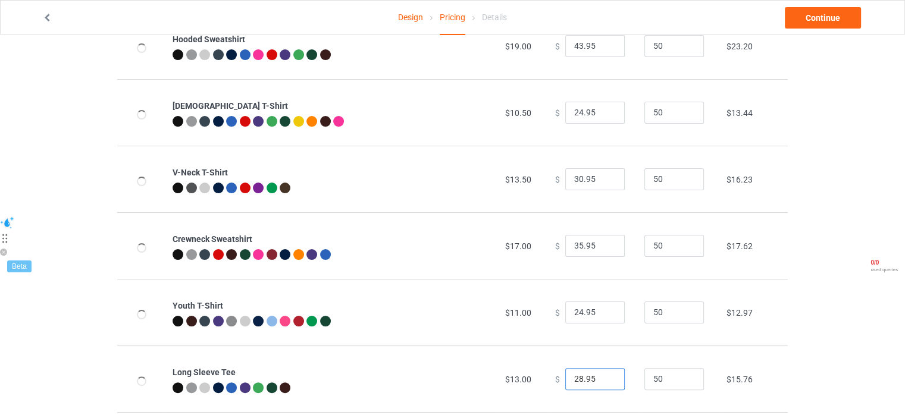
type input "28.95"
click at [602, 383] on input "28.95" at bounding box center [595, 379] width 60 height 23
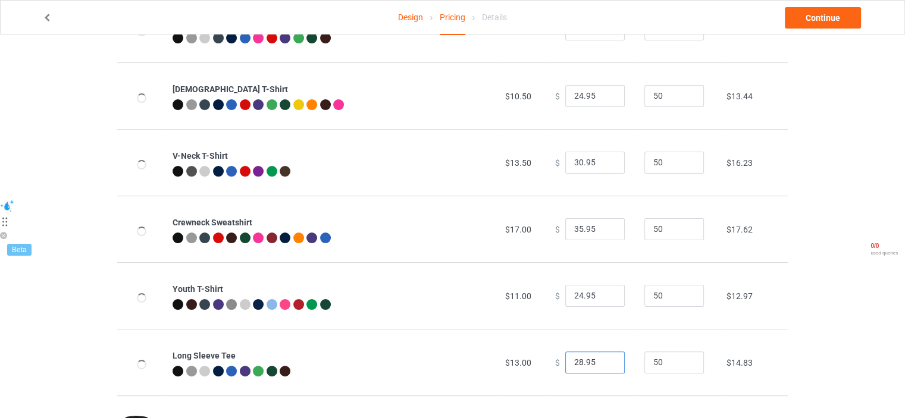
scroll to position [390, 0]
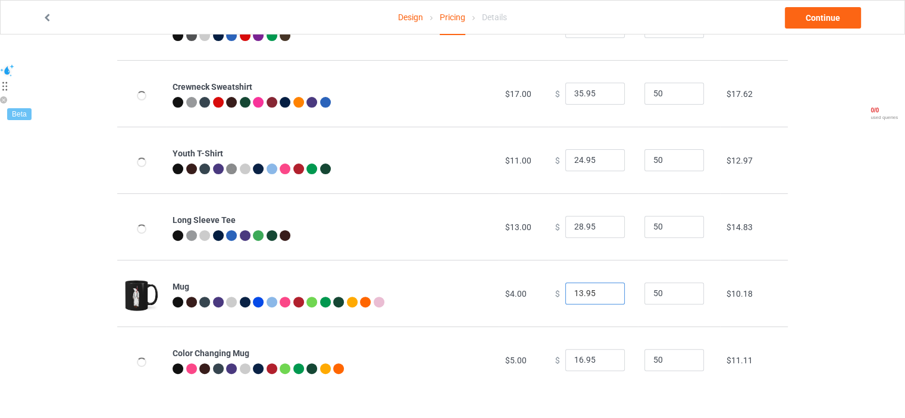
click at [603, 298] on input "13.95" at bounding box center [595, 294] width 60 height 23
click at [605, 294] on input "14.95" at bounding box center [595, 294] width 60 height 23
click at [605, 294] on input "13.95" at bounding box center [595, 294] width 60 height 23
click at [605, 294] on input "12.95" at bounding box center [595, 294] width 60 height 23
click at [603, 292] on input "13.95" at bounding box center [595, 294] width 60 height 23
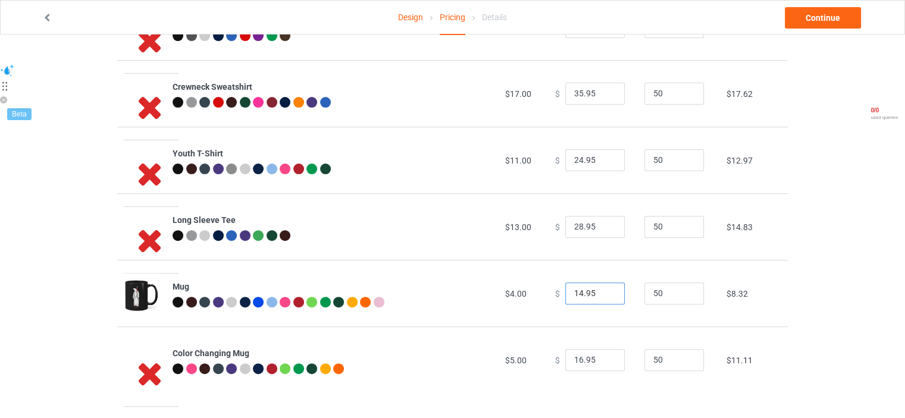
click at [603, 292] on input "14.95" at bounding box center [595, 294] width 60 height 23
type input "15.95"
click at [603, 292] on input "15.95" at bounding box center [595, 294] width 60 height 23
click at [603, 364] on input "15.95" at bounding box center [595, 360] width 60 height 23
click at [607, 357] on input "16.95" at bounding box center [595, 360] width 60 height 23
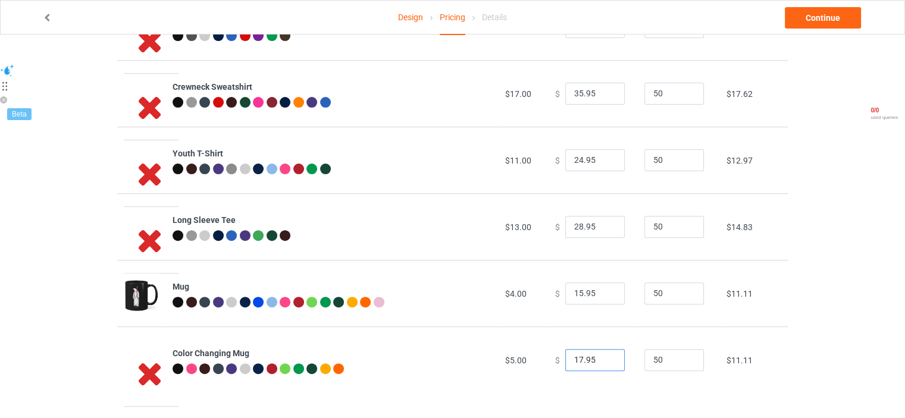
click at [607, 357] on input "17.95" at bounding box center [595, 360] width 60 height 23
click at [607, 356] on input "18.95" at bounding box center [595, 360] width 60 height 23
click at [607, 356] on input "19.95" at bounding box center [595, 360] width 60 height 23
type input "20.95"
click at [607, 356] on input "20.95" at bounding box center [595, 360] width 60 height 23
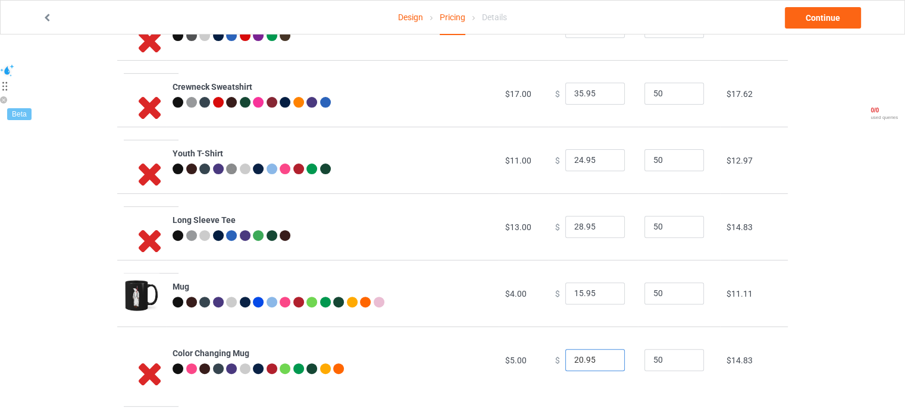
scroll to position [152, 0]
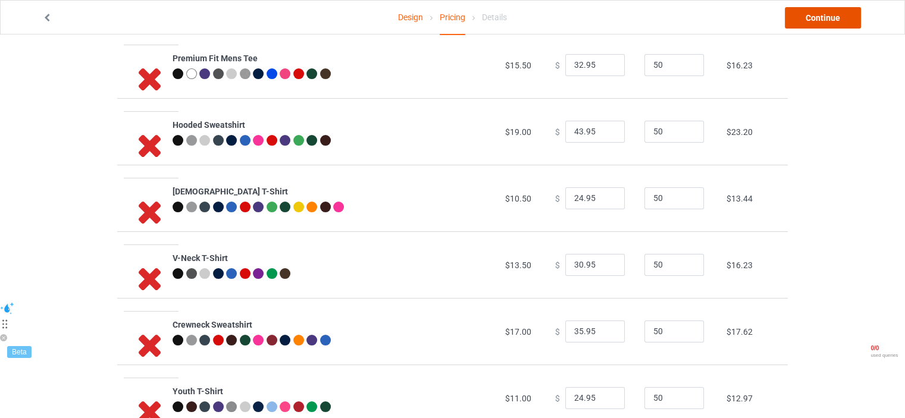
click at [800, 18] on link "Continue" at bounding box center [823, 17] width 76 height 21
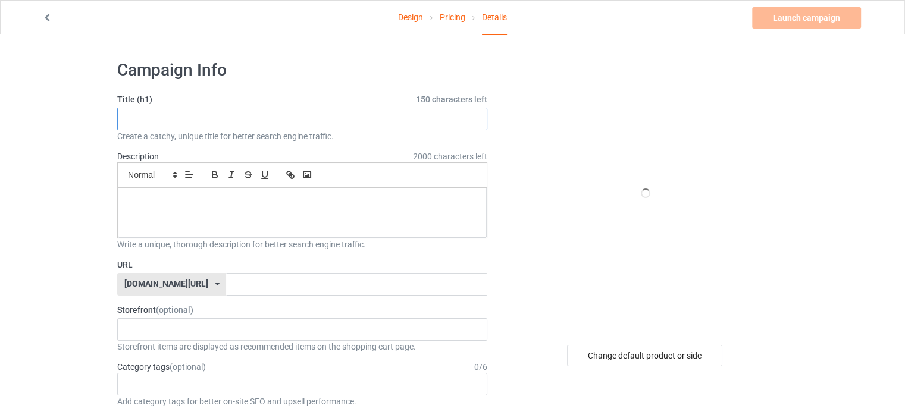
click at [276, 114] on input "text" at bounding box center [302, 119] width 370 height 23
paste input "limited edition"
click at [127, 120] on input "limited edition" at bounding box center [302, 119] width 370 height 23
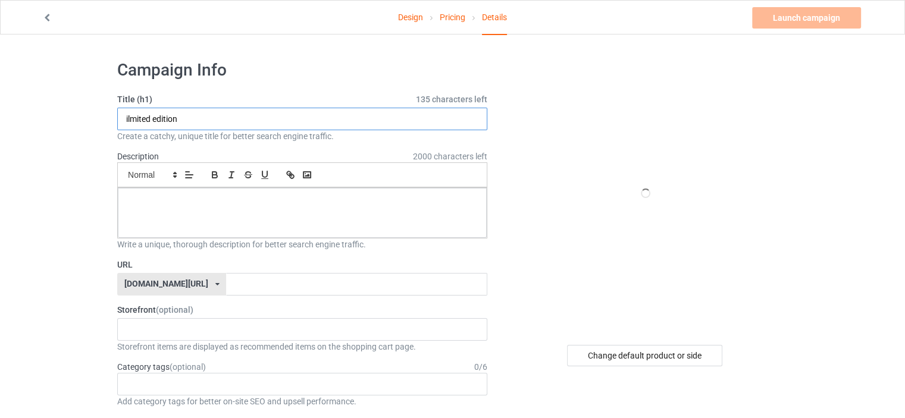
click at [133, 117] on input "ilmited edition" at bounding box center [302, 119] width 370 height 23
click at [120, 117] on input "ilmited edition" at bounding box center [302, 119] width 370 height 23
click at [123, 120] on input "ilmited edition" at bounding box center [302, 119] width 370 height 23
click at [158, 123] on input "Lilmited edition" at bounding box center [302, 119] width 370 height 23
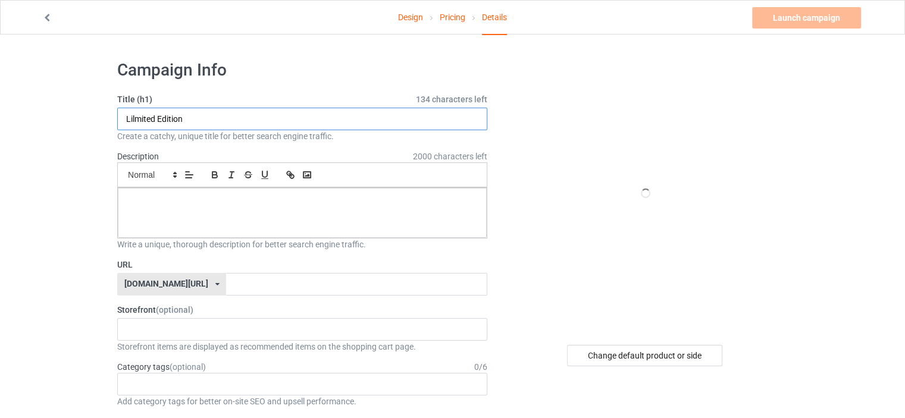
type input "Lilmited Edition"
click at [159, 229] on div at bounding box center [302, 213] width 369 height 50
click at [159, 123] on input "Lilmited Edition" at bounding box center [302, 119] width 370 height 23
click at [155, 176] on span at bounding box center [152, 175] width 58 height 14
click at [212, 209] on div at bounding box center [302, 213] width 369 height 50
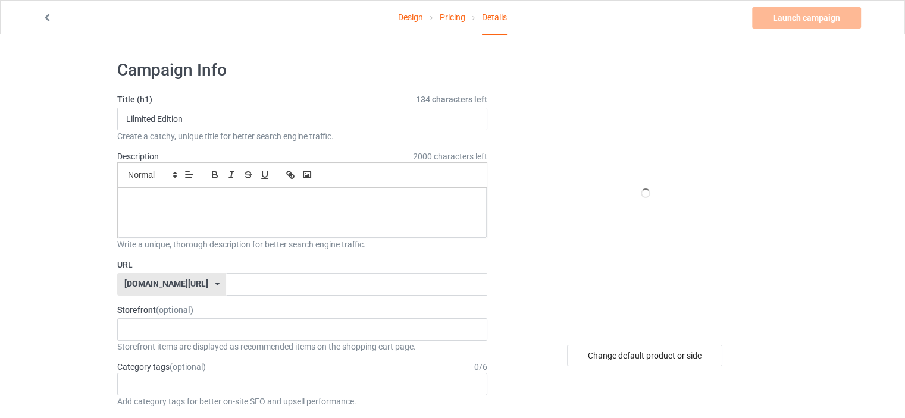
click at [134, 181] on div "Small Normal Large Big Huge" at bounding box center [302, 174] width 370 height 25
click at [152, 173] on span at bounding box center [152, 175] width 58 height 14
click at [143, 256] on span at bounding box center [152, 265] width 48 height 18
click at [177, 223] on div "﻿" at bounding box center [302, 213] width 369 height 50
click at [165, 173] on span at bounding box center [152, 175] width 58 height 14
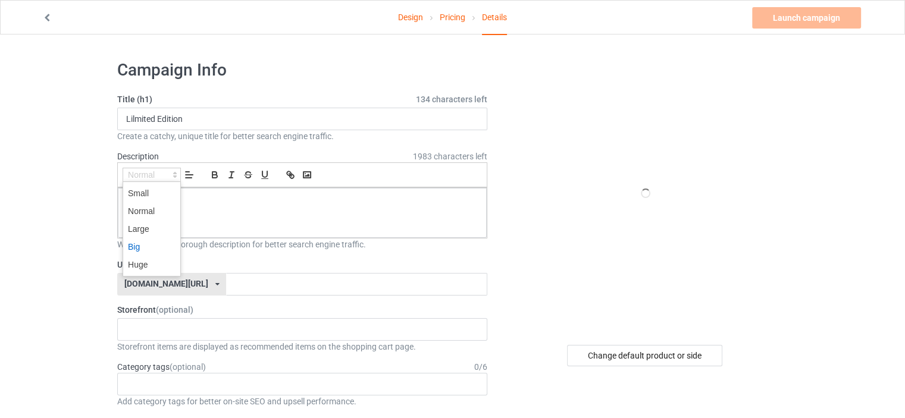
click at [140, 249] on span at bounding box center [152, 247] width 48 height 18
click at [178, 199] on p "Lilmited Edition ﻿" at bounding box center [302, 202] width 350 height 13
click at [214, 173] on icon "button" at bounding box center [214, 175] width 11 height 11
click at [200, 207] on p "Lilmited Edition ﻿" at bounding box center [302, 202] width 350 height 13
click at [294, 285] on input "text" at bounding box center [356, 284] width 261 height 23
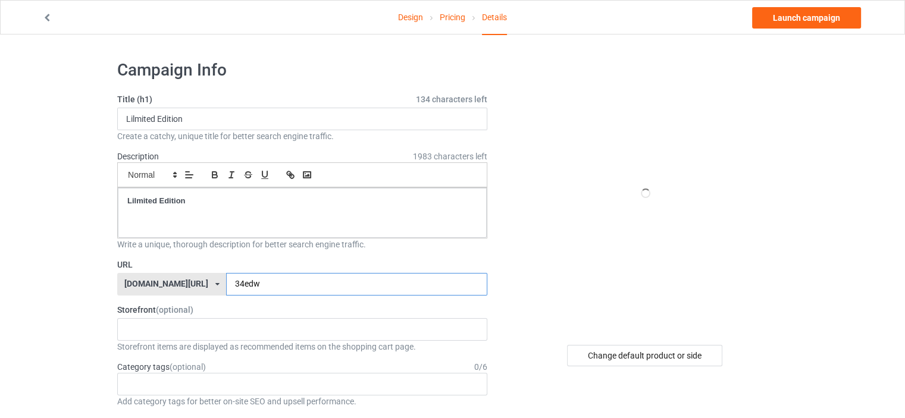
drag, startPoint x: 202, startPoint y: 289, endPoint x: 215, endPoint y: 298, distance: 15.8
drag, startPoint x: 248, startPoint y: 276, endPoint x: 224, endPoint y: 274, distance: 23.9
click at [230, 277] on input "tewsdw" at bounding box center [356, 284] width 261 height 23
type input "tews1"
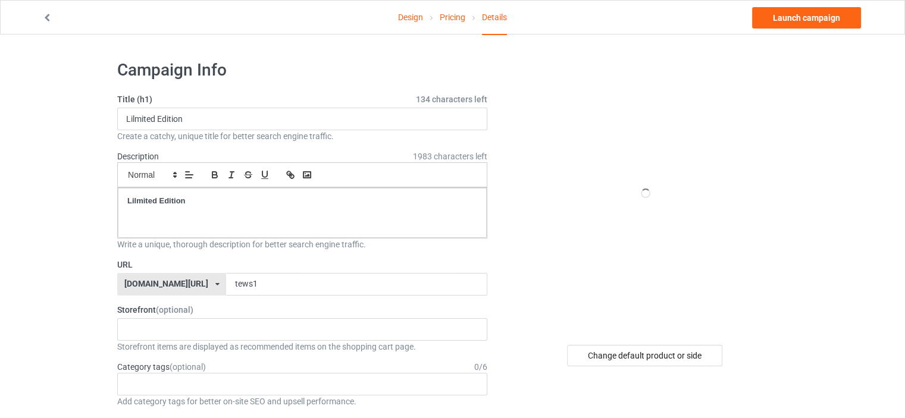
click at [657, 204] on div at bounding box center [646, 194] width 214 height 268
click at [616, 355] on div "Change default product or side" at bounding box center [644, 355] width 155 height 21
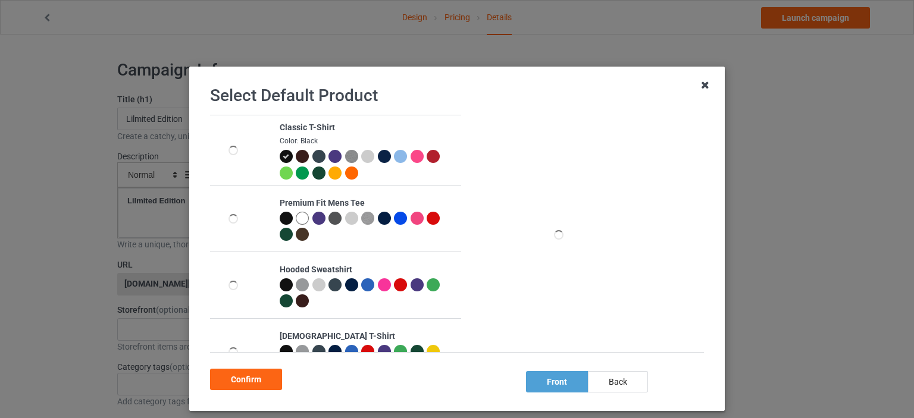
click at [708, 89] on icon at bounding box center [705, 85] width 19 height 19
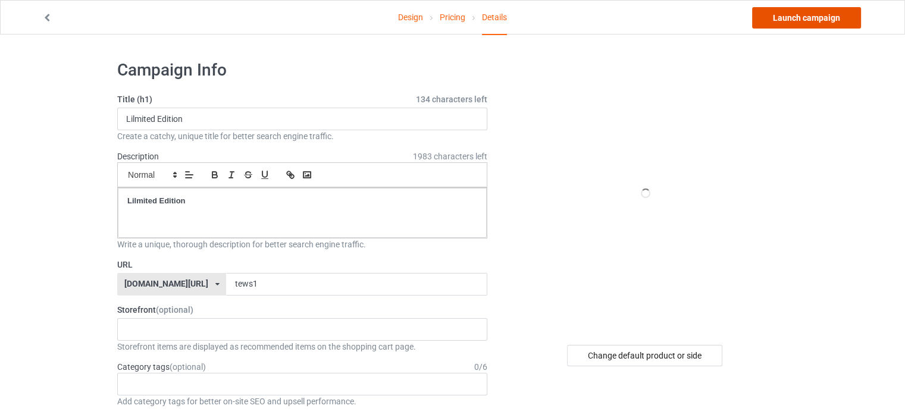
click at [809, 17] on link "Launch campaign" at bounding box center [806, 17] width 109 height 21
